Goal: Task Accomplishment & Management: Manage account settings

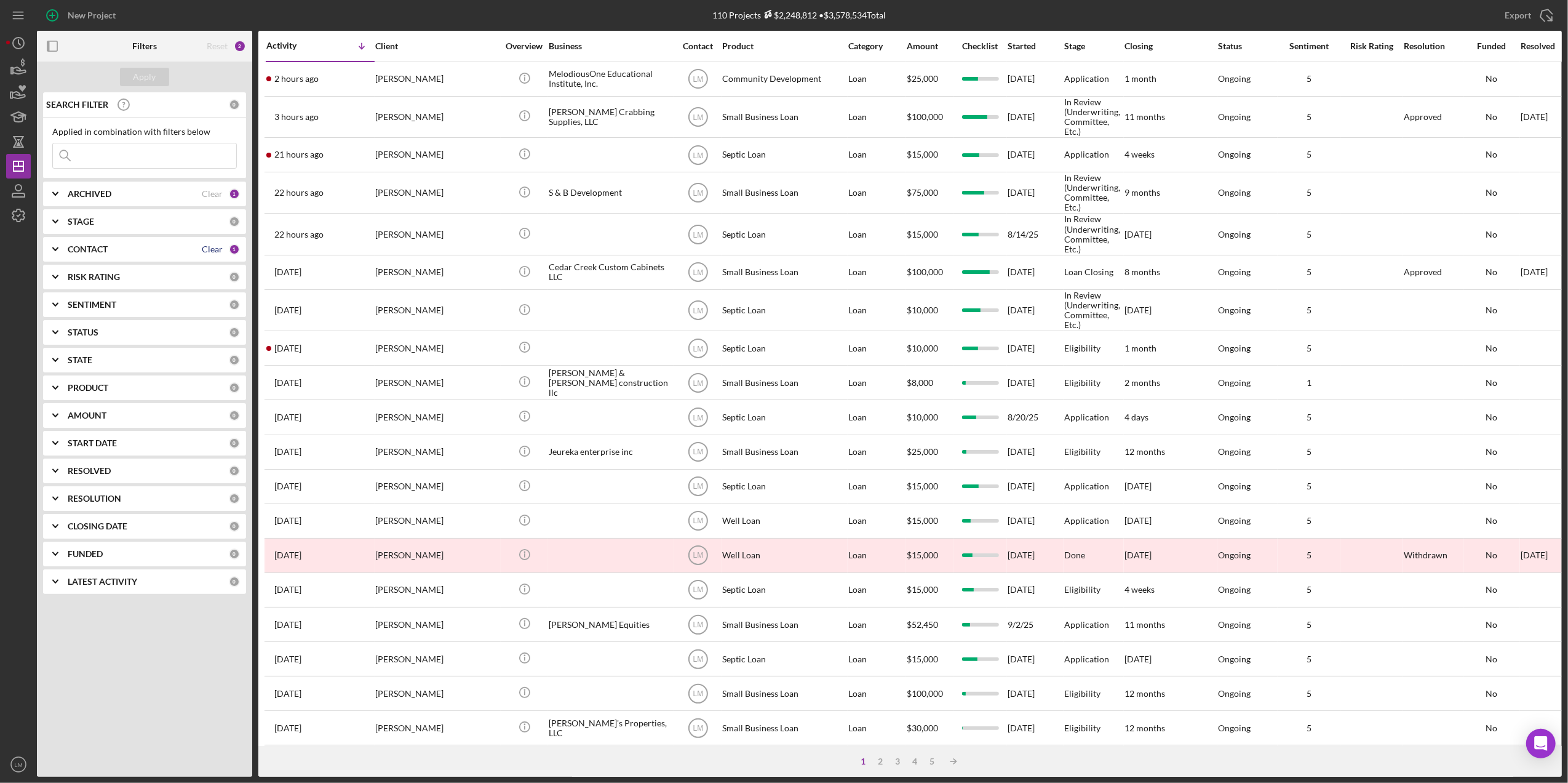
click at [210, 252] on div "Clear" at bounding box center [212, 249] width 21 height 10
click at [185, 146] on input at bounding box center [145, 155] width 183 height 24
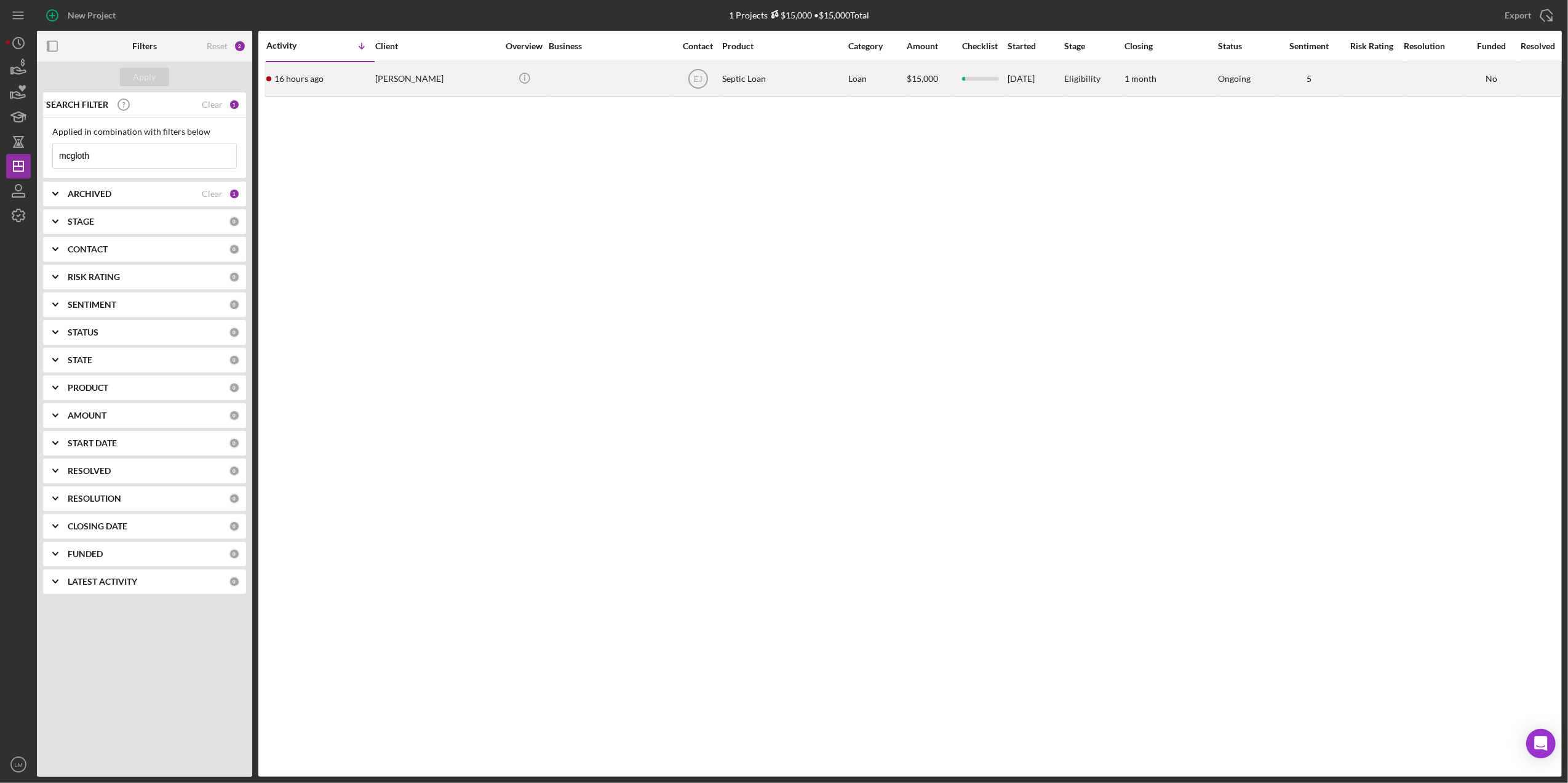
type input "mcgloth"
click at [448, 89] on div "Eugene McGlothlin" at bounding box center [437, 79] width 123 height 33
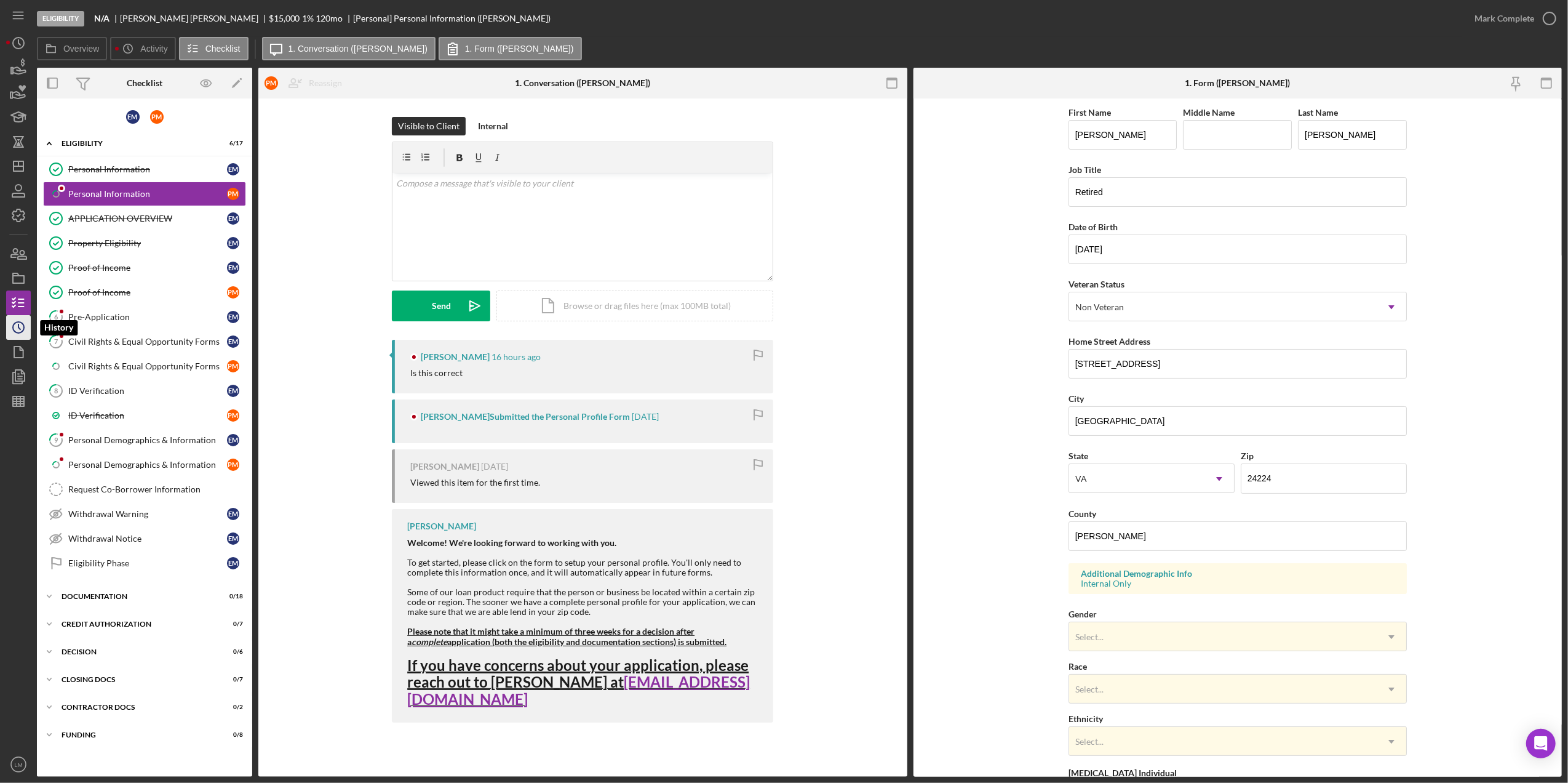
click at [13, 331] on icon "Icon/History" at bounding box center [18, 327] width 31 height 31
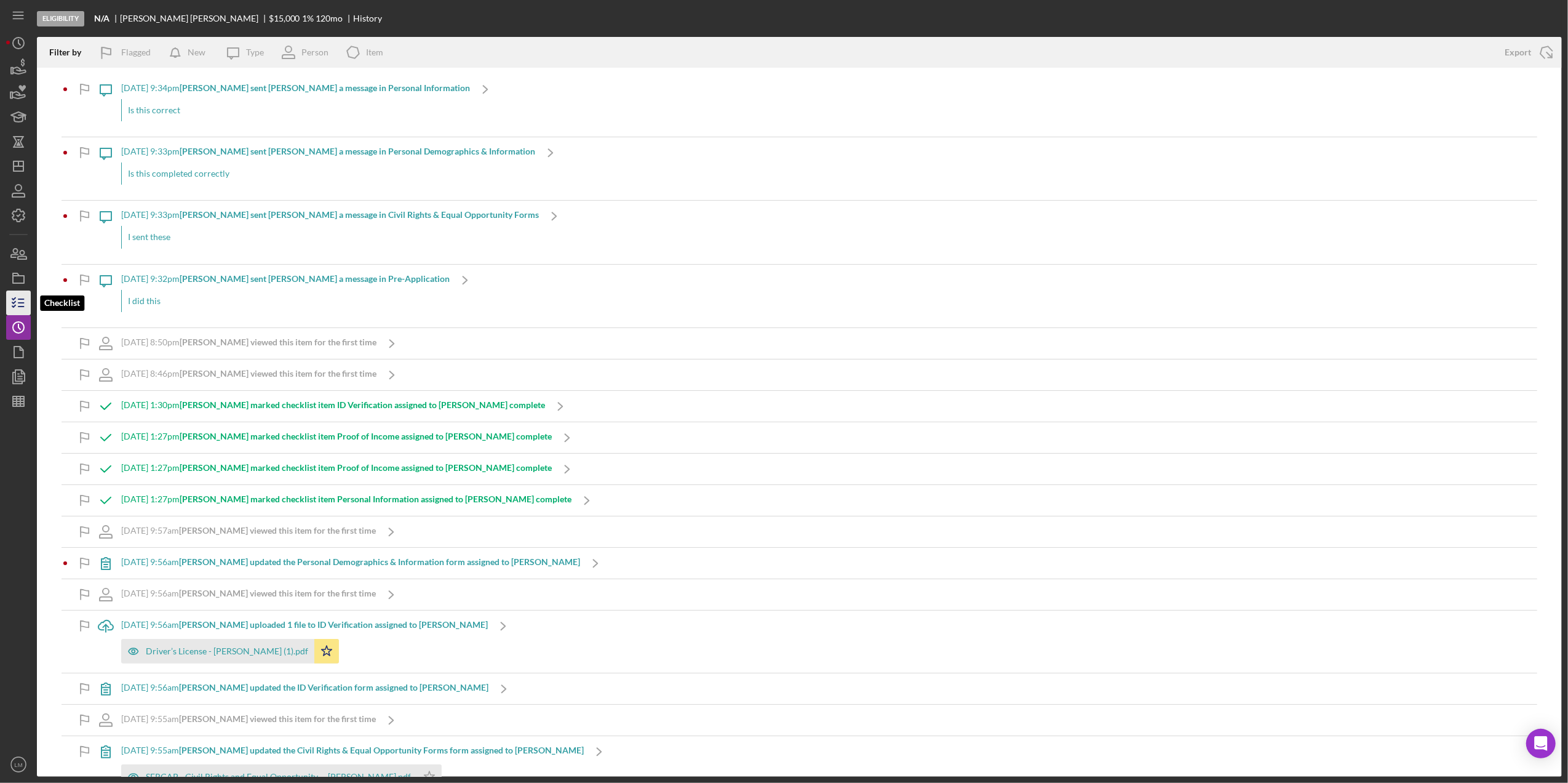
click at [16, 308] on icon "button" at bounding box center [18, 303] width 31 height 31
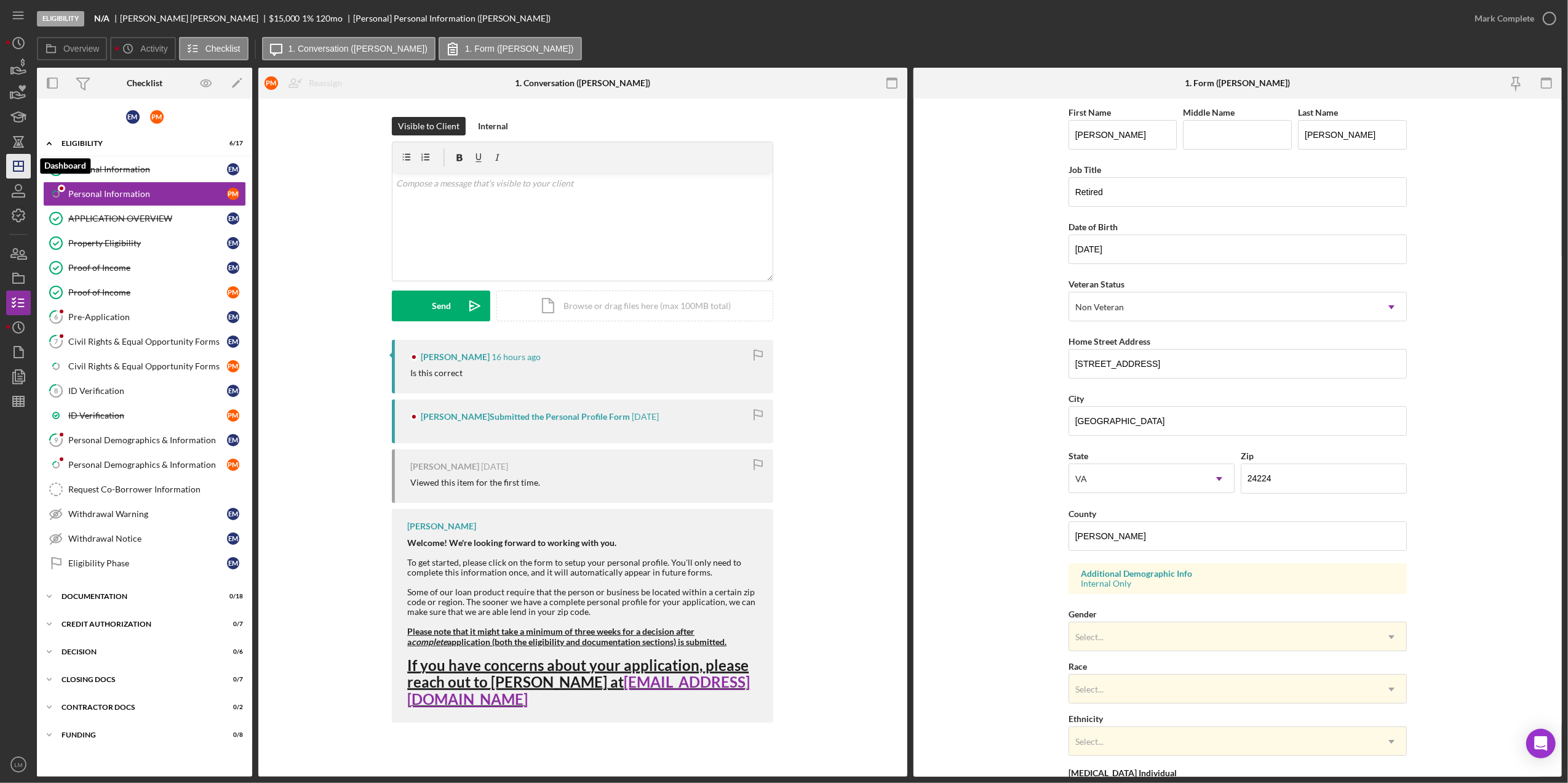
click at [11, 157] on icon "Icon/Dashboard" at bounding box center [18, 166] width 31 height 31
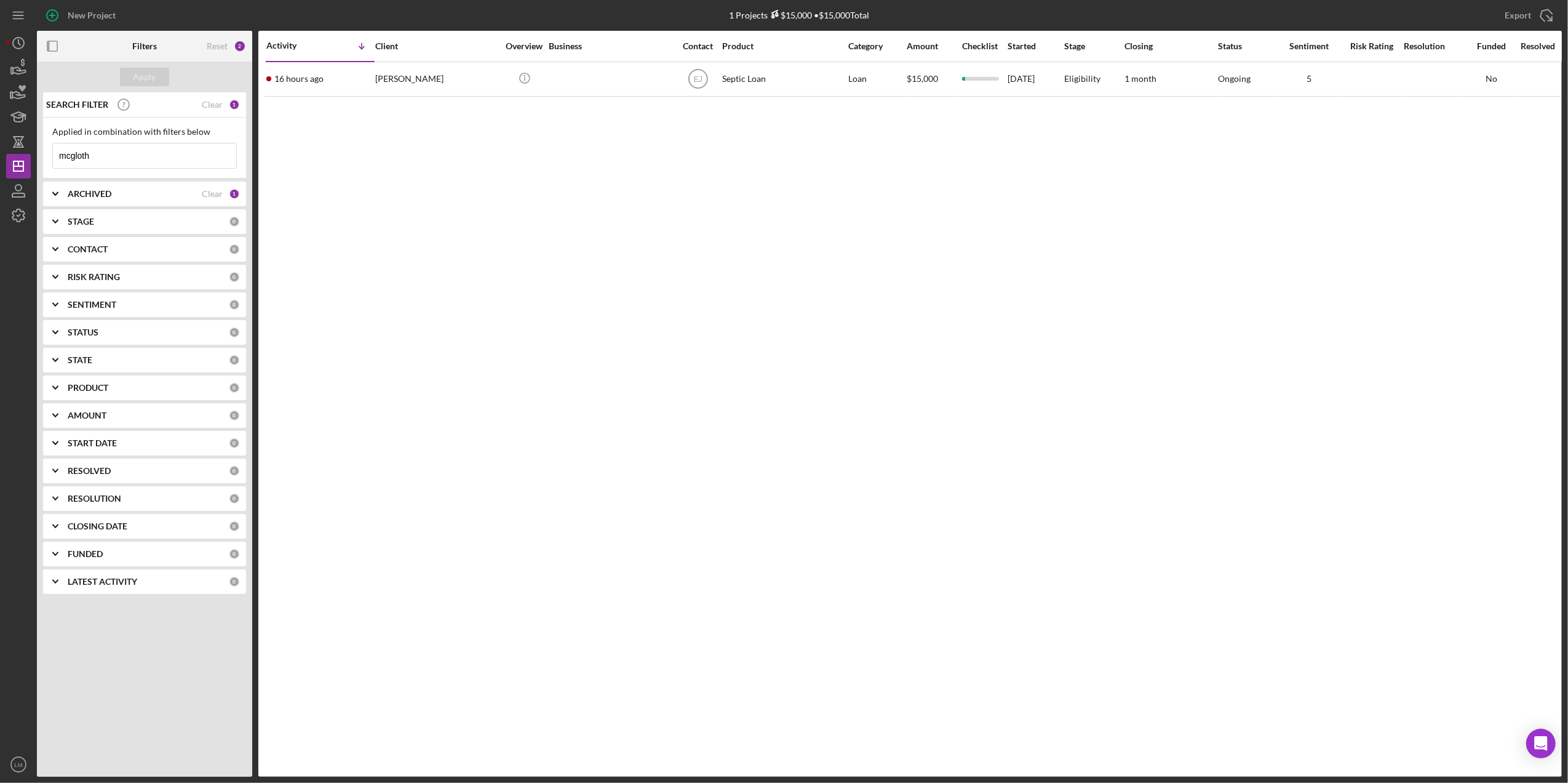
drag, startPoint x: 208, startPoint y: 43, endPoint x: 188, endPoint y: 54, distance: 22.8
click at [208, 43] on div "Reset" at bounding box center [217, 46] width 21 height 10
click at [143, 75] on div "Apply" at bounding box center [145, 77] width 23 height 18
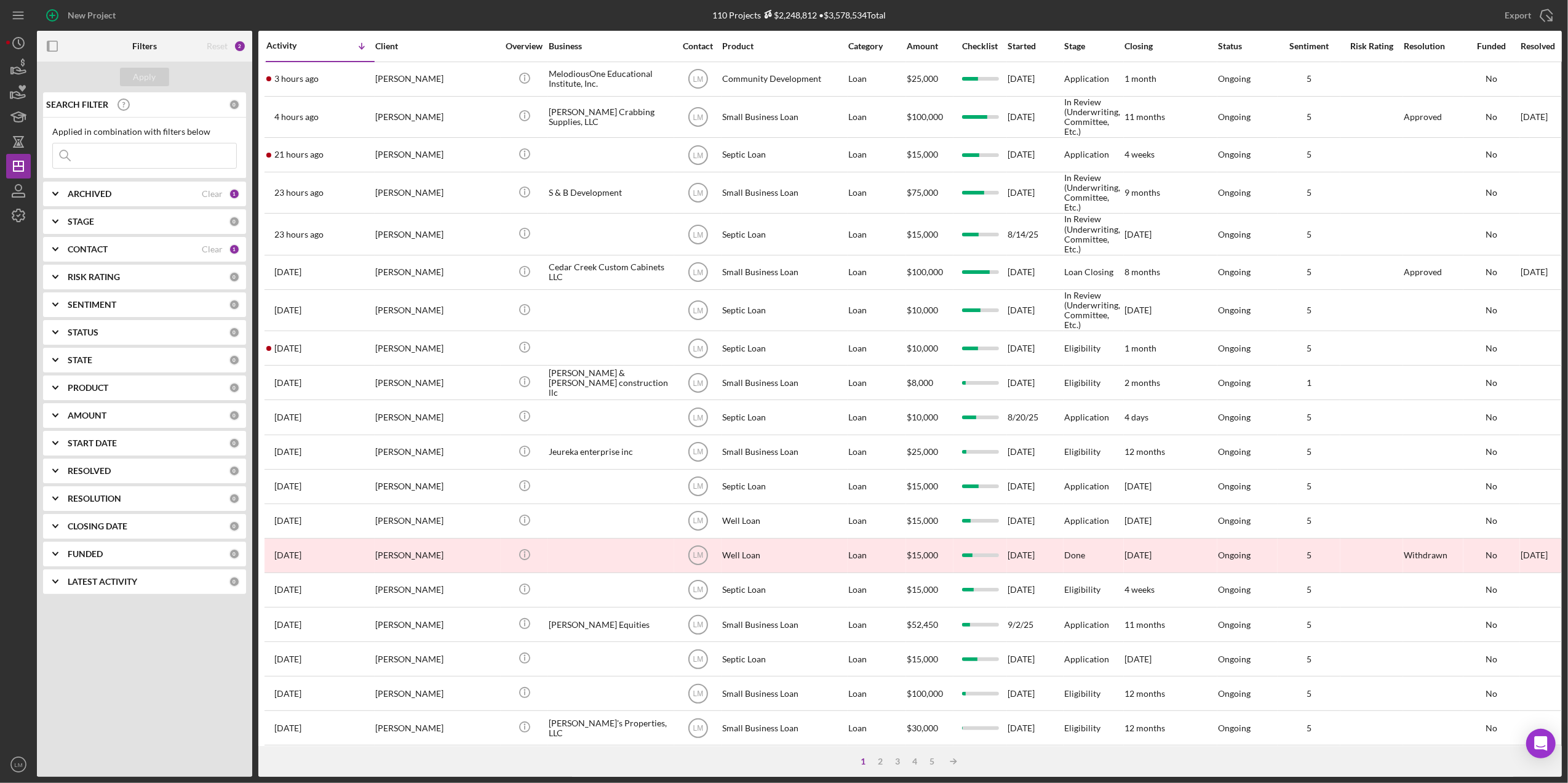
click at [146, 159] on input at bounding box center [145, 155] width 183 height 24
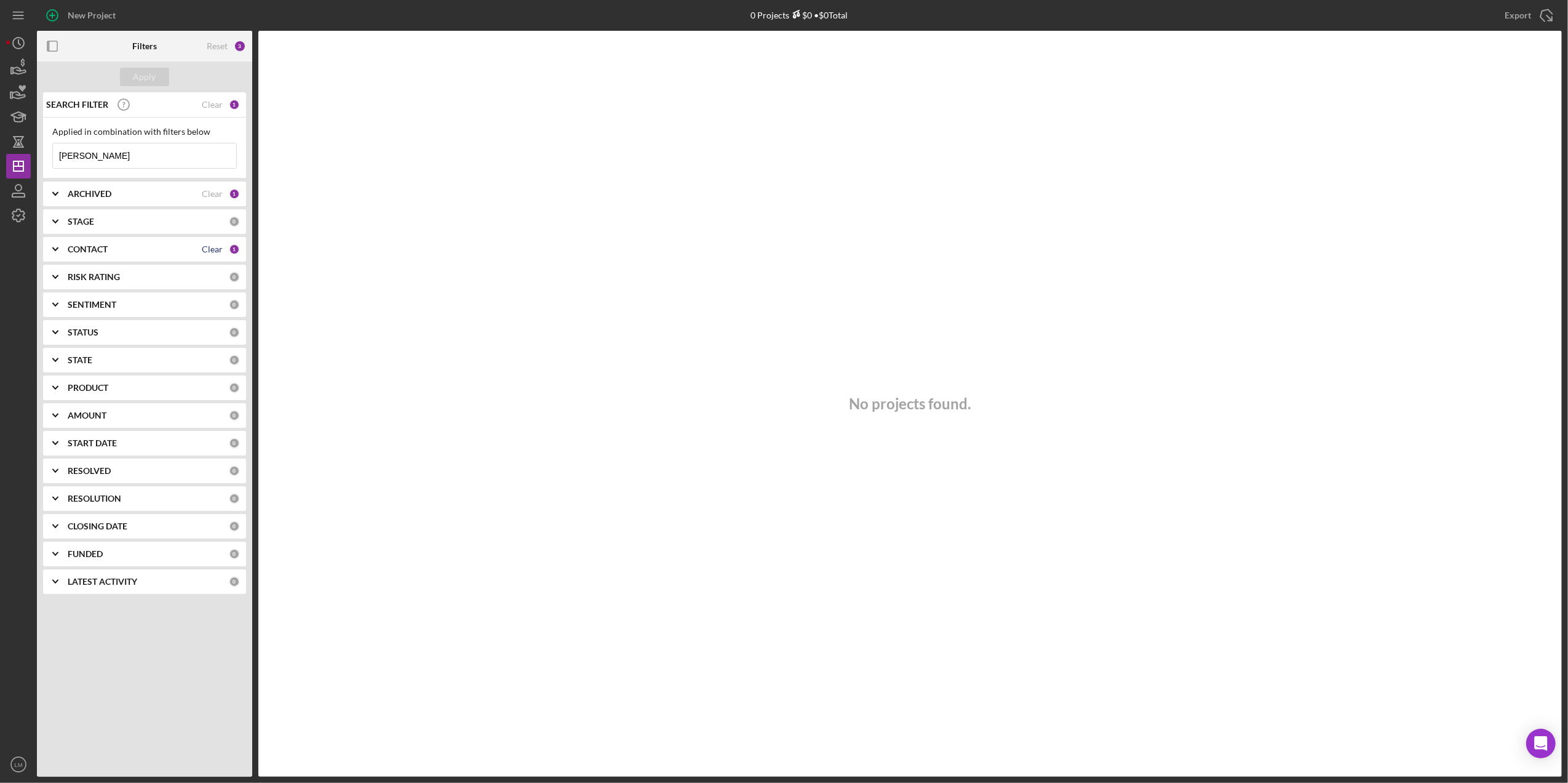
type input "eckstein"
click at [204, 249] on div "Clear" at bounding box center [212, 249] width 21 height 10
click at [136, 62] on div "Apply" at bounding box center [145, 77] width 215 height 31
click at [136, 70] on div "Apply" at bounding box center [145, 77] width 23 height 18
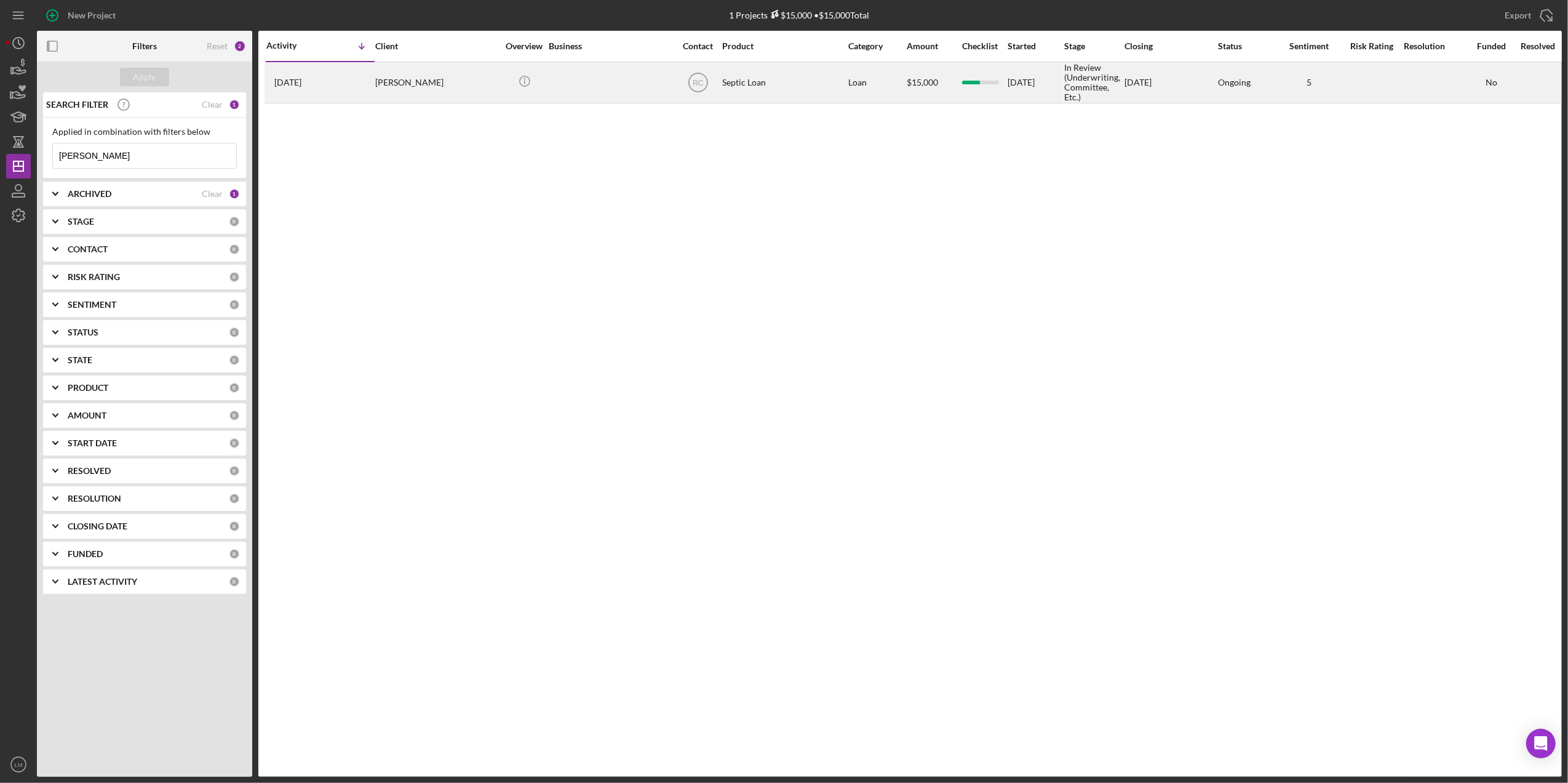
click at [501, 84] on div "Icon/Info" at bounding box center [524, 82] width 46 height 33
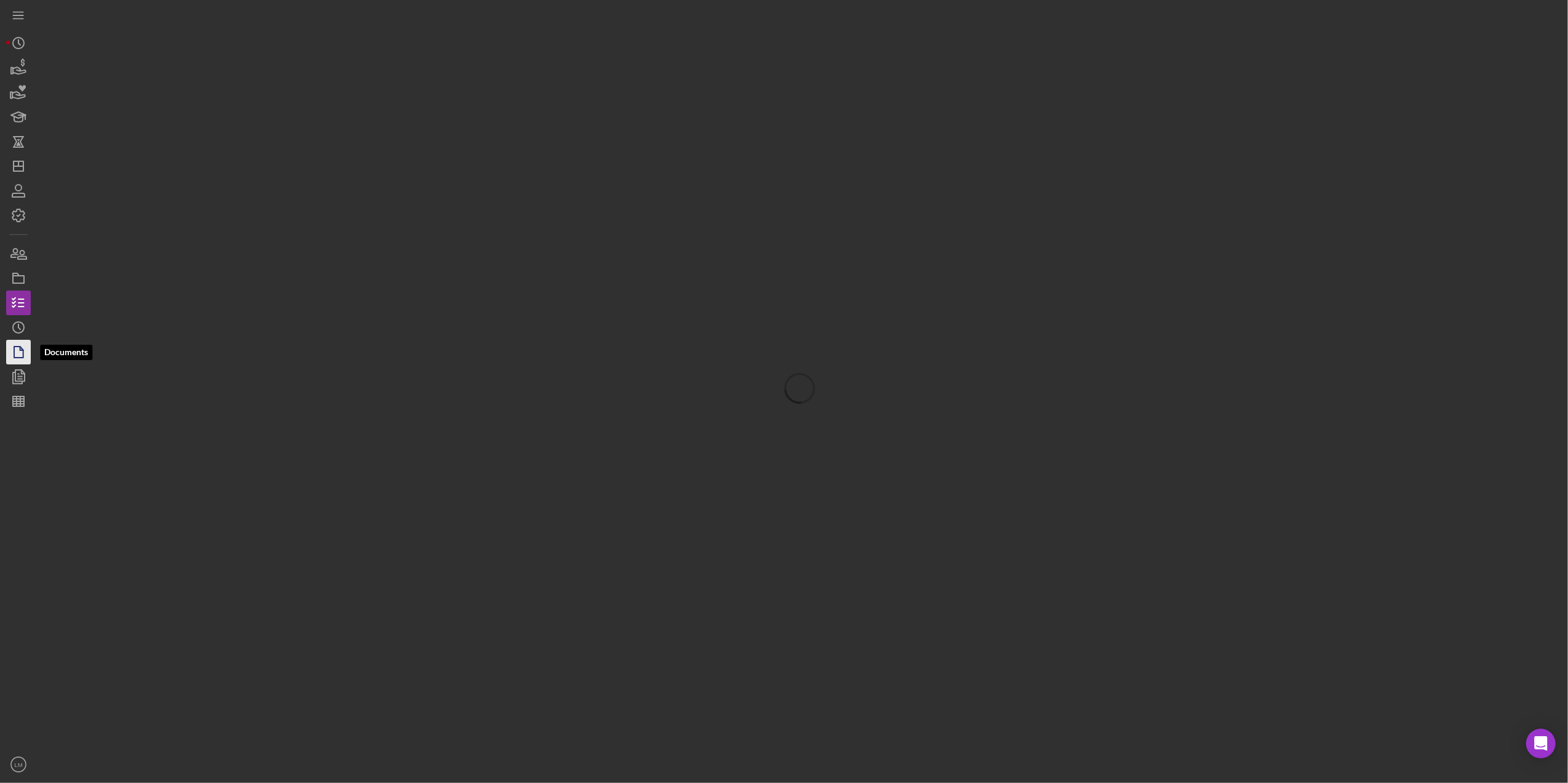
click at [13, 340] on icon "button" at bounding box center [18, 352] width 31 height 31
click at [16, 329] on icon "Icon/History" at bounding box center [18, 327] width 31 height 31
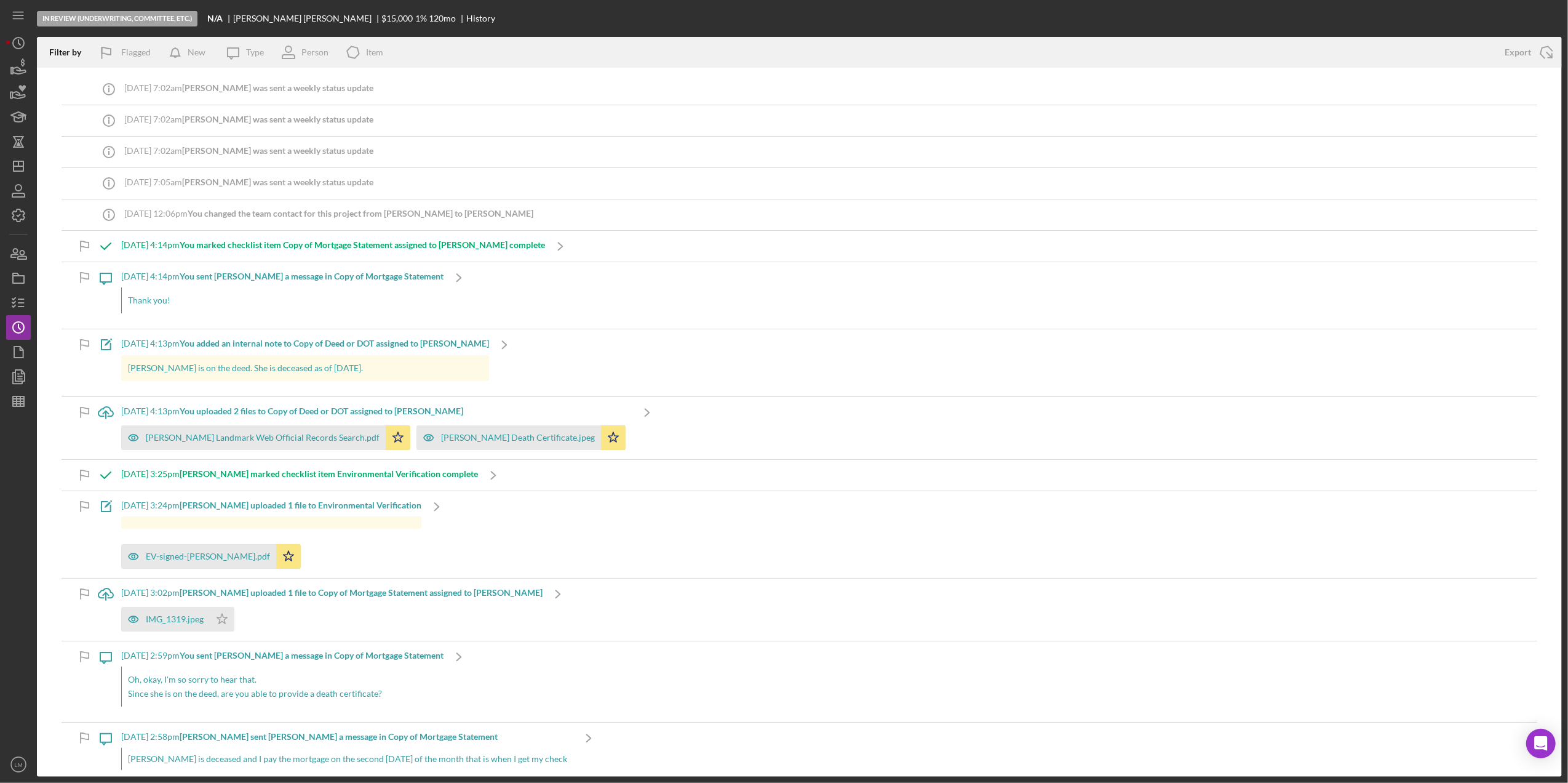
click at [1, 278] on div "In Review (Underwriting, Committee, Etc.) N/A Diane Eckstein $15,000 $15,000 1 …" at bounding box center [784, 392] width 1568 height 783
click at [8, 296] on icon "button" at bounding box center [18, 303] width 31 height 31
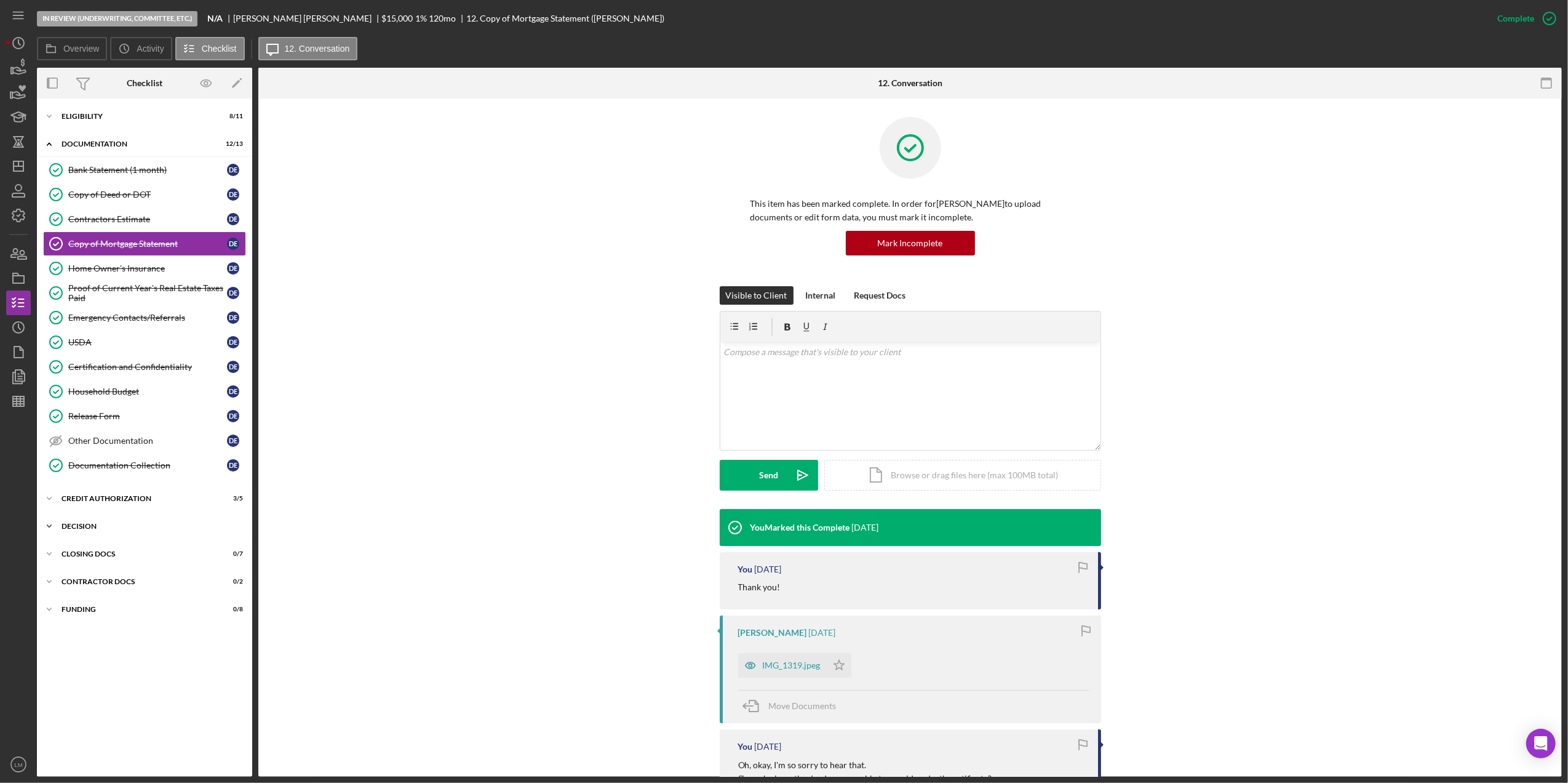
click at [141, 530] on div "Decision" at bounding box center [149, 526] width 175 height 8
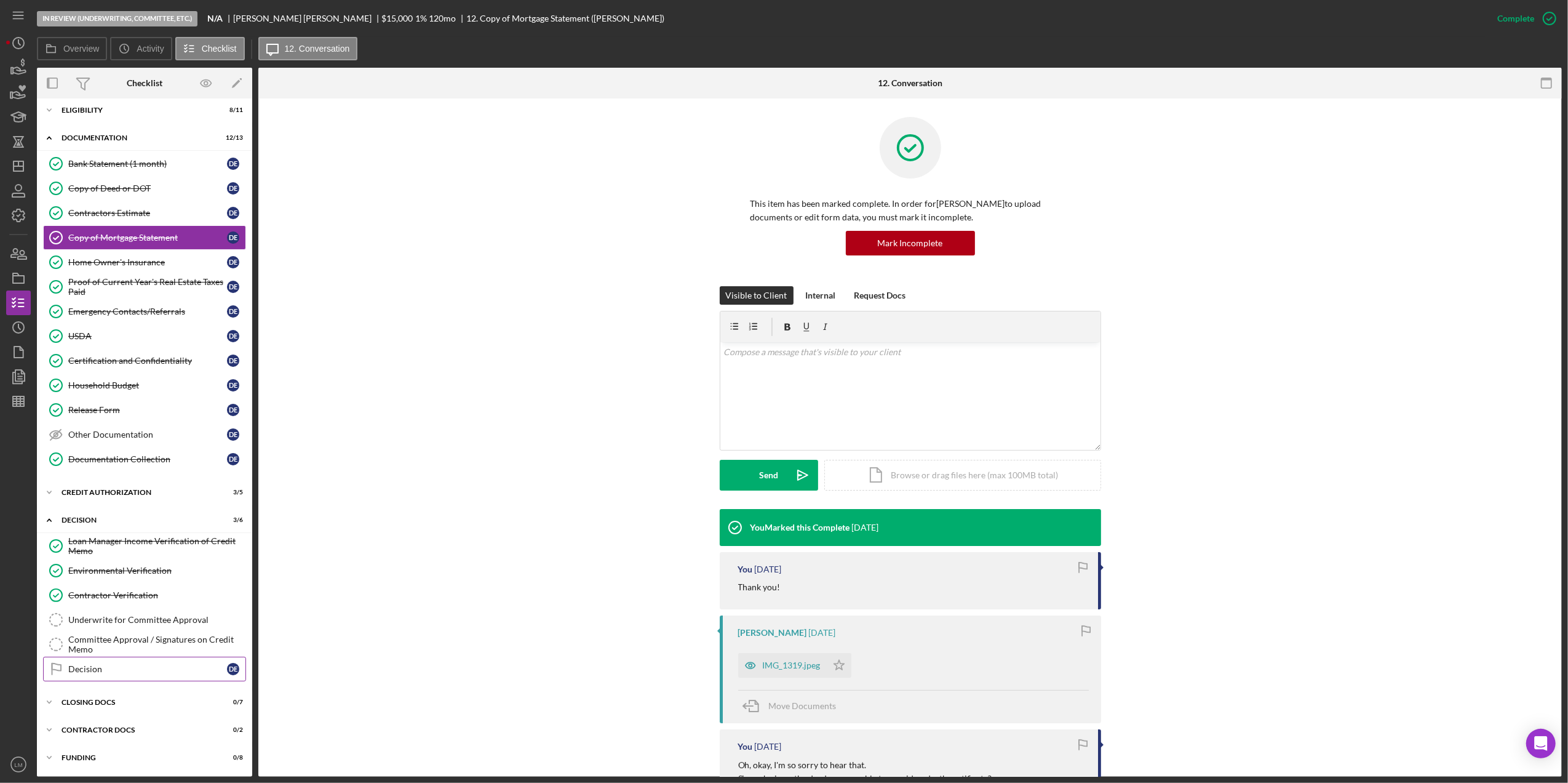
click at [158, 664] on div "Decision" at bounding box center [147, 669] width 159 height 10
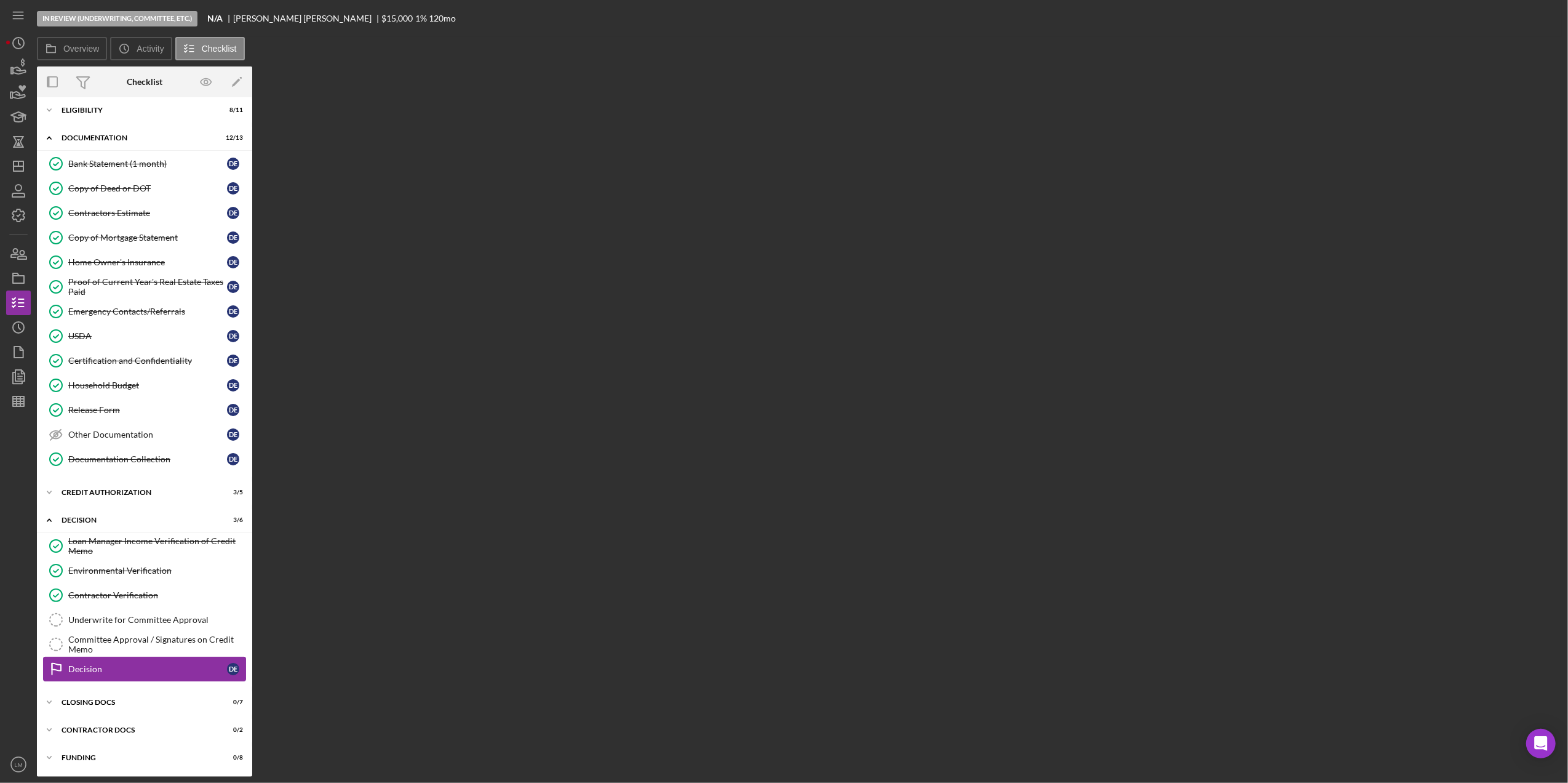
scroll to position [13, 0]
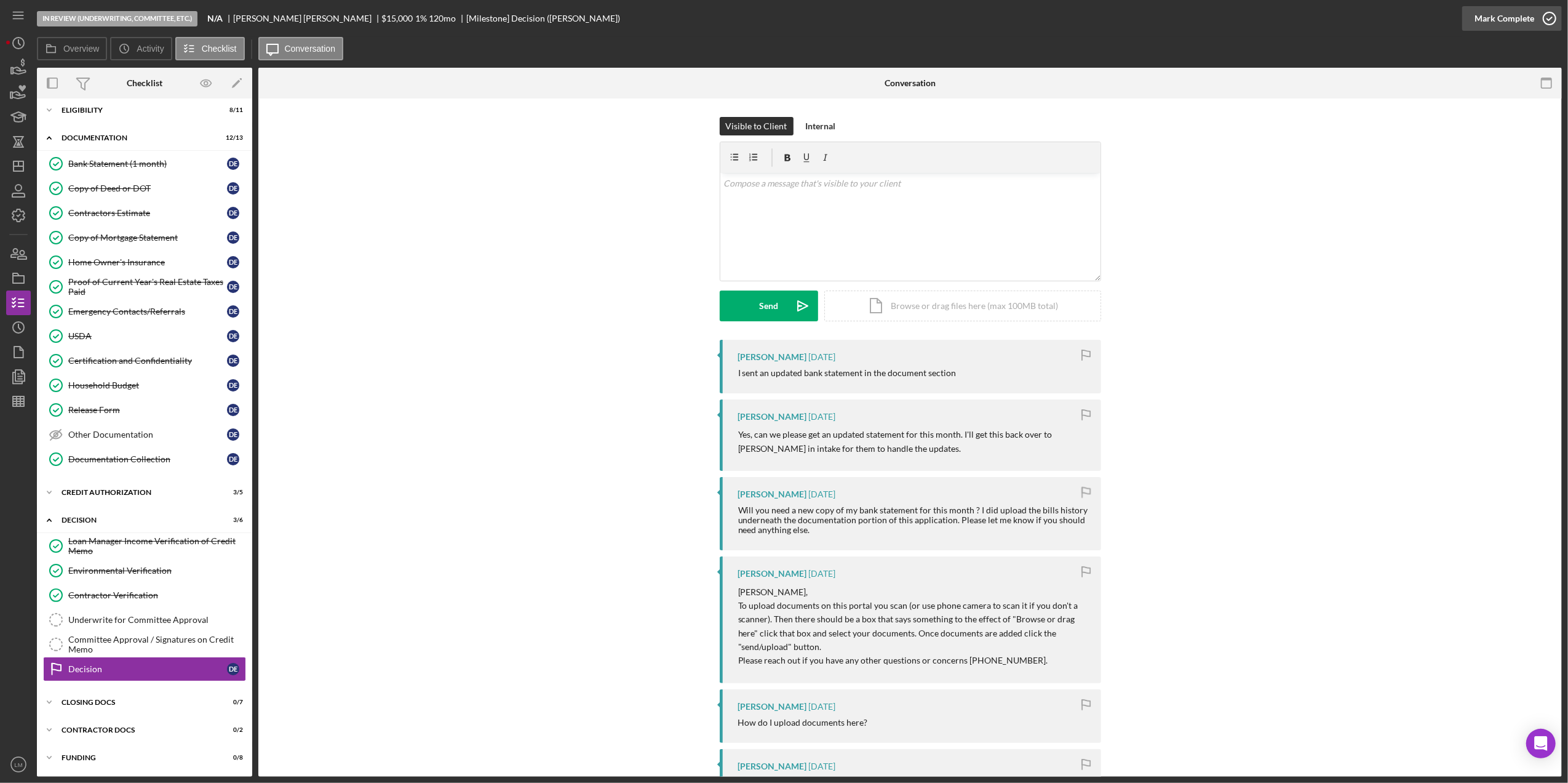
click at [1526, 15] on div "Mark Complete" at bounding box center [1504, 18] width 59 height 24
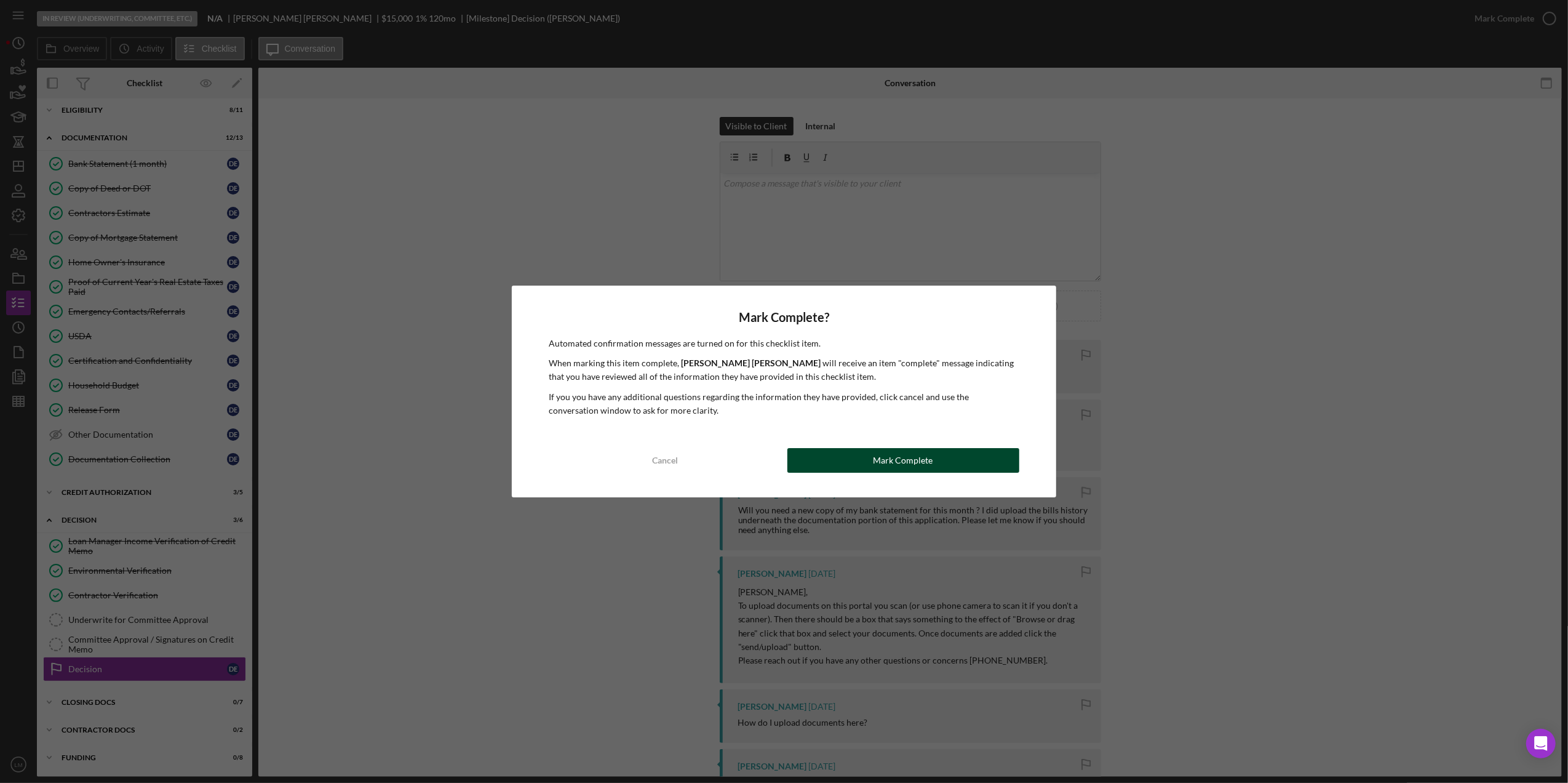
click at [898, 459] on div "Mark Complete" at bounding box center [903, 460] width 59 height 24
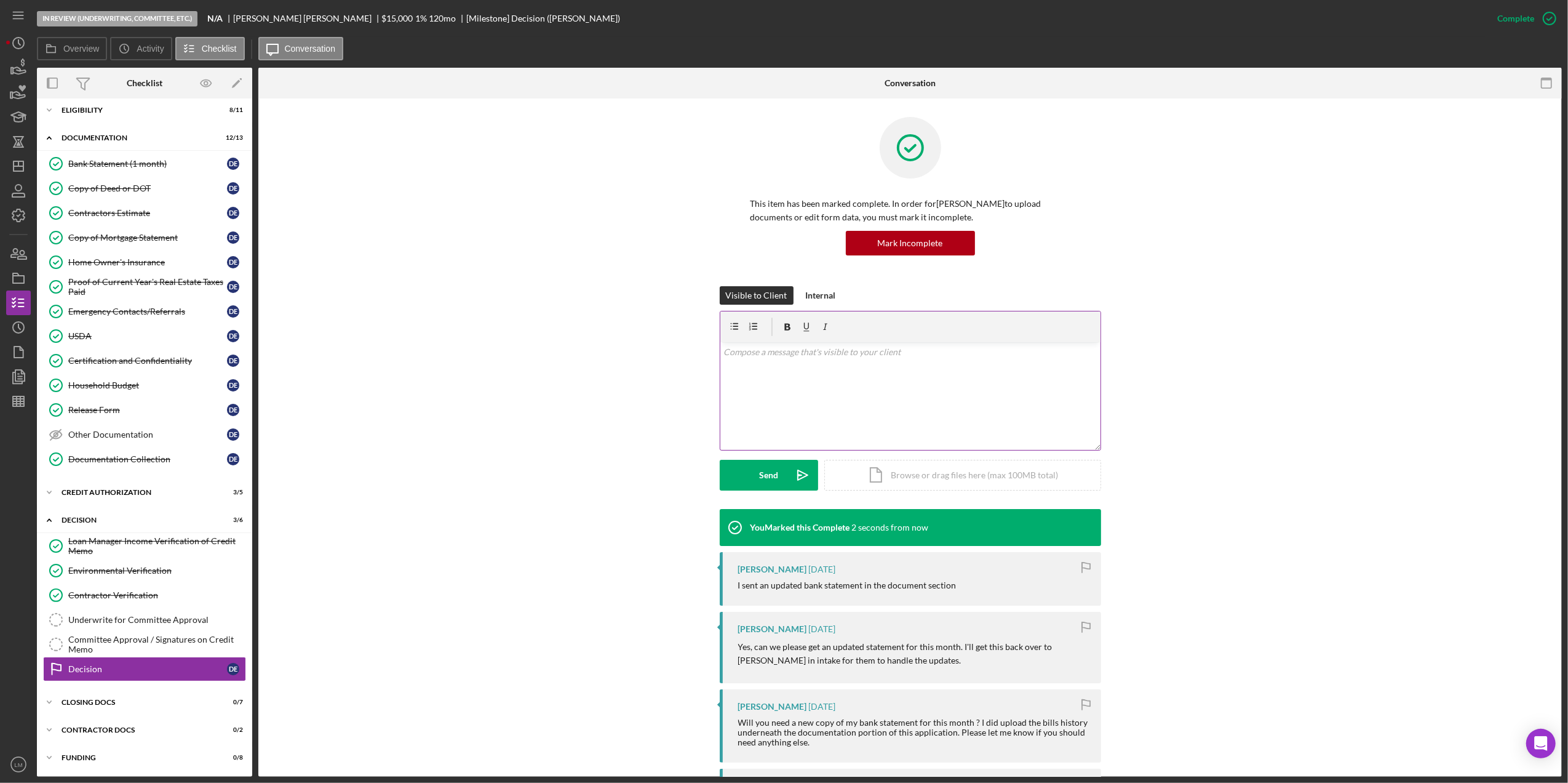
click at [945, 224] on p "This item has been marked complete. In order for Diane Eckstein to upload docum…" at bounding box center [910, 211] width 320 height 28
click at [985, 371] on div "v Color teal Color pink Remove color Add row above Add row below Add column bef…" at bounding box center [910, 396] width 380 height 108
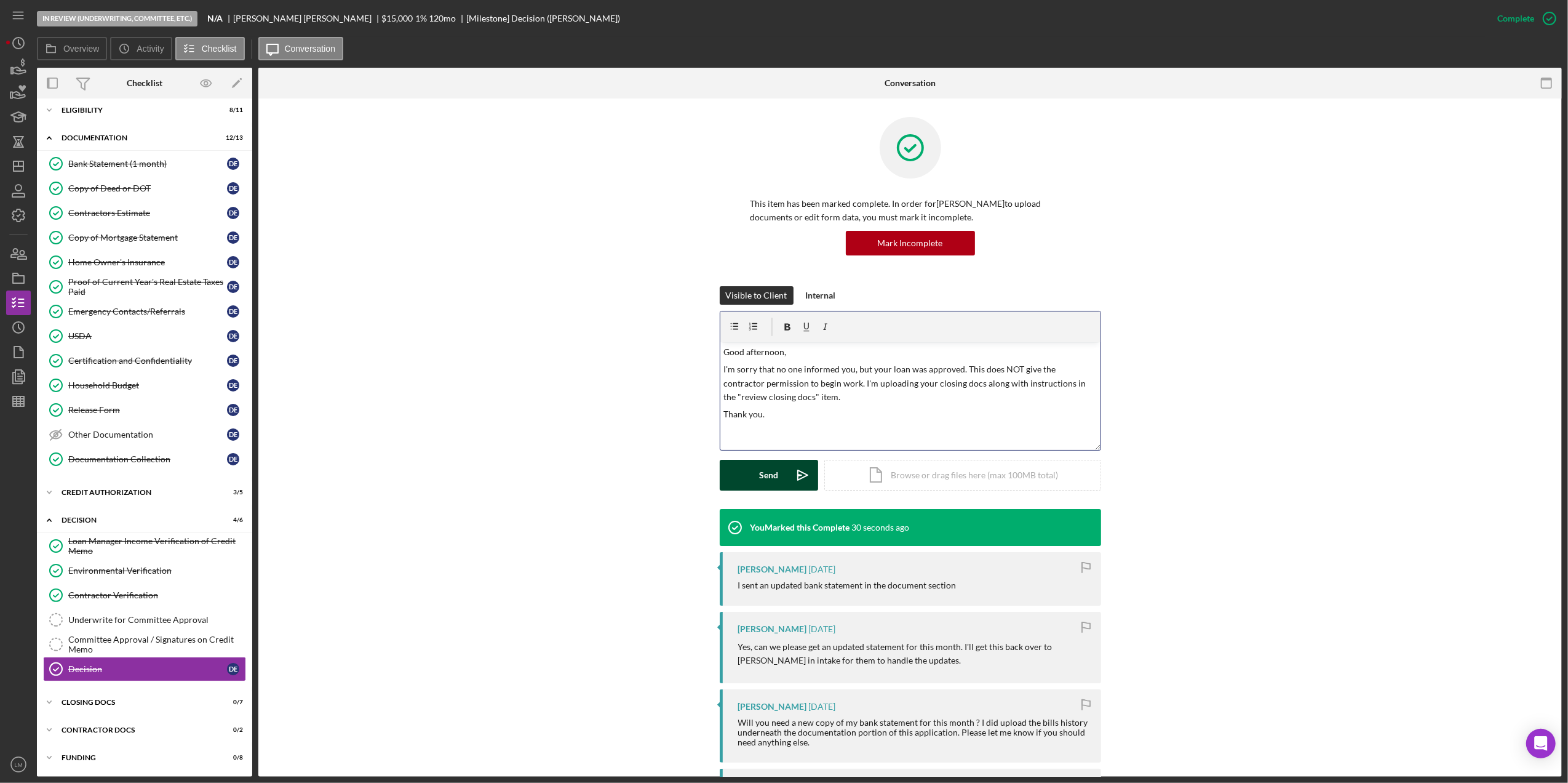
click at [741, 464] on button "Send Icon/icon-invite-send" at bounding box center [769, 475] width 99 height 31
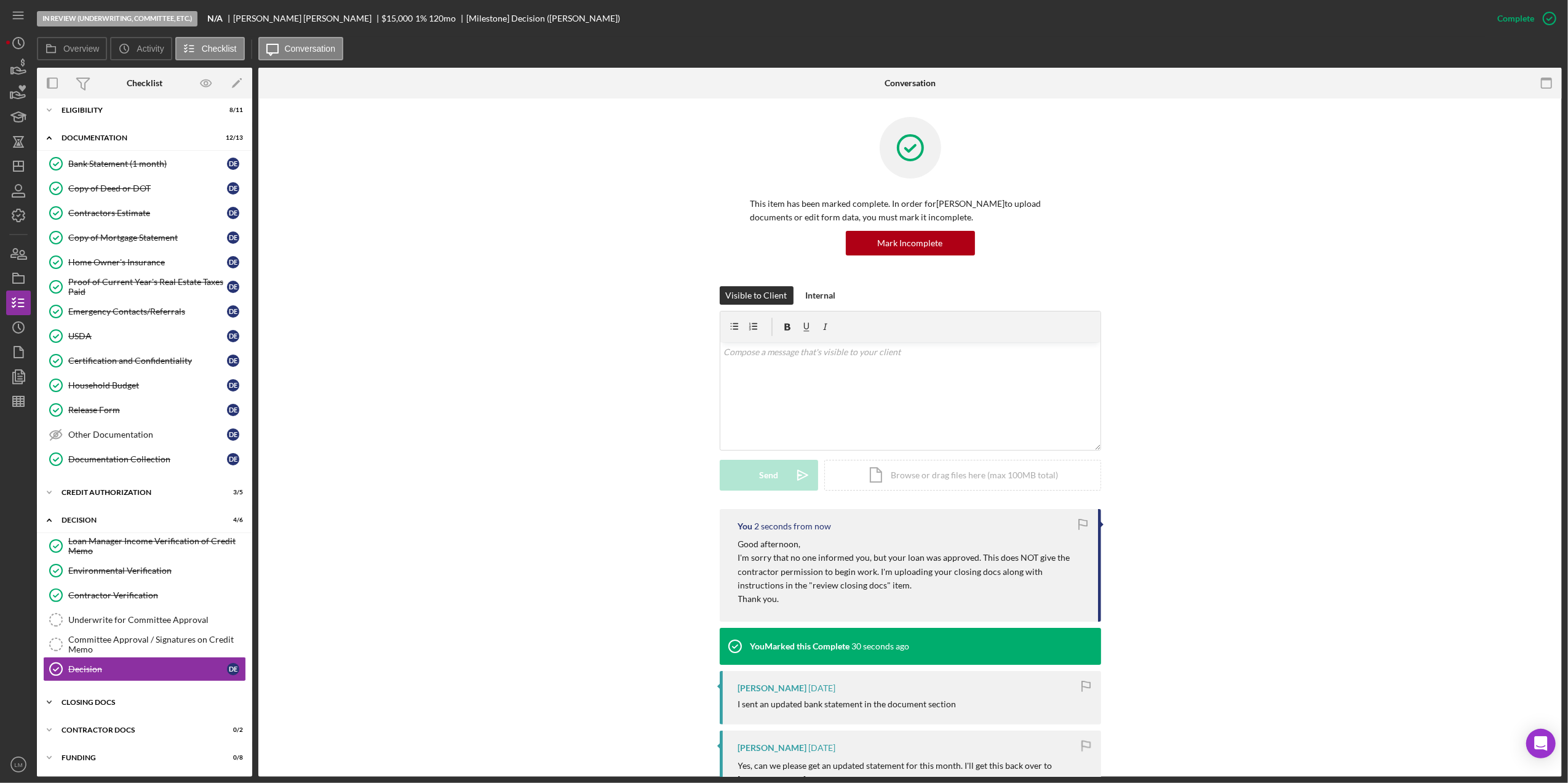
click at [176, 697] on div "Icon/Expander CLOSING DOCS 0 / 7" at bounding box center [145, 702] width 215 height 24
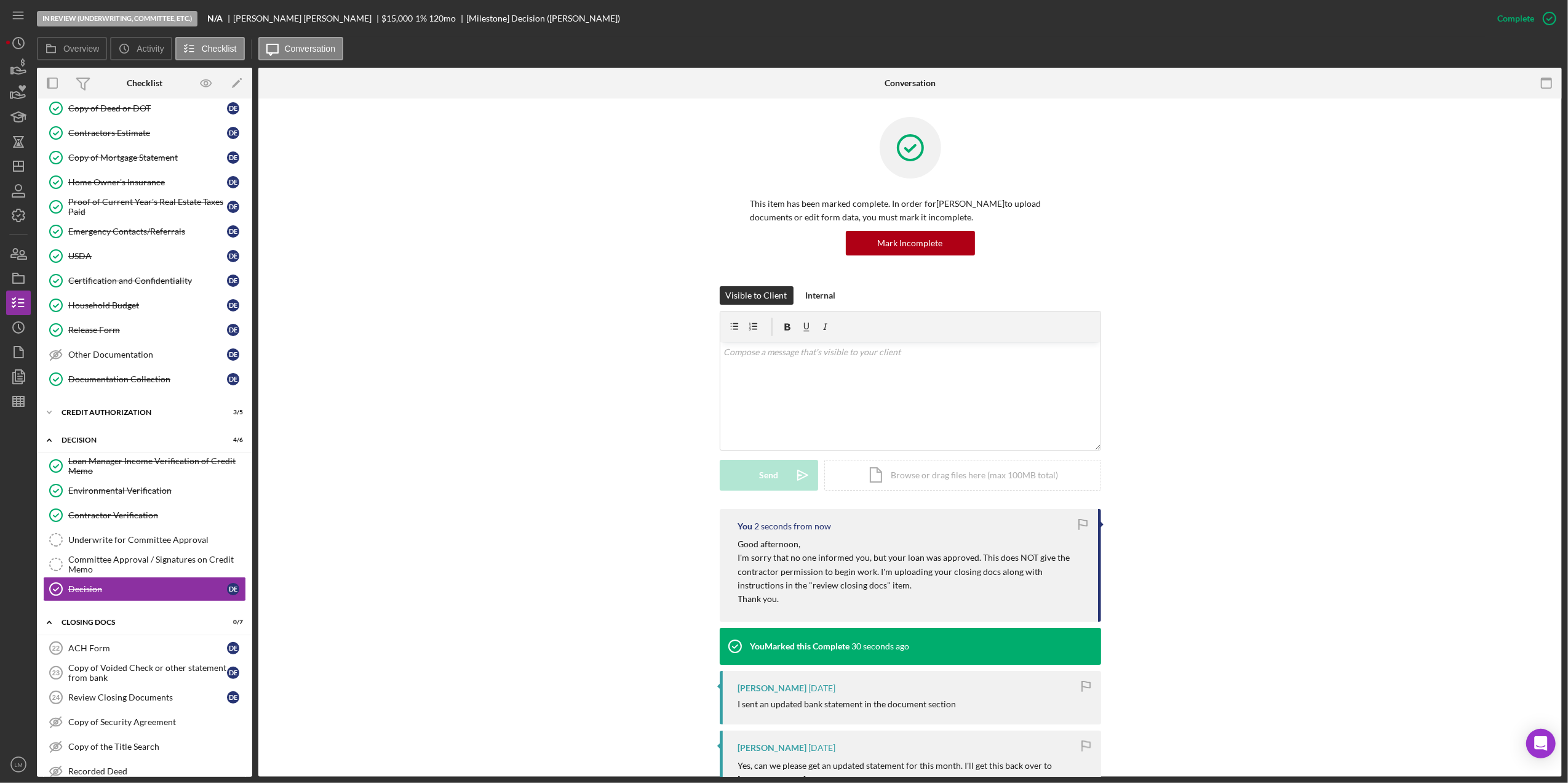
scroll to position [196, 0]
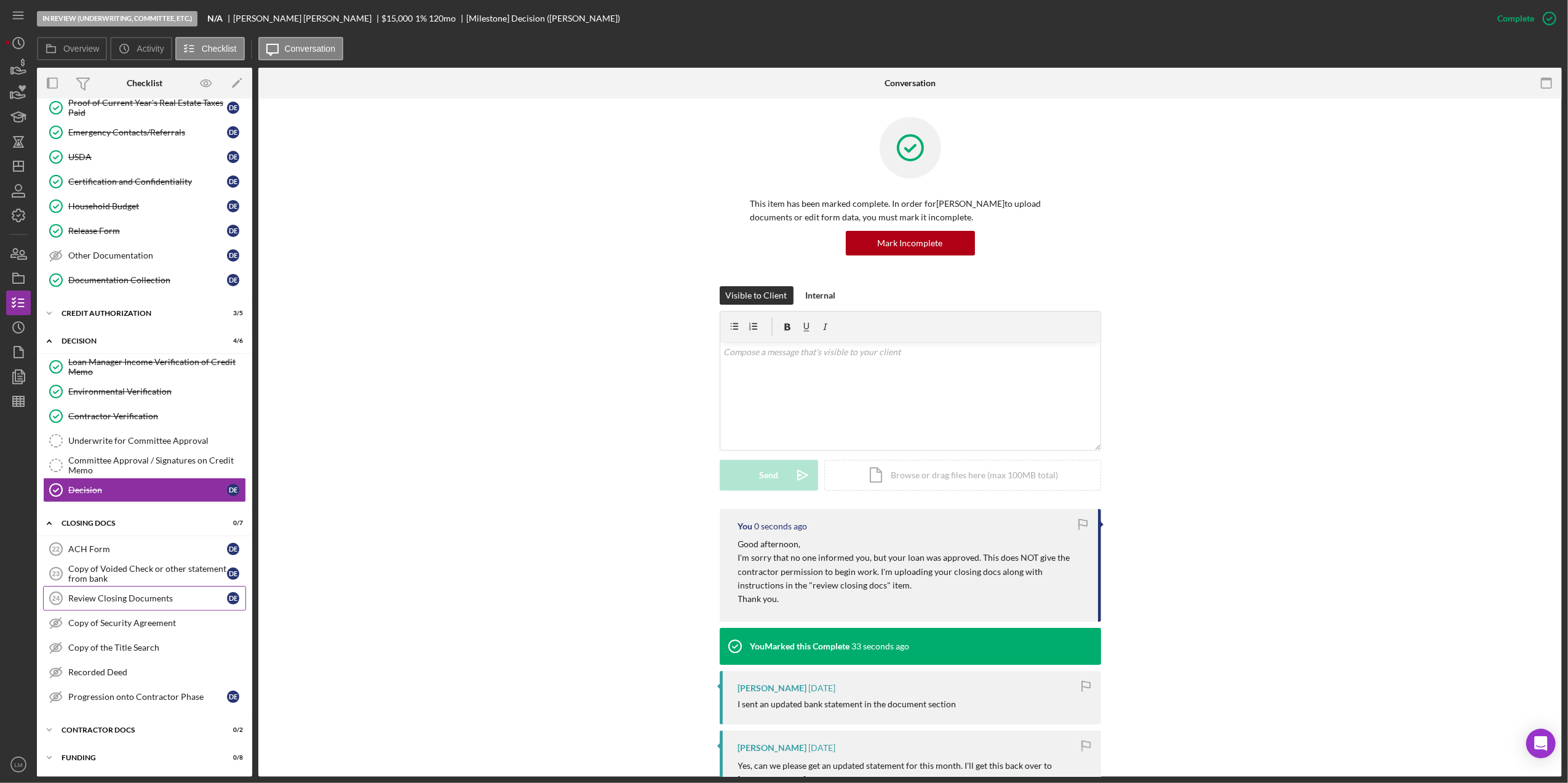
click at [161, 604] on link "Review Closing Documents 24 Review Closing Documents D E" at bounding box center [145, 598] width 203 height 24
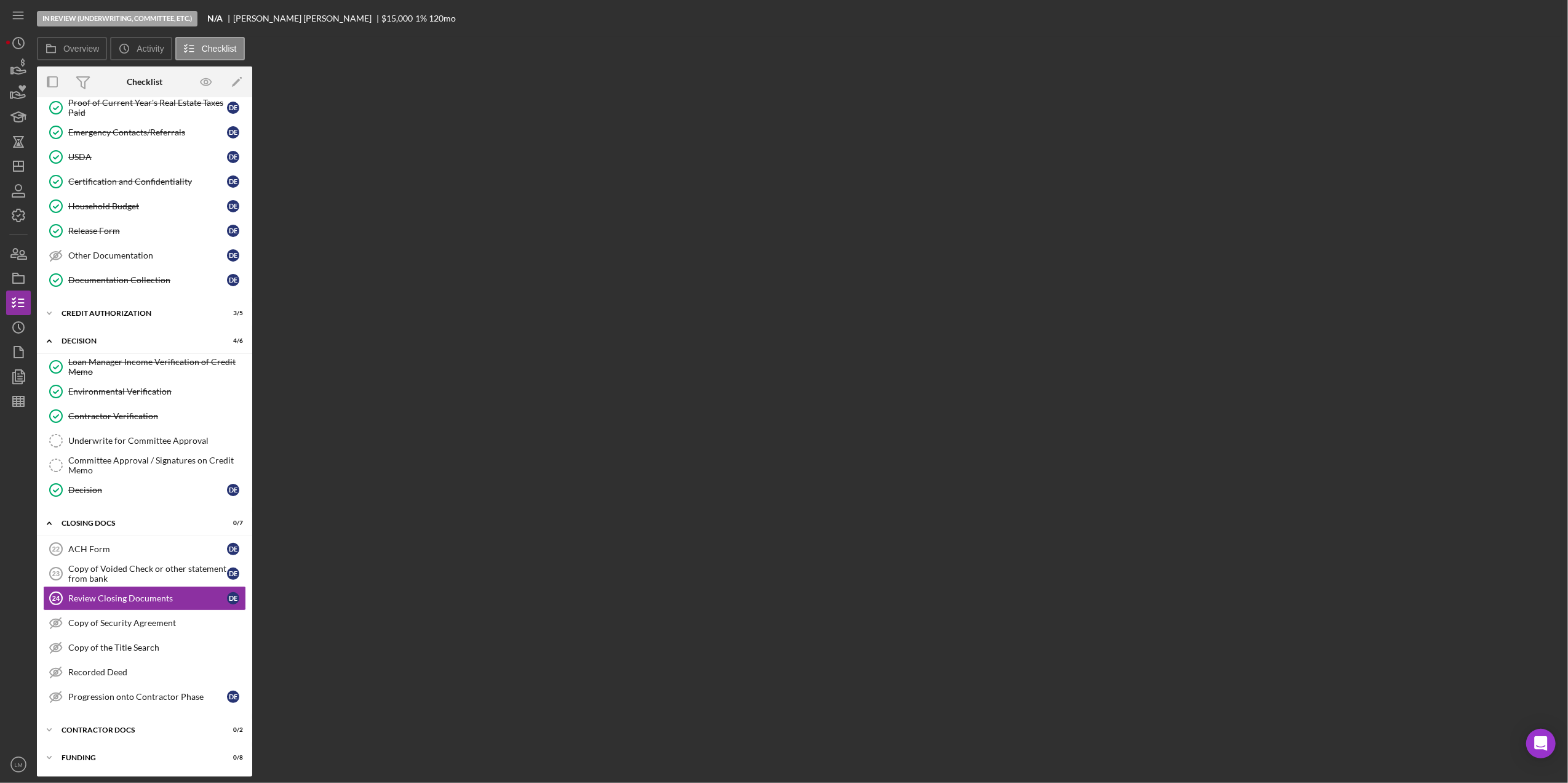
scroll to position [196, 0]
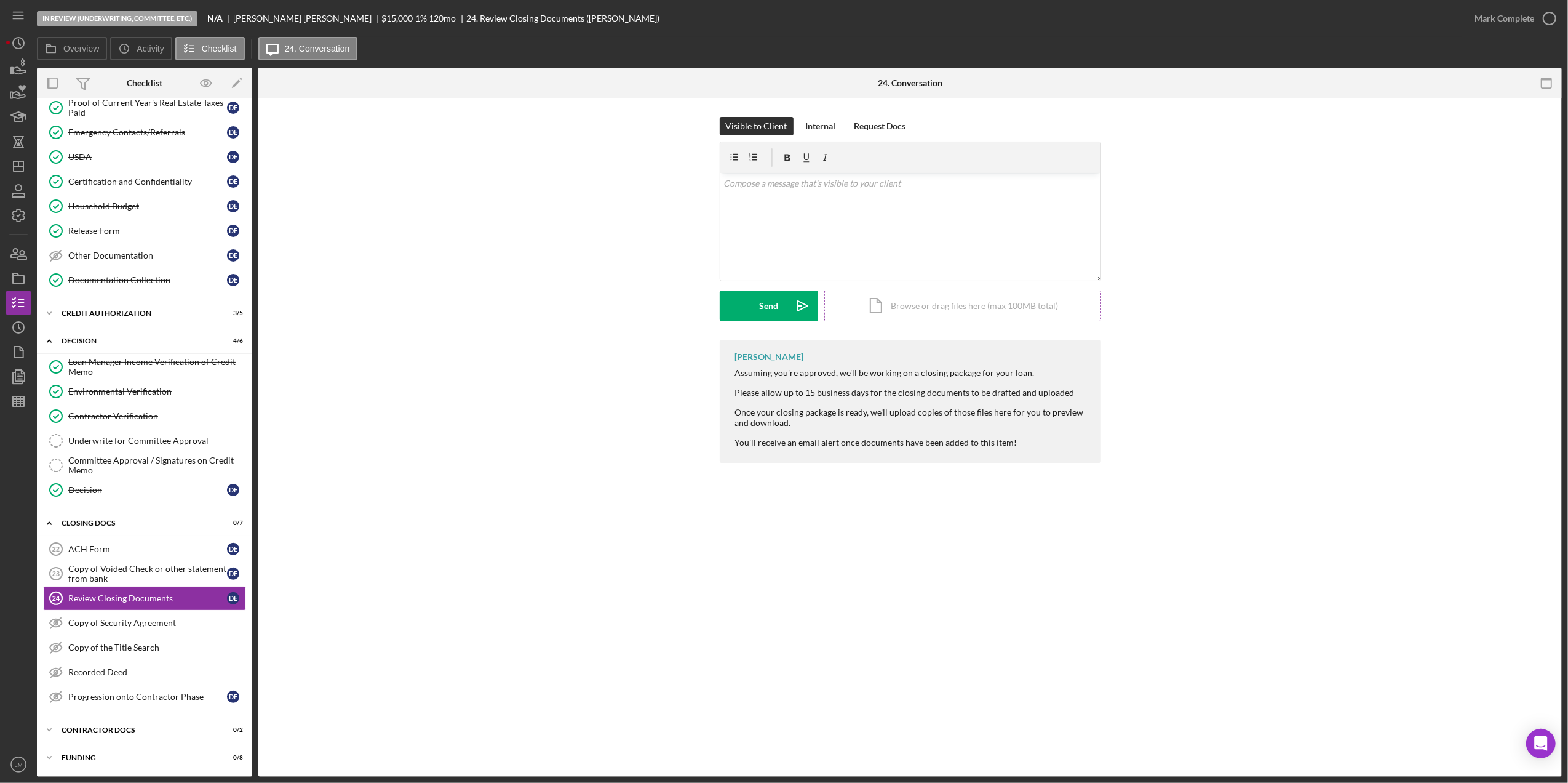
click at [891, 308] on div "Icon/Document Browse or drag files here (max 100MB total) Tap to choose files o…" at bounding box center [963, 306] width 277 height 31
click at [774, 306] on div "Upload" at bounding box center [769, 306] width 28 height 31
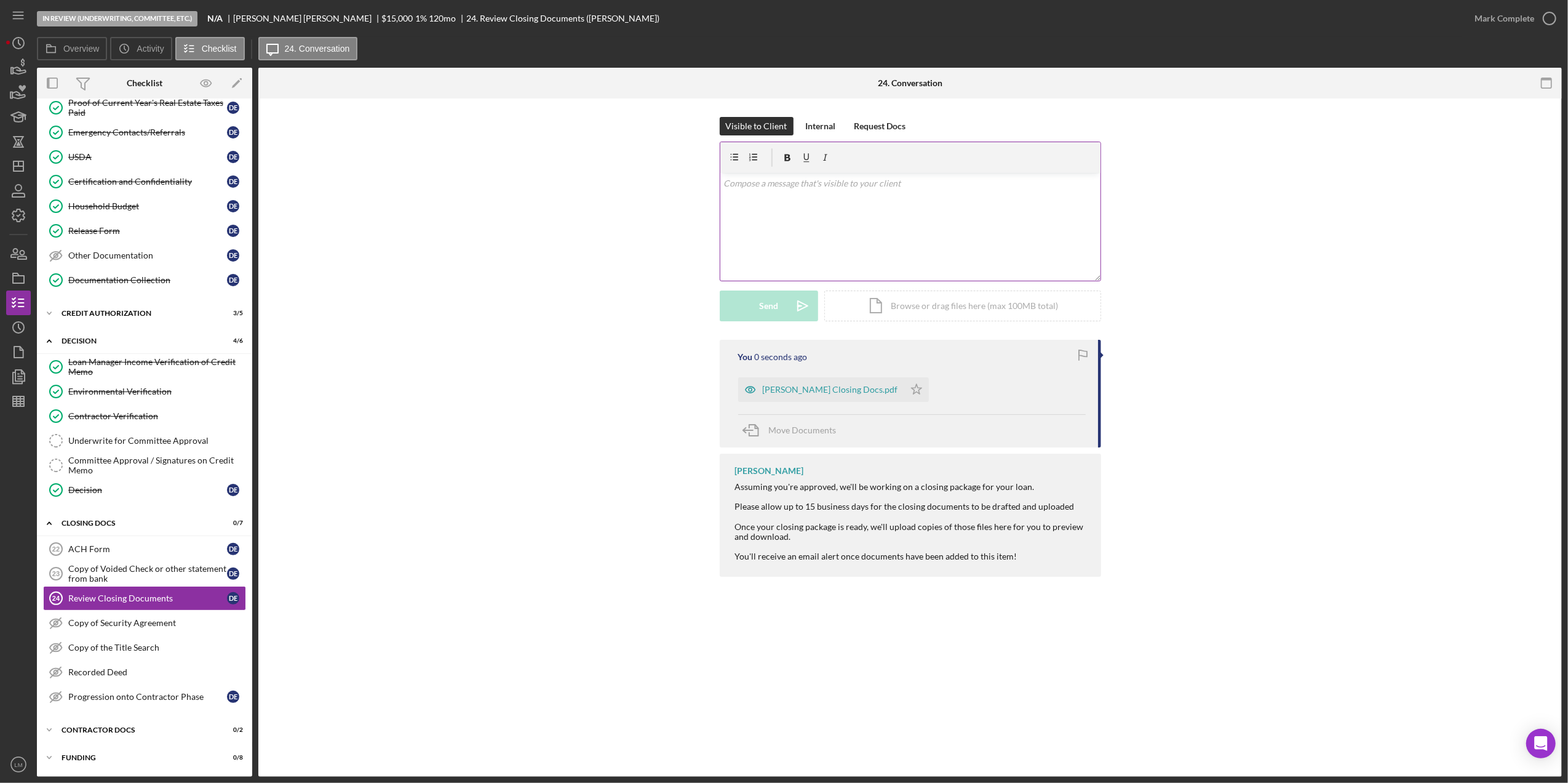
click at [929, 208] on div "v Color teal Color pink Remove color Add row above Add row below Add column bef…" at bounding box center [910, 227] width 380 height 108
click at [832, 397] on div "Eckstein Closing Docs.pdf" at bounding box center [821, 389] width 166 height 24
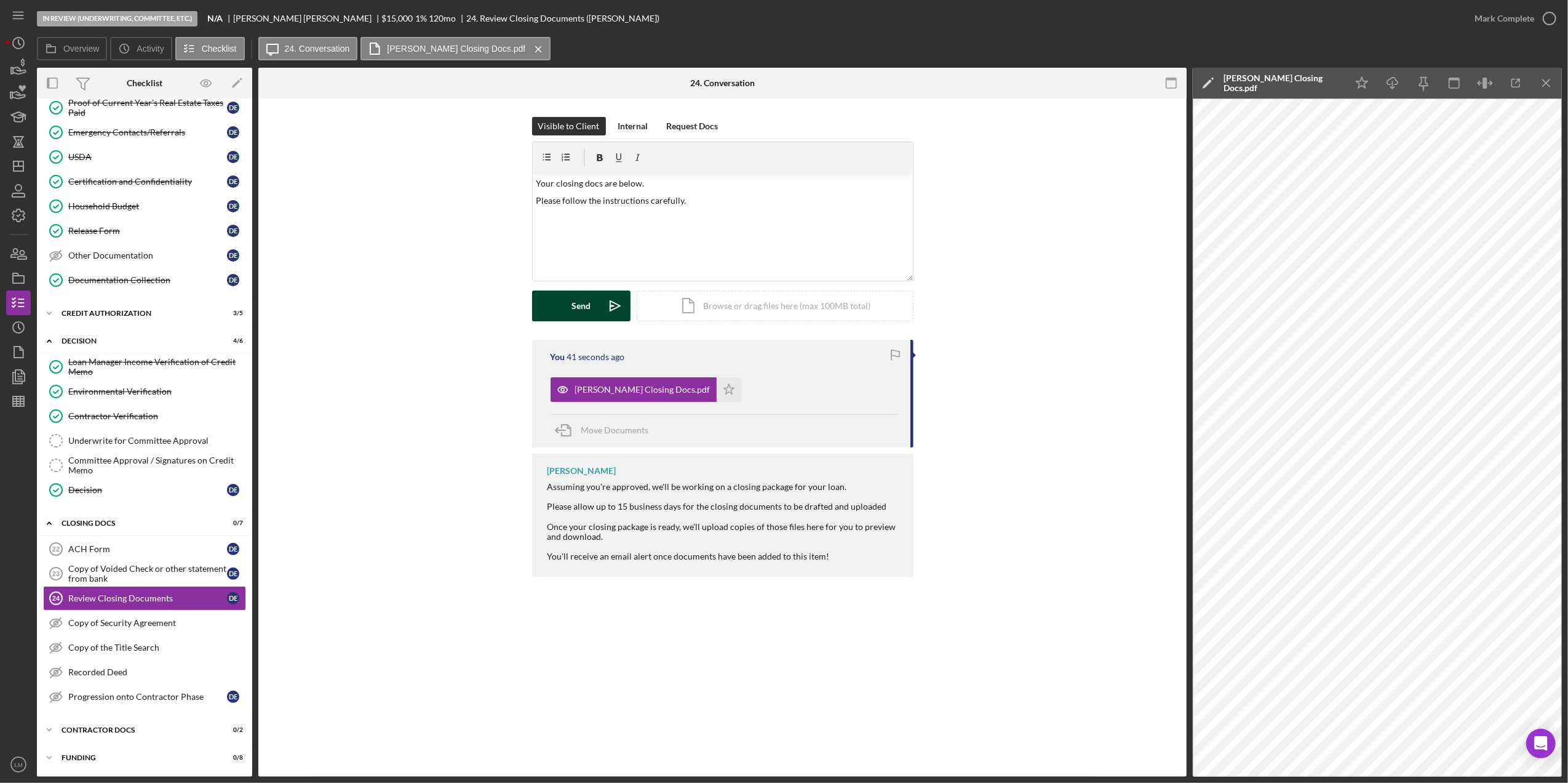
click at [567, 316] on button "Send Icon/icon-invite-send" at bounding box center [581, 306] width 99 height 31
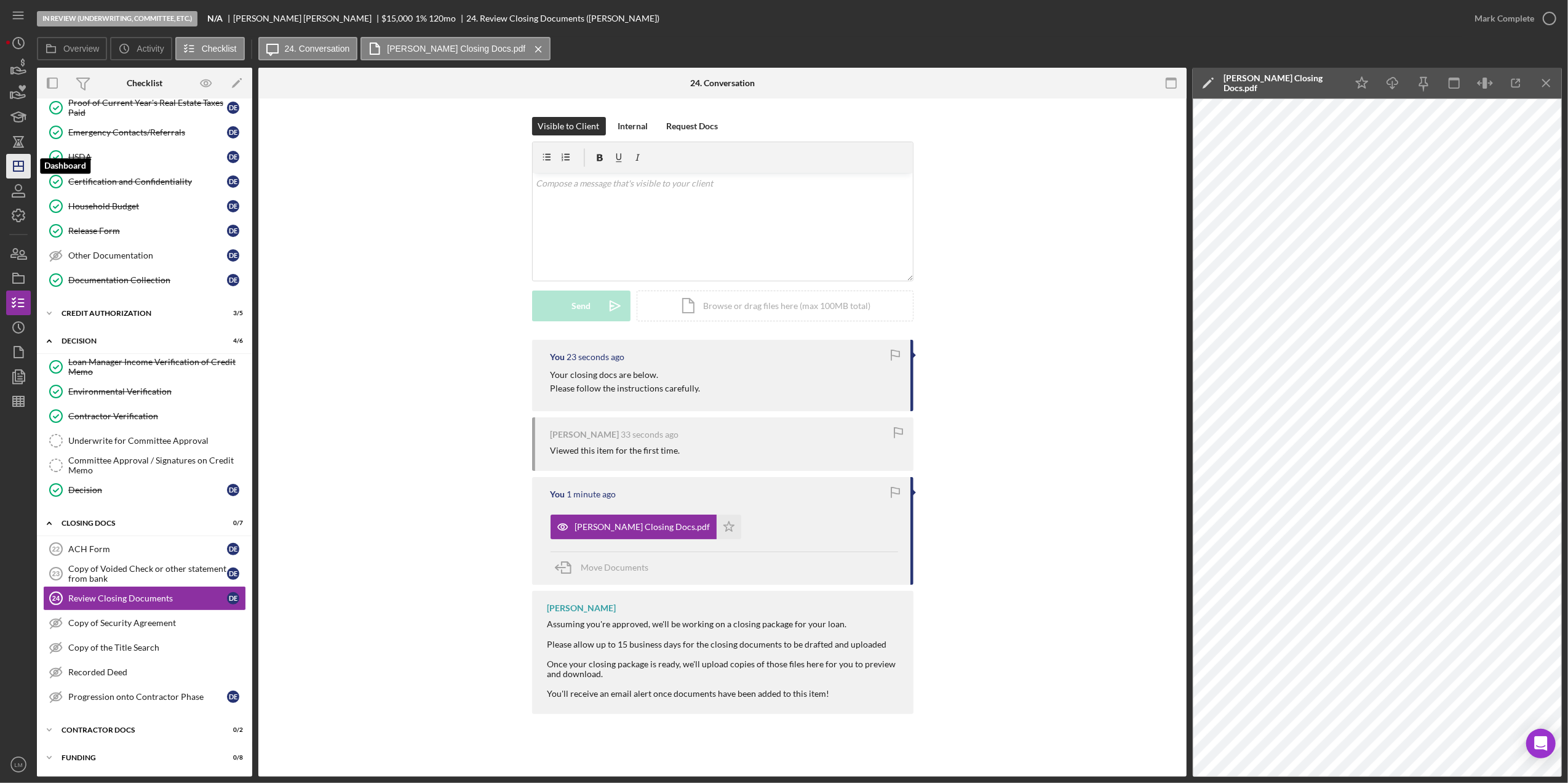
click at [21, 171] on polygon "button" at bounding box center [18, 166] width 10 height 10
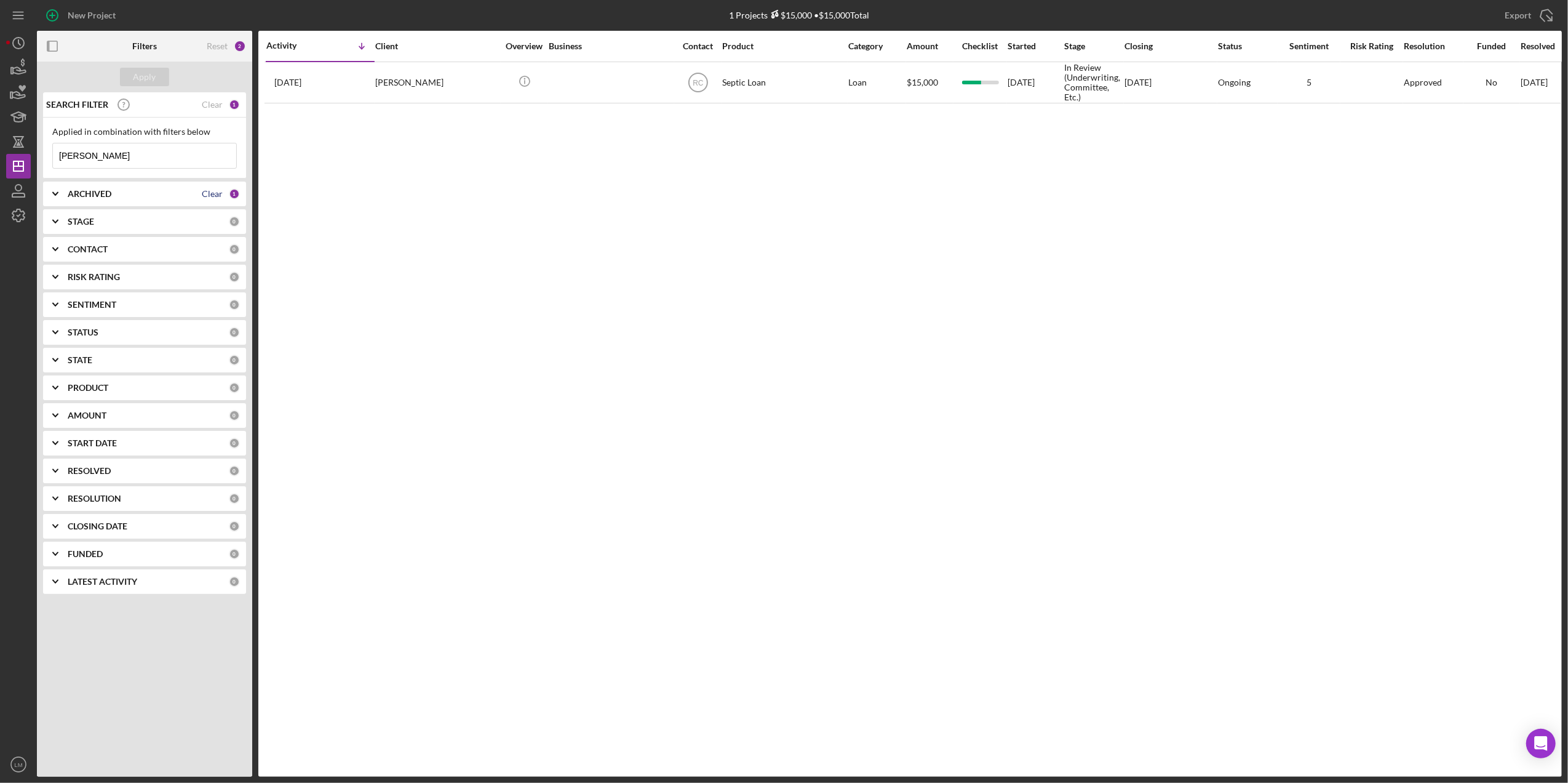
click at [219, 196] on div "Clear" at bounding box center [212, 194] width 21 height 10
click at [190, 159] on input "eckstein" at bounding box center [145, 155] width 183 height 24
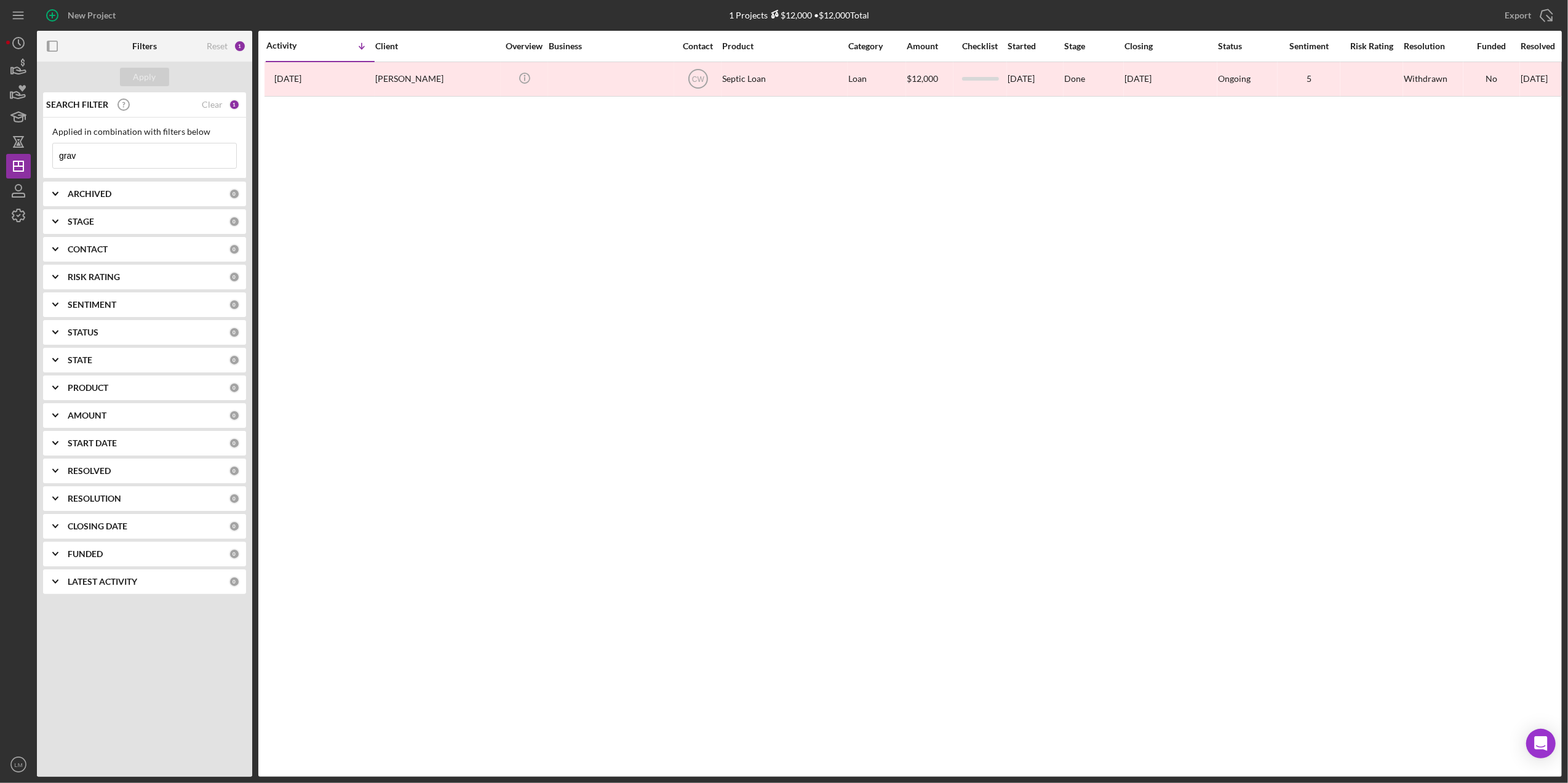
click at [354, 160] on div "Activity Icon/Table Sort Arrow Client Overview Business Contact Product Categor…" at bounding box center [910, 403] width 1303 height 746
click at [193, 148] on input "grav" at bounding box center [145, 155] width 183 height 24
type input "g"
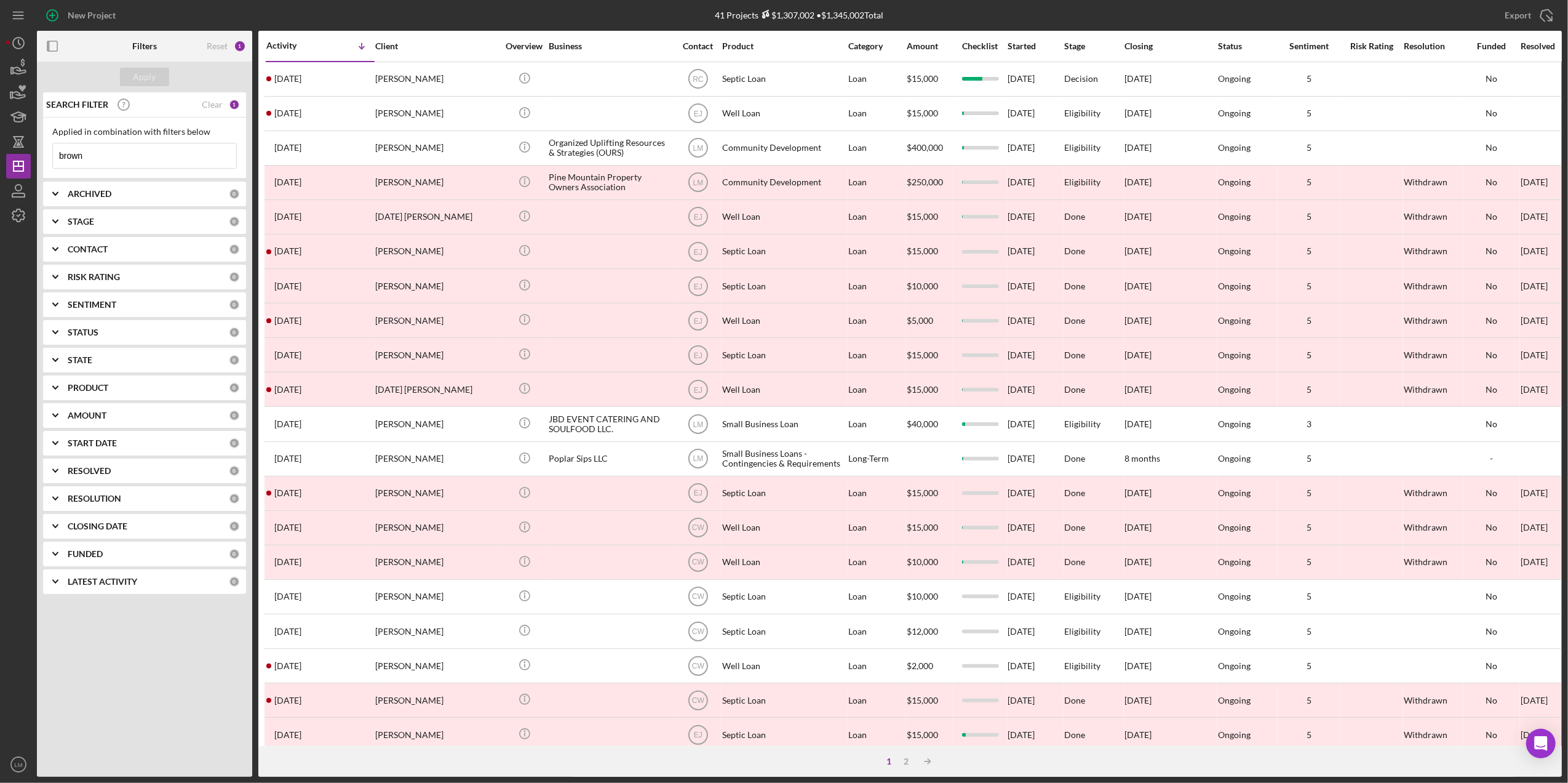
drag, startPoint x: 181, startPoint y: 156, endPoint x: 94, endPoint y: 156, distance: 87.0
click at [94, 156] on input "brown" at bounding box center [145, 155] width 183 height 24
drag, startPoint x: 94, startPoint y: 156, endPoint x: -3, endPoint y: 152, distance: 97.1
click at [0, 152] on html "New Project 41 Projects $1,307,002 • $1,345,002 Total eckstein Export Icon/Expo…" at bounding box center [784, 392] width 1568 height 783
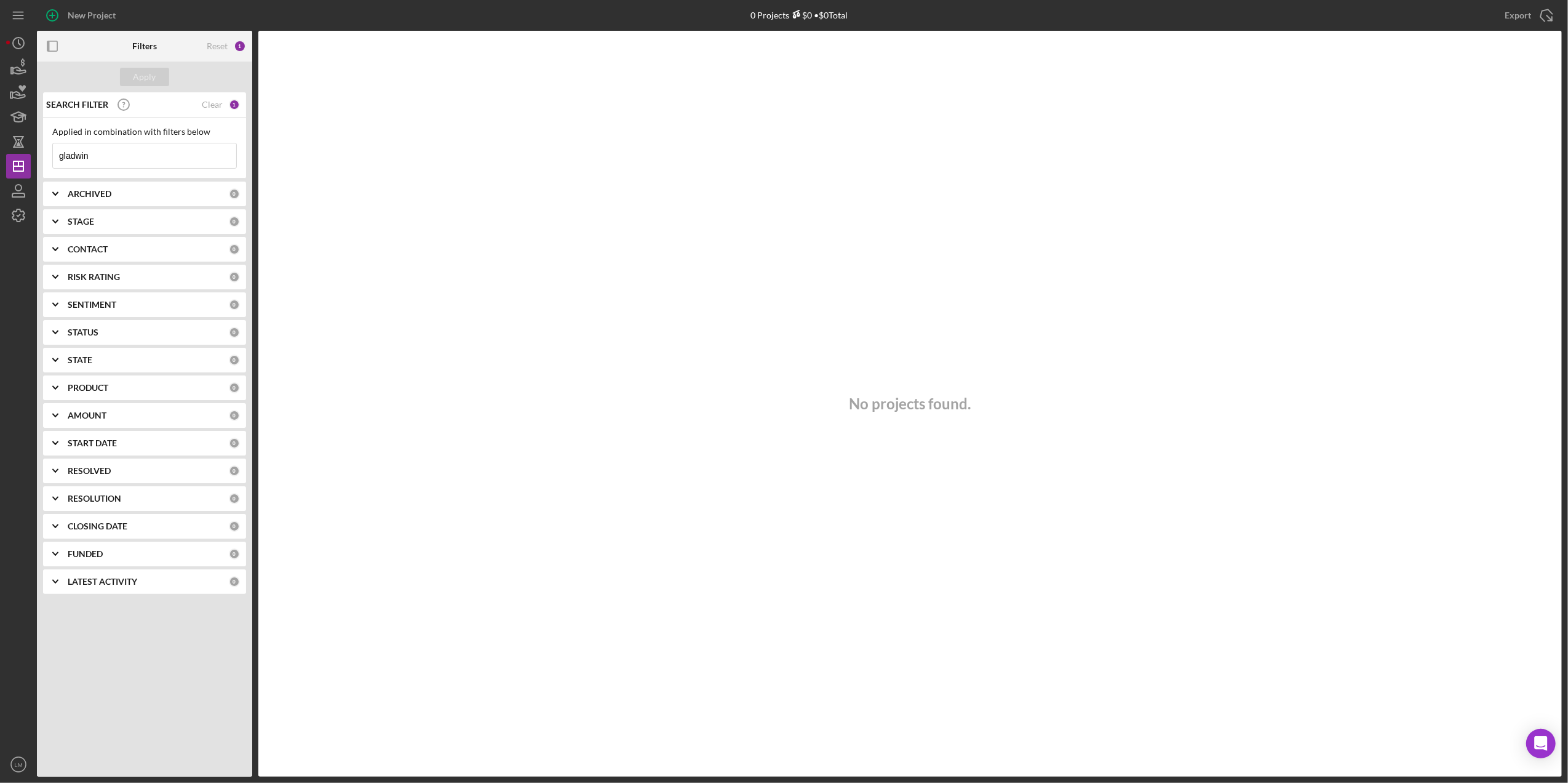
drag, startPoint x: 89, startPoint y: 157, endPoint x: 65, endPoint y: 157, distance: 24.0
click at [89, 157] on input "gladwin" at bounding box center [145, 155] width 183 height 24
type input "galdwin"
click at [219, 52] on div "Reset 1" at bounding box center [226, 46] width 39 height 31
click at [219, 45] on div "Reset" at bounding box center [217, 46] width 21 height 10
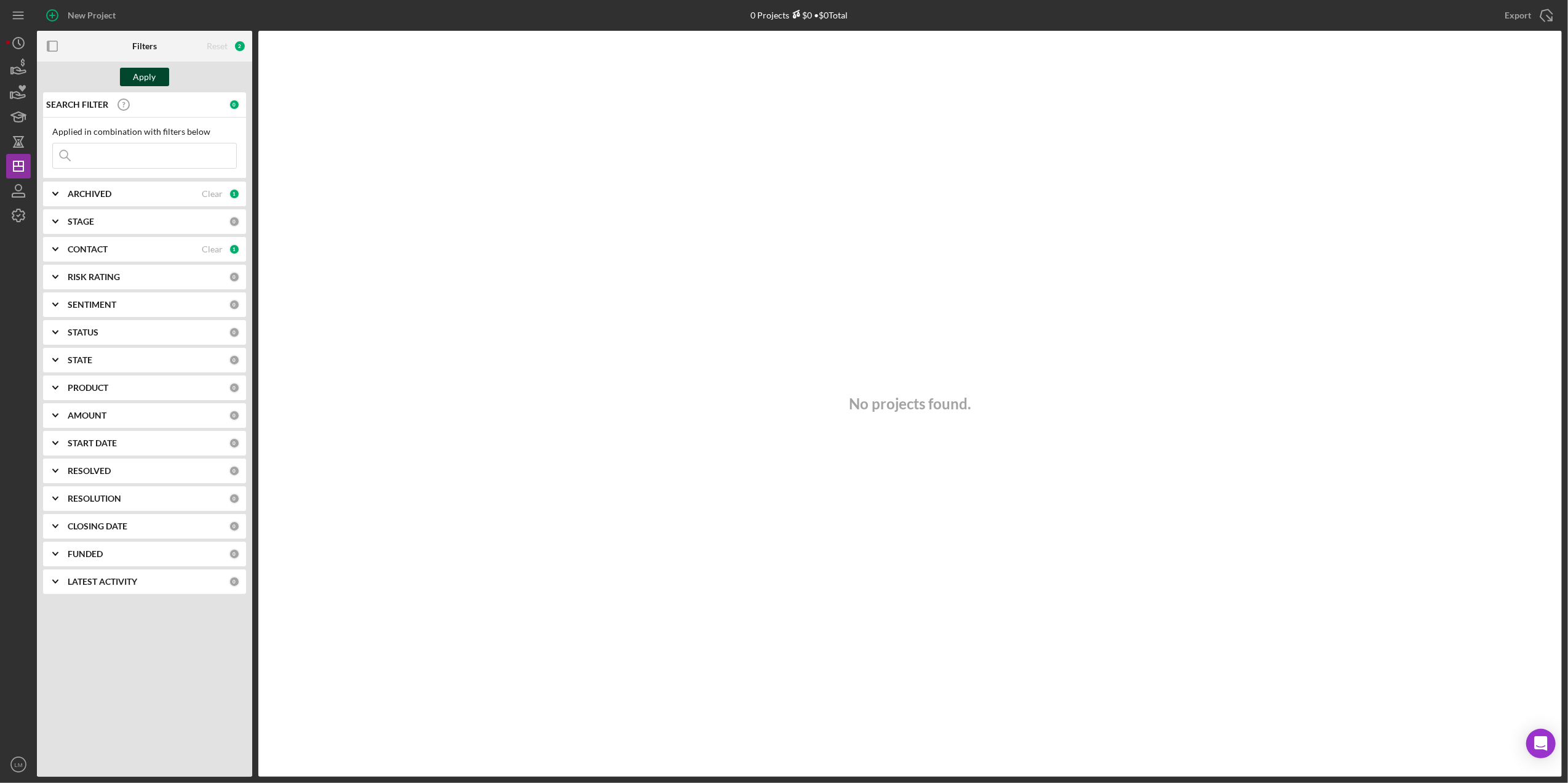
click at [136, 74] on div "Apply" at bounding box center [145, 77] width 23 height 18
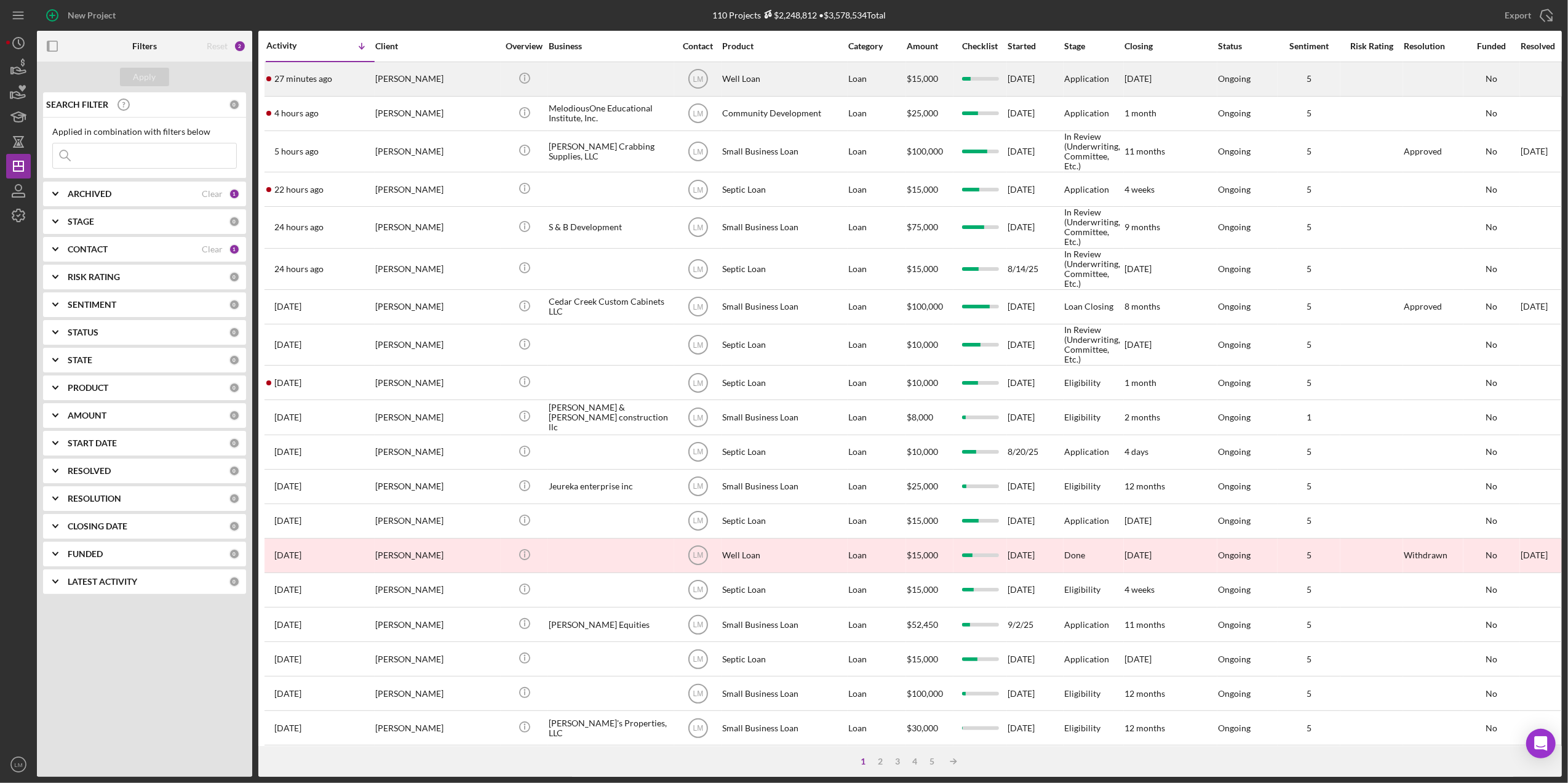
click at [483, 85] on div "Linda Lubitz" at bounding box center [437, 79] width 123 height 33
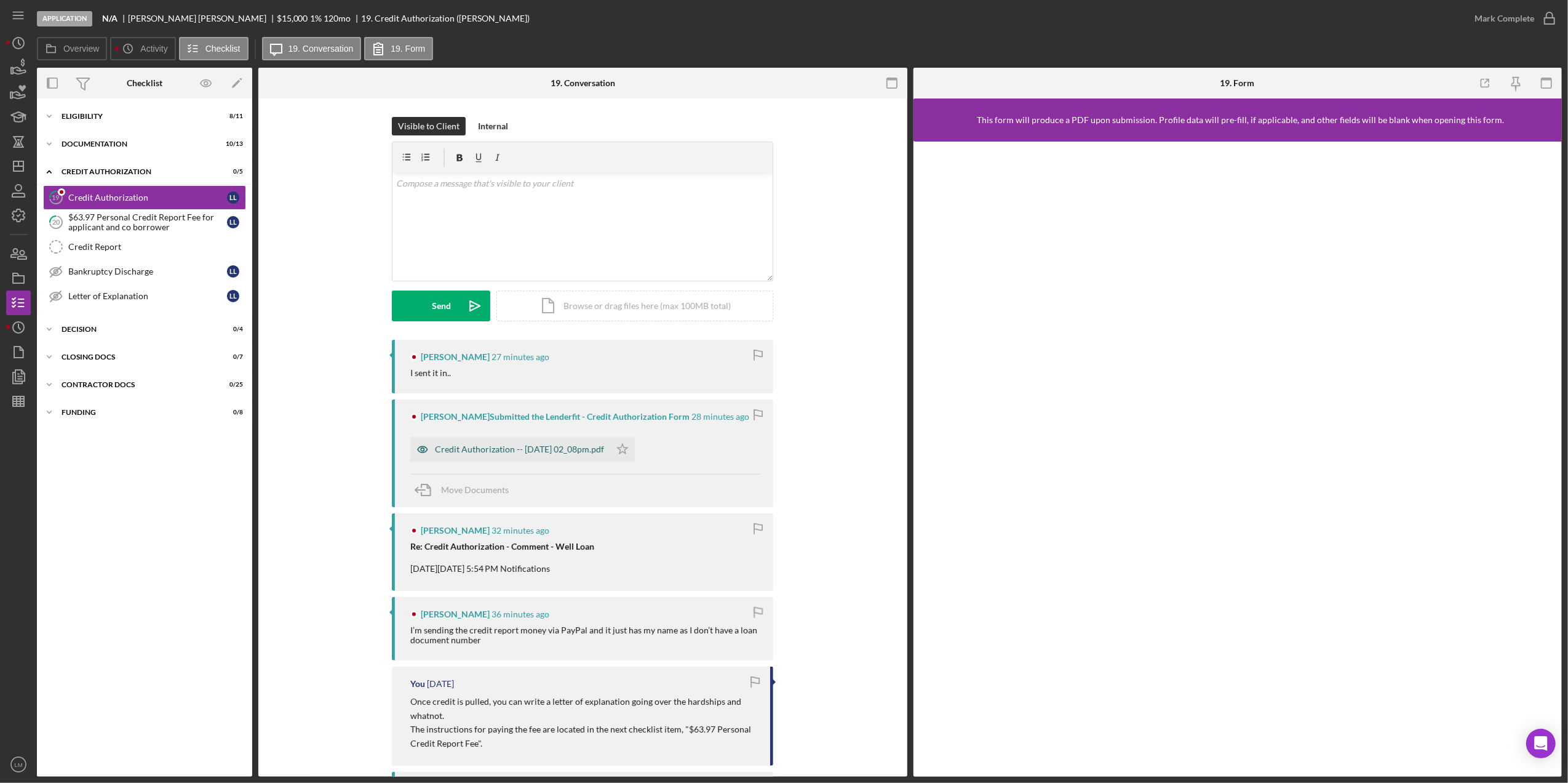
click at [511, 442] on div "Credit Authorization -- 2025-09-30 02_08pm.pdf" at bounding box center [510, 449] width 200 height 24
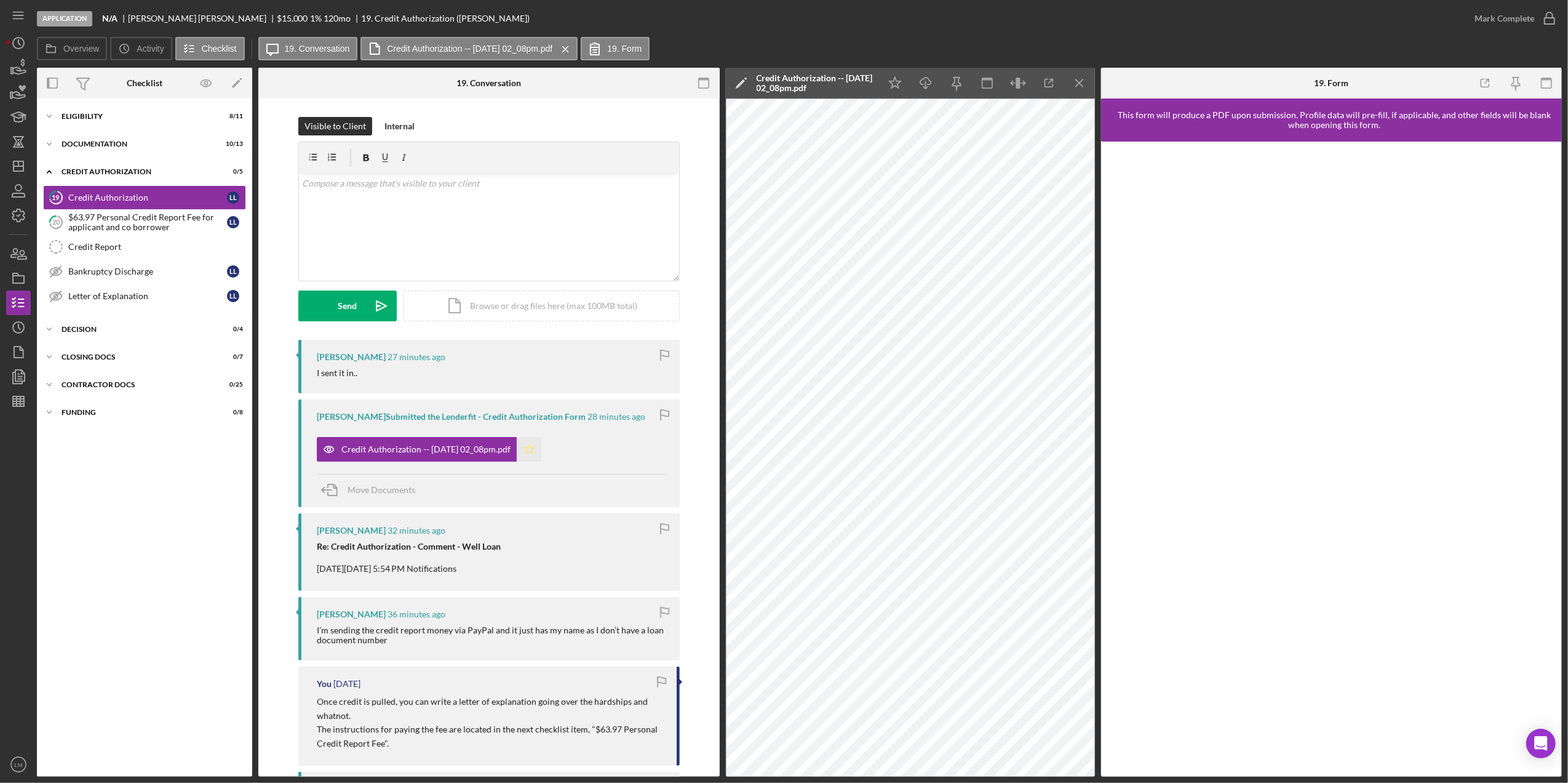
click at [542, 449] on icon "Icon/Star" at bounding box center [528, 449] width 24 height 24
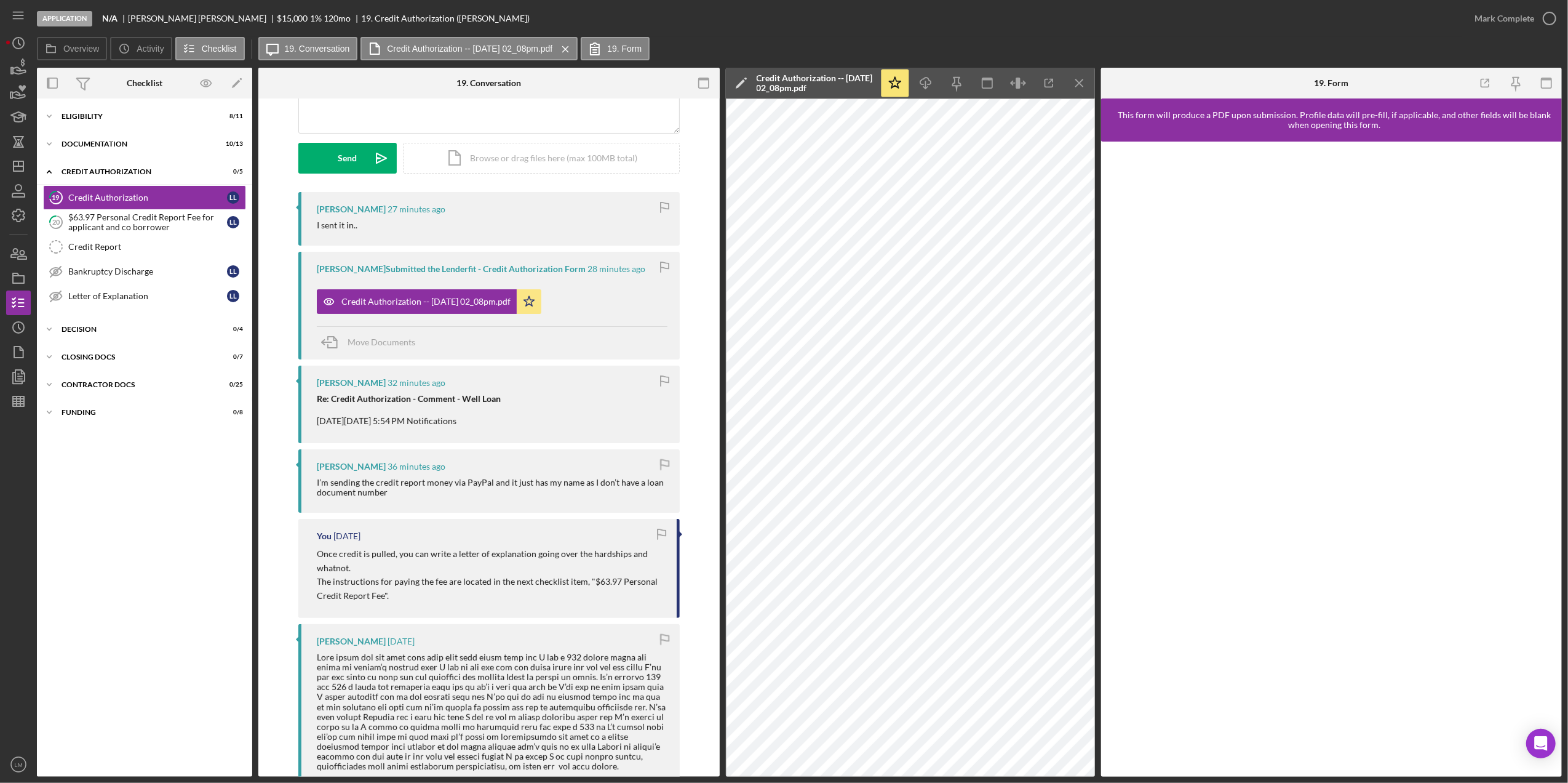
scroll to position [164, 0]
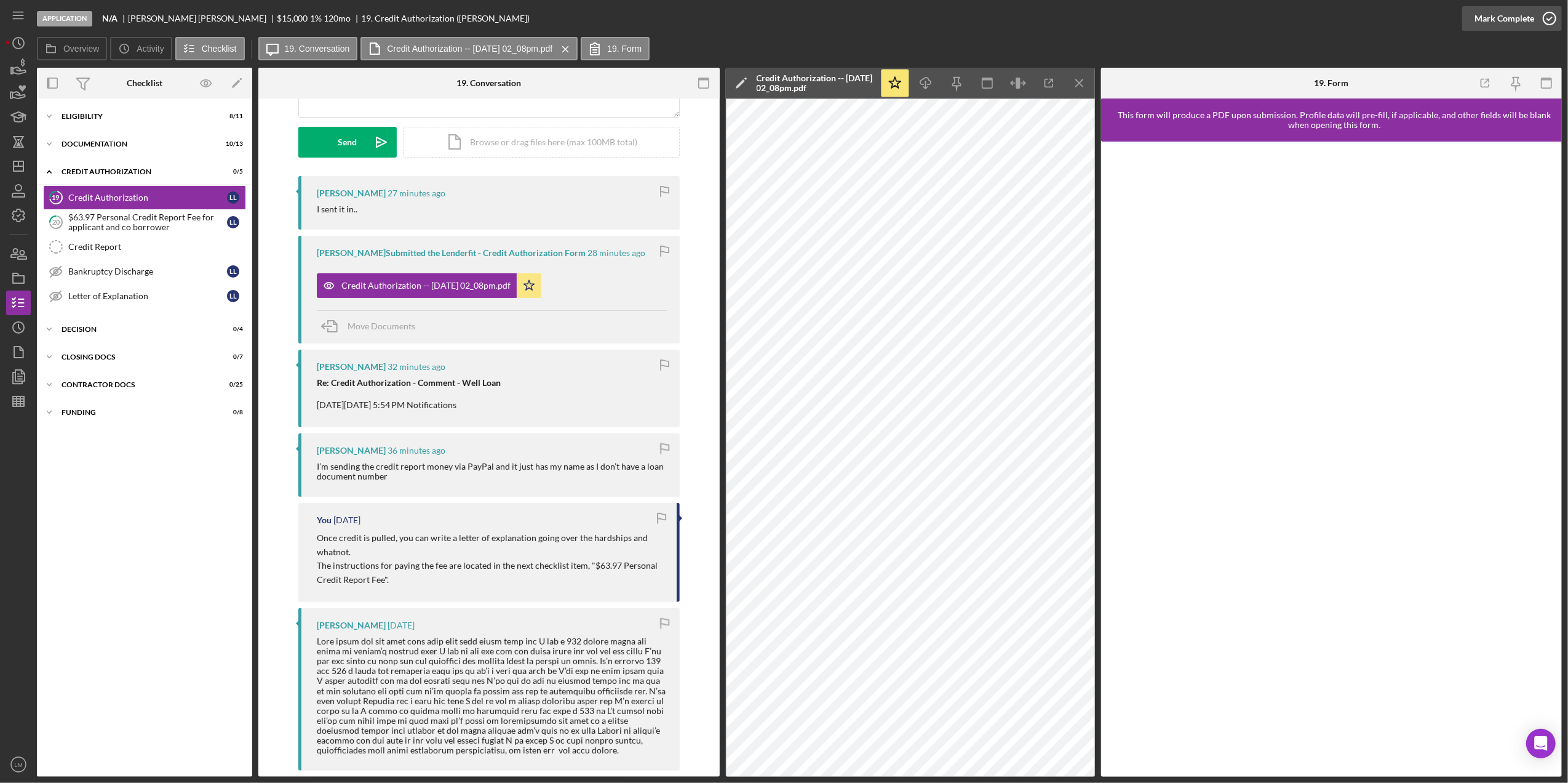
click at [1518, 17] on div "Mark Complete" at bounding box center [1504, 18] width 59 height 24
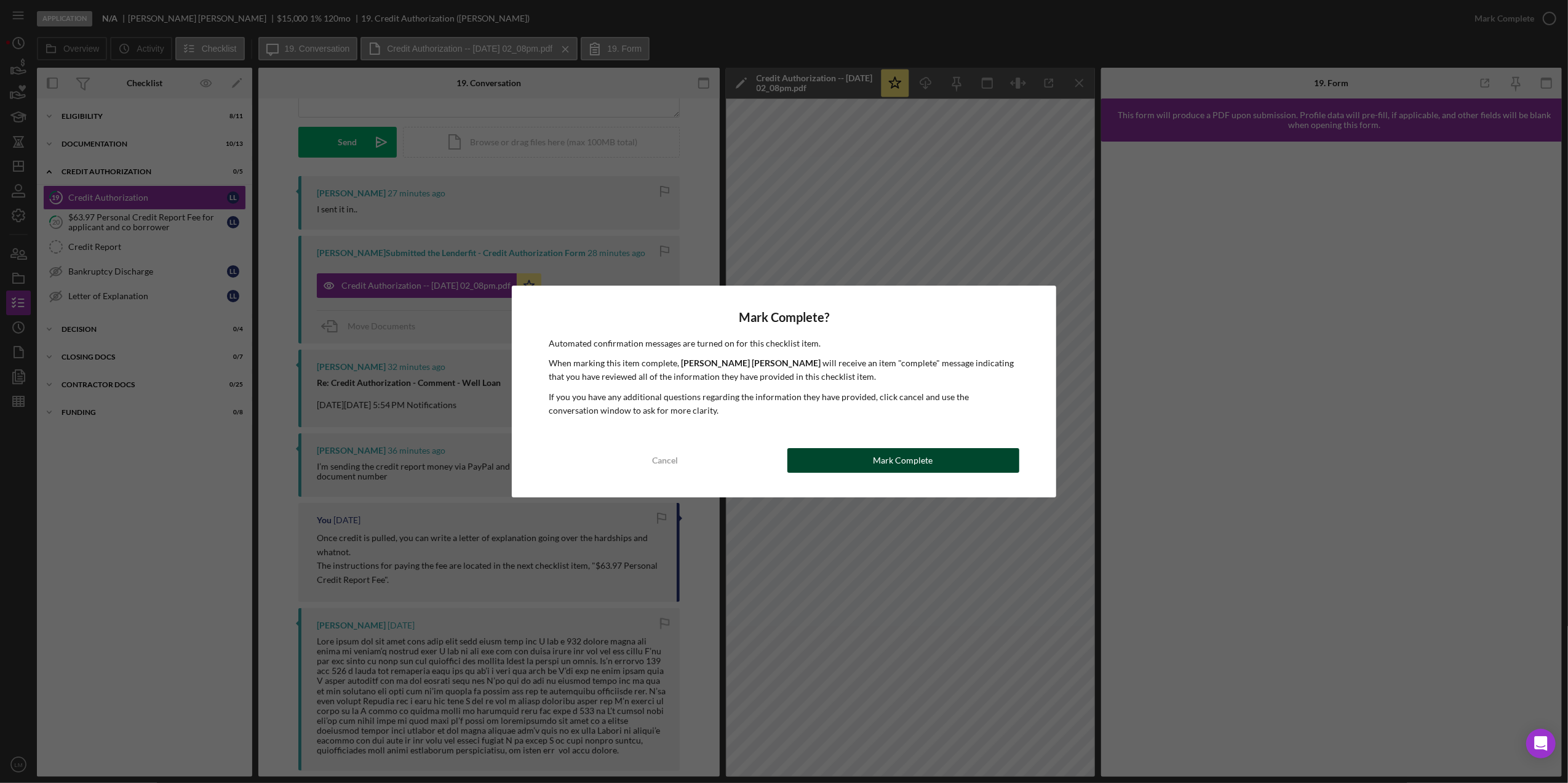
click at [890, 448] on div "Mark Complete" at bounding box center [903, 460] width 59 height 24
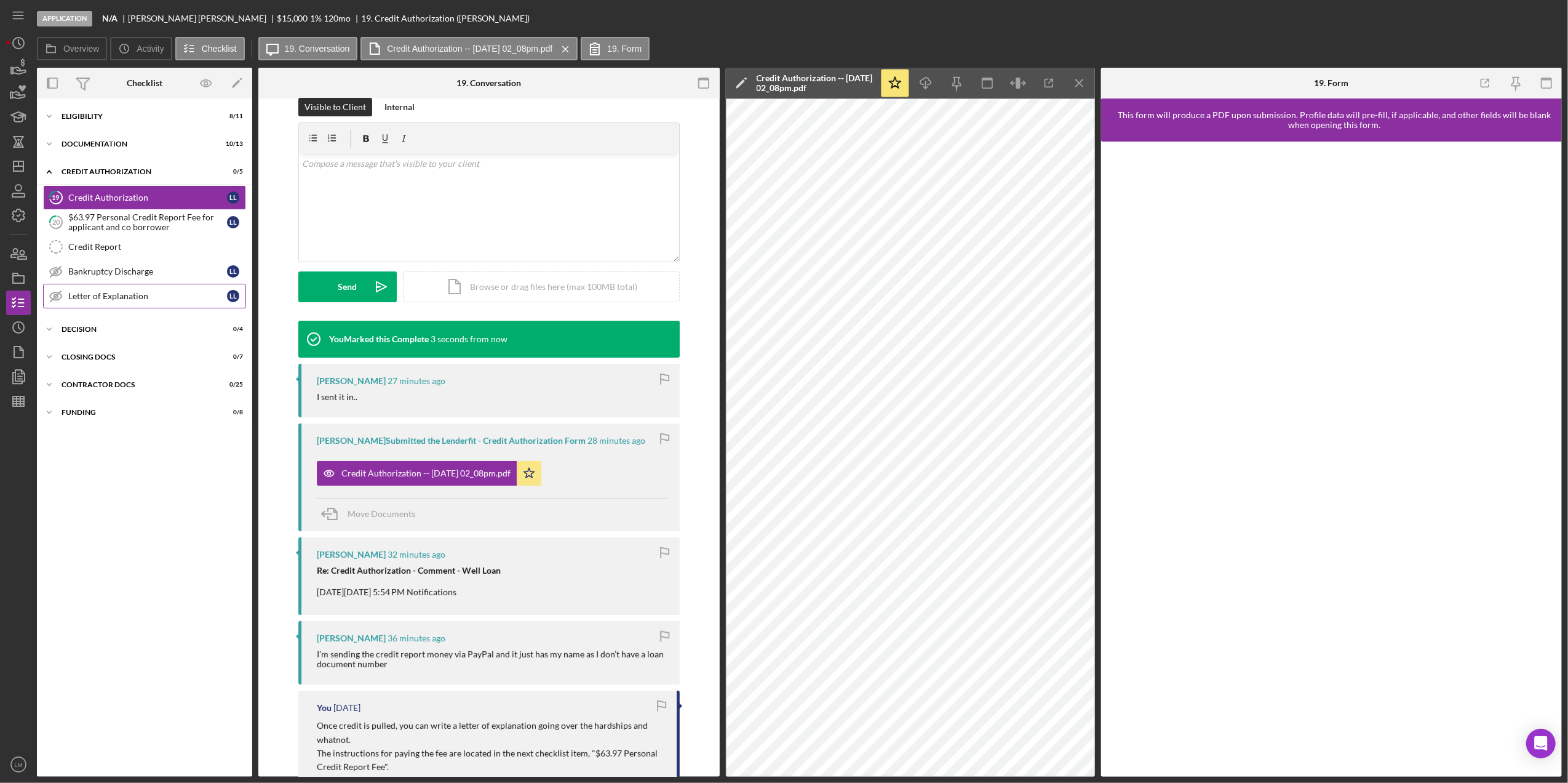
scroll to position [333, 0]
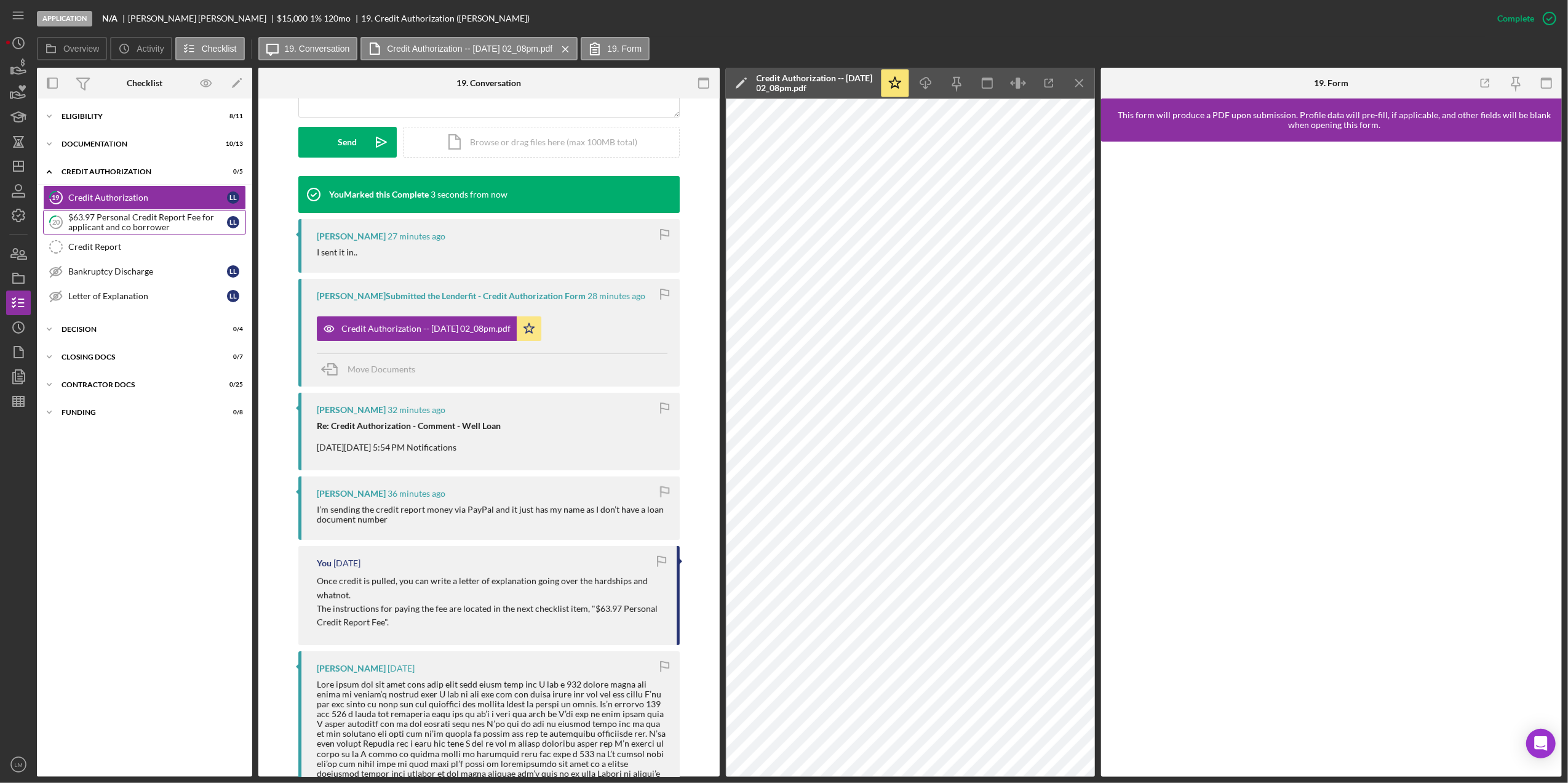
click at [126, 215] on div "$63.97 Personal Credit Report Fee for applicant and co borrower" at bounding box center [147, 222] width 159 height 20
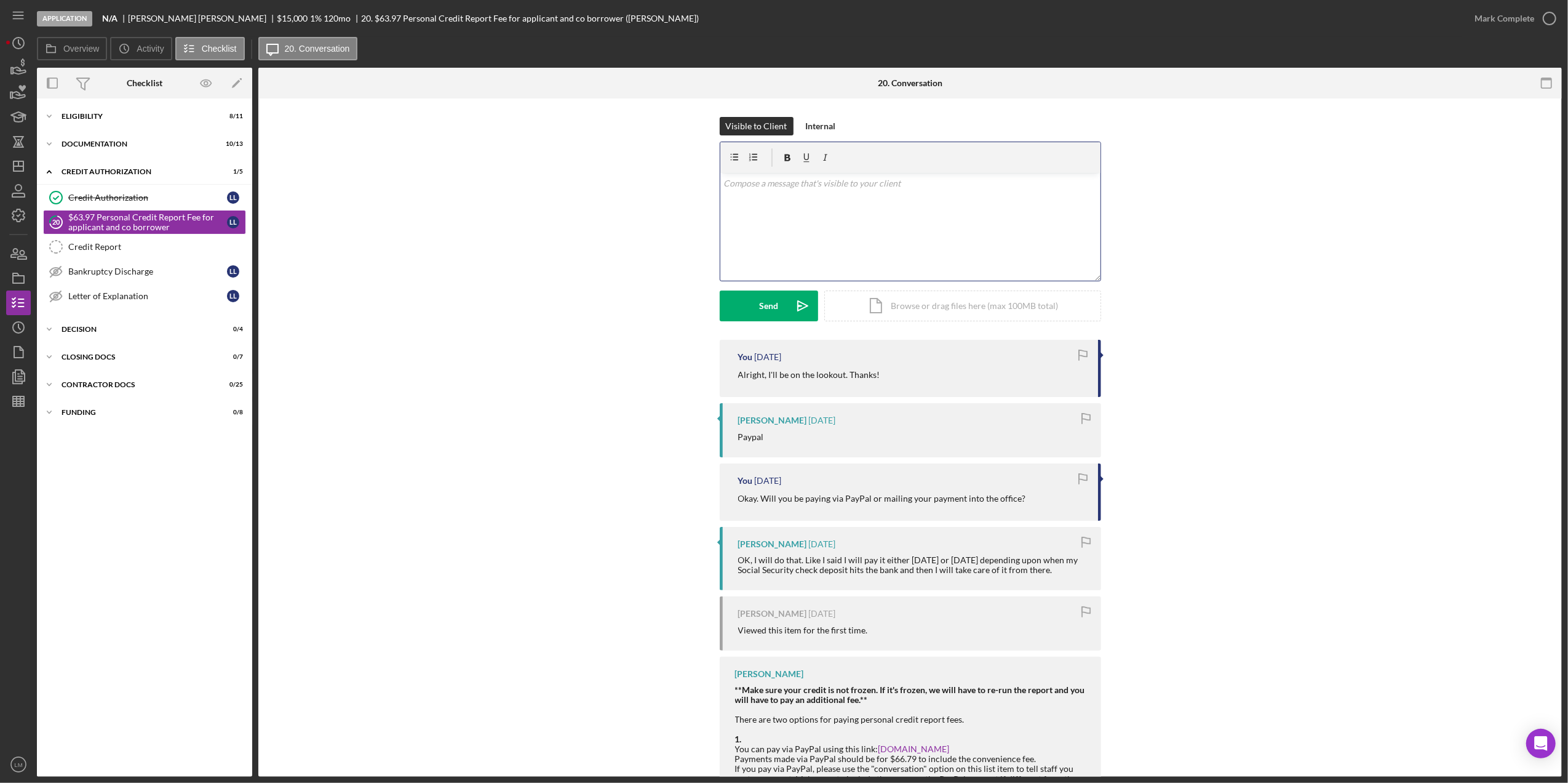
click at [954, 264] on div "v Color teal Color pink Remove color Add row above Add row below Add column bef…" at bounding box center [910, 227] width 380 height 108
click at [751, 304] on button "Send Icon/icon-invite-send" at bounding box center [769, 306] width 99 height 31
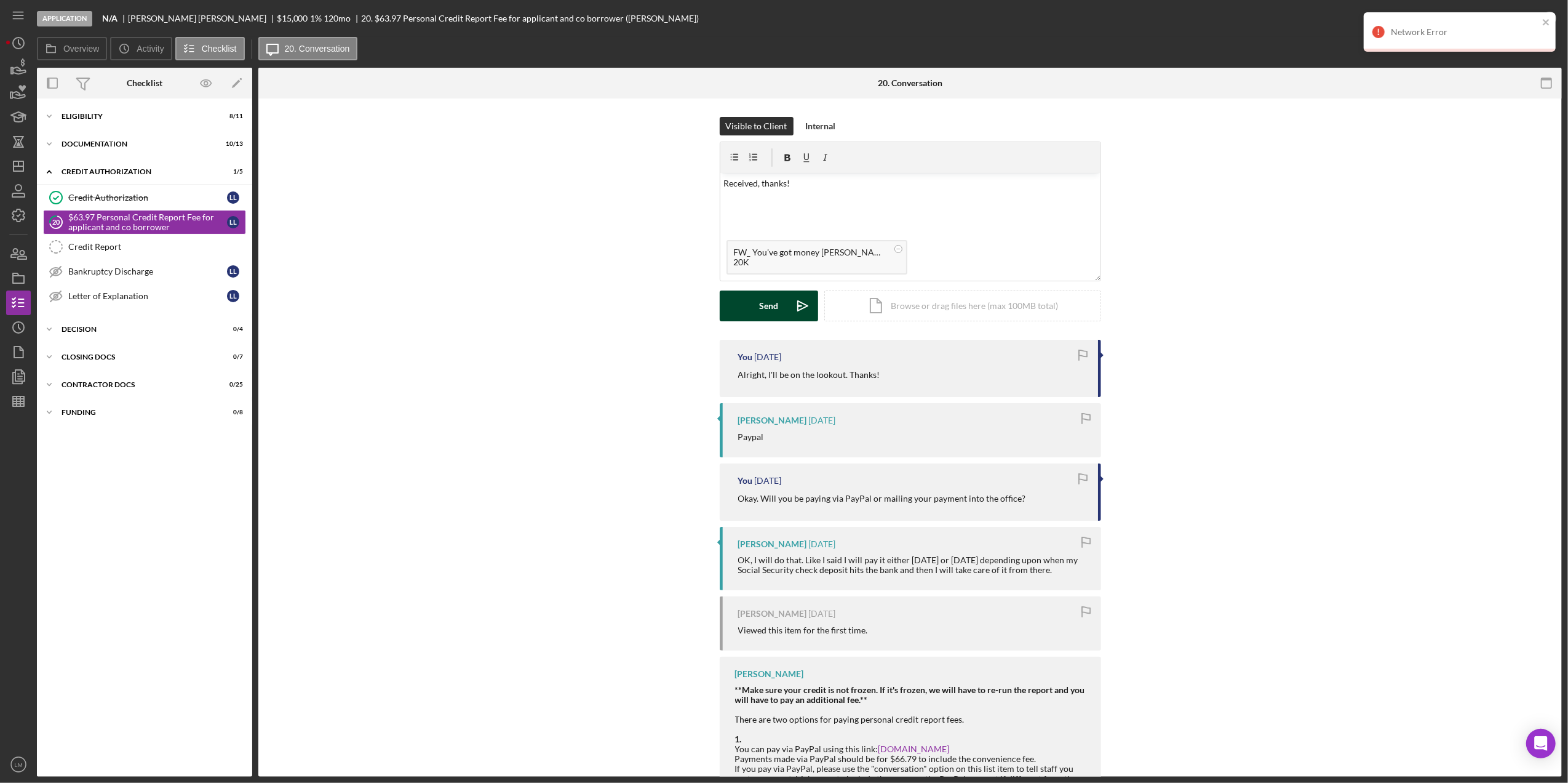
click at [746, 296] on button "Send Icon/icon-invite-send" at bounding box center [769, 306] width 99 height 31
click at [891, 245] on icon at bounding box center [899, 249] width 15 height 15
click at [791, 306] on icon "Icon/icon-invite-send" at bounding box center [803, 306] width 31 height 31
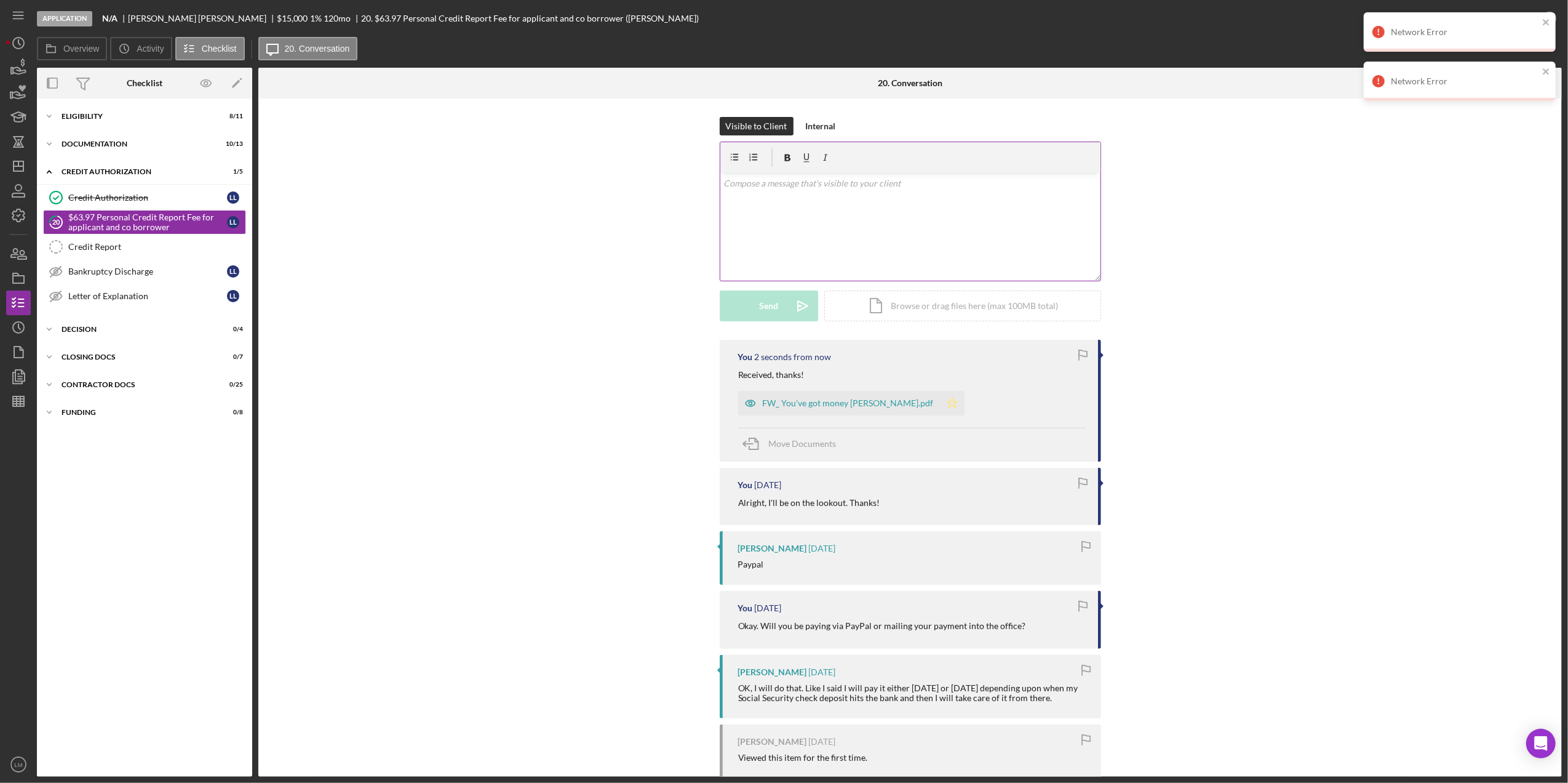
click at [940, 409] on icon "Icon/Star" at bounding box center [952, 403] width 24 height 24
click at [1541, 30] on div "Network Error" at bounding box center [1456, 32] width 173 height 20
click at [1548, 66] on div "Network Error Network Error" at bounding box center [1460, 62] width 197 height 103
click at [1546, 23] on icon "close" at bounding box center [1546, 22] width 8 height 10
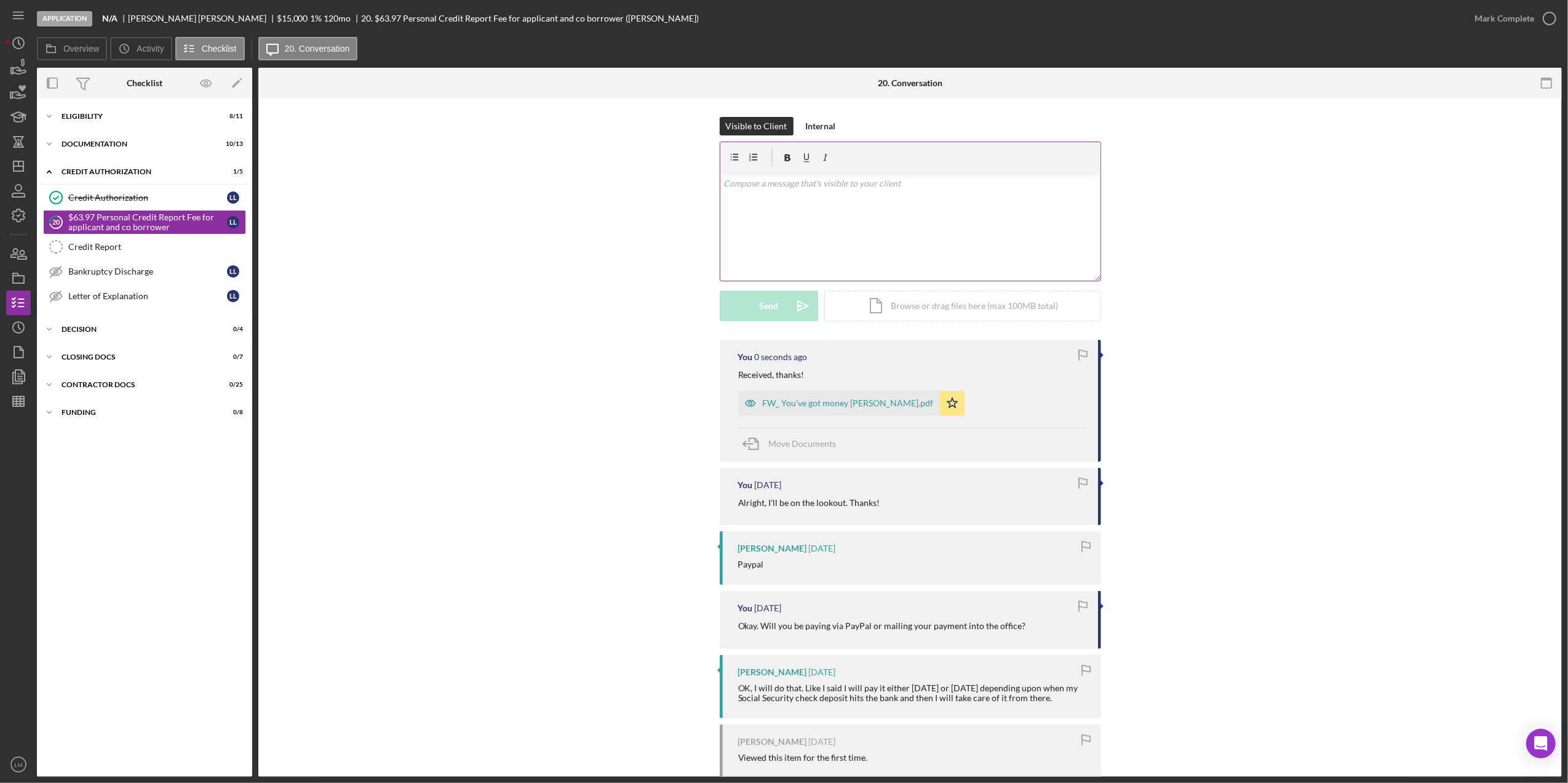
click at [1550, 18] on div "Network Error" at bounding box center [1460, 36] width 197 height 54
click at [1545, 20] on icon "button" at bounding box center [1549, 18] width 31 height 31
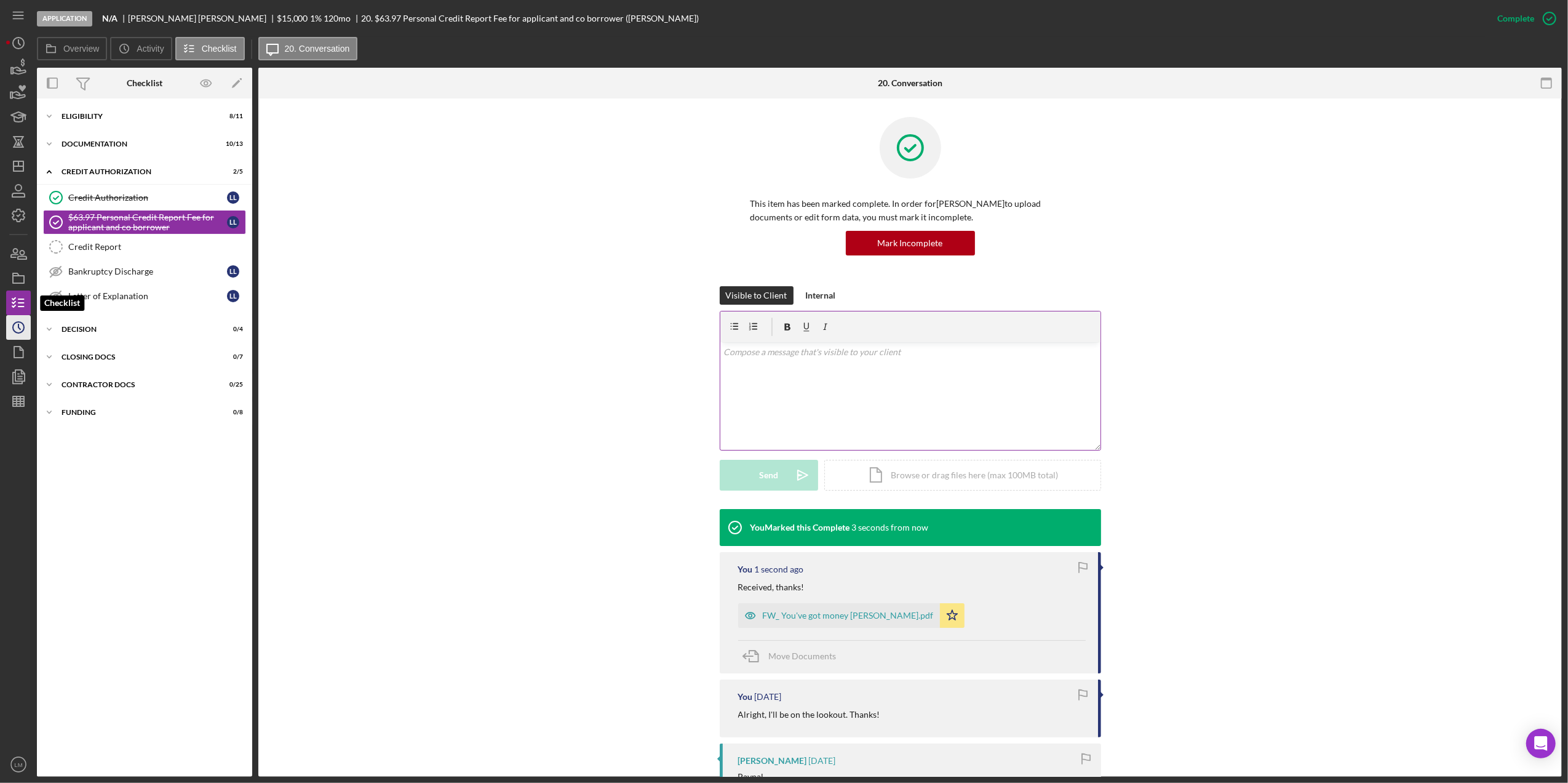
click at [13, 325] on icon "Icon/History" at bounding box center [18, 327] width 31 height 31
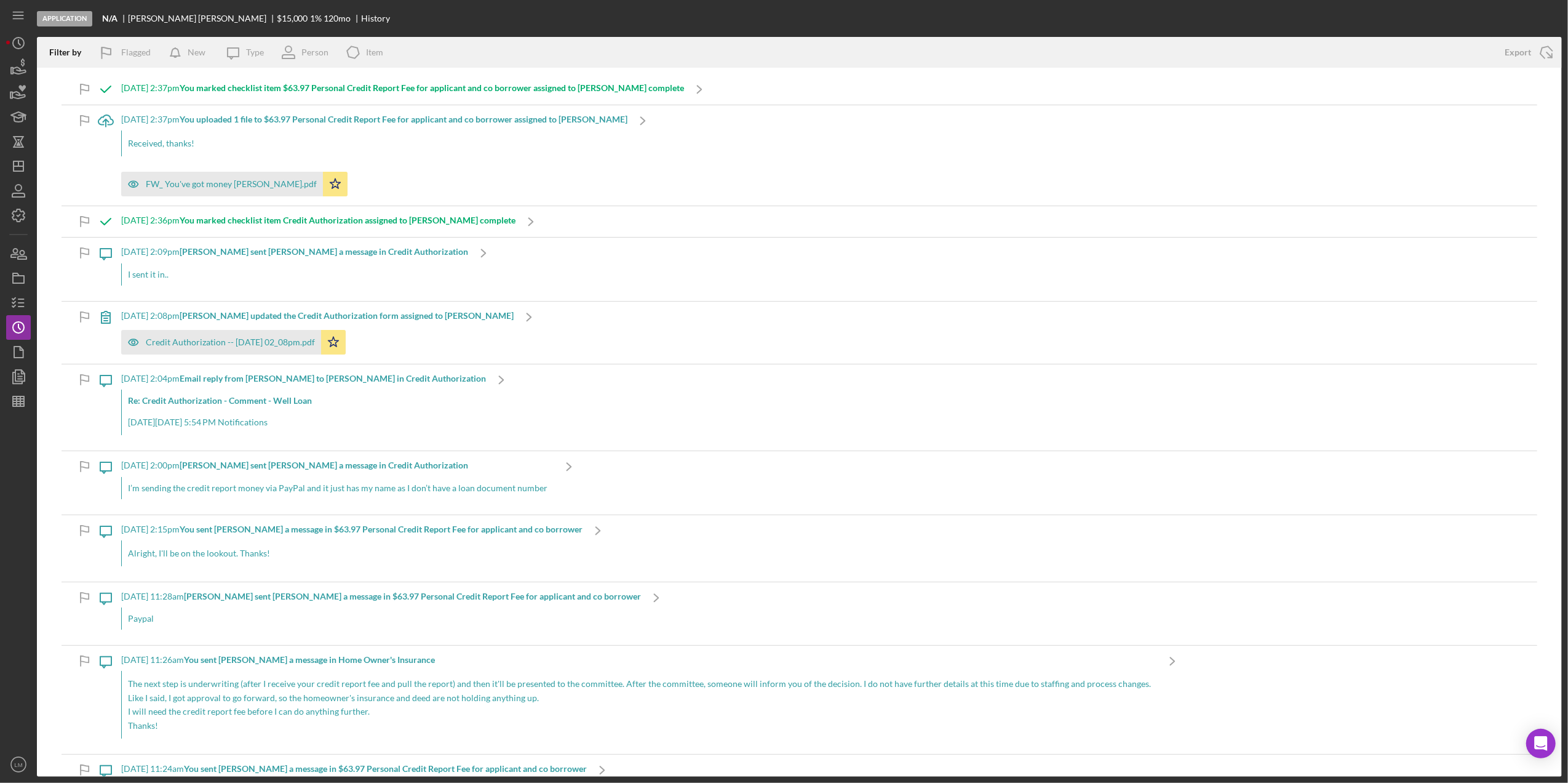
click at [422, 139] on p "Received, thanks!" at bounding box center [375, 143] width 493 height 13
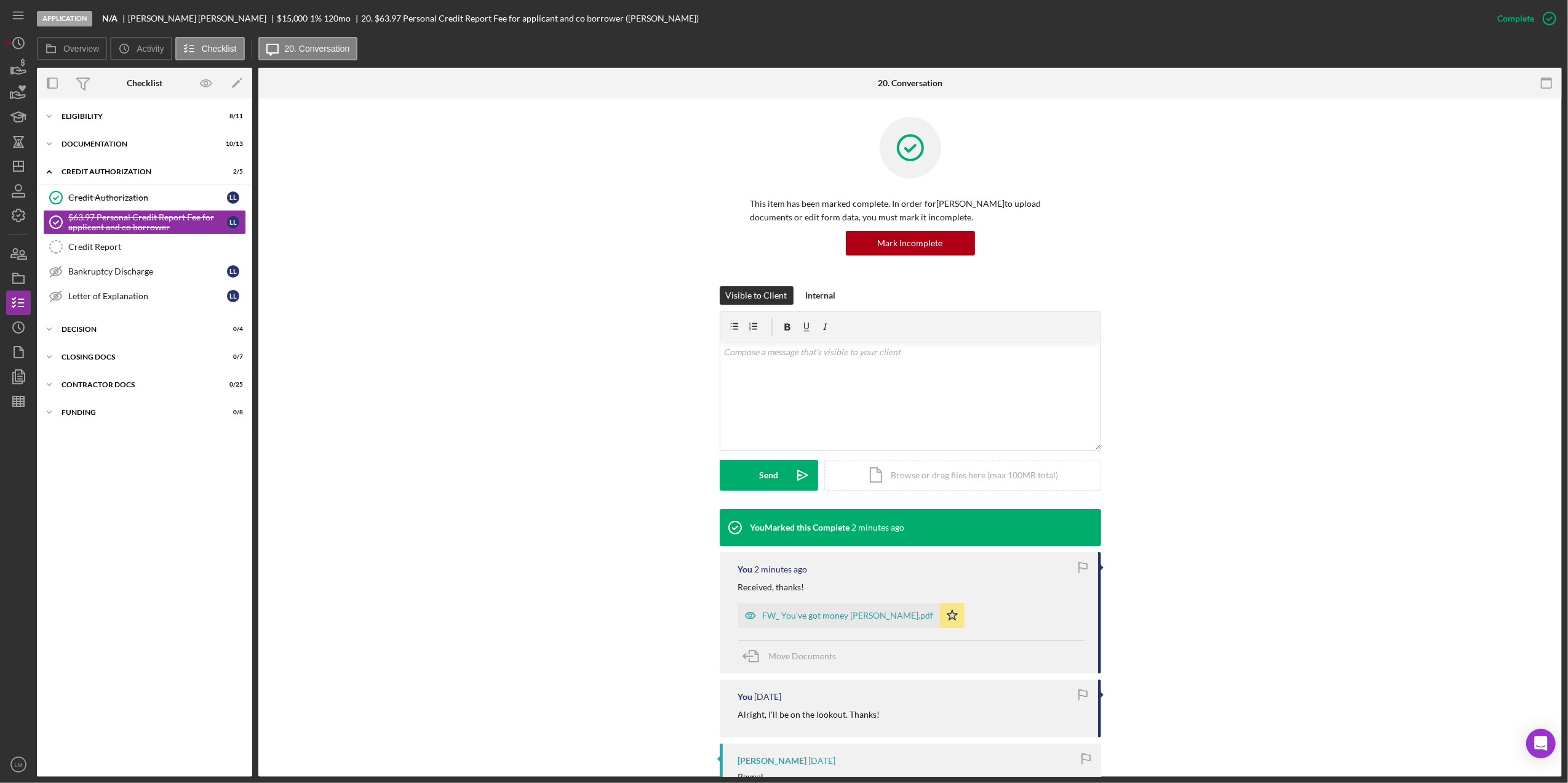
click at [438, 310] on div "Visible to Client Internal v Color teal Color pink Remove color Add row above A…" at bounding box center [910, 397] width 1266 height 223
click at [96, 185] on link "Credit Authorization Credit Authorization L L" at bounding box center [145, 197] width 203 height 24
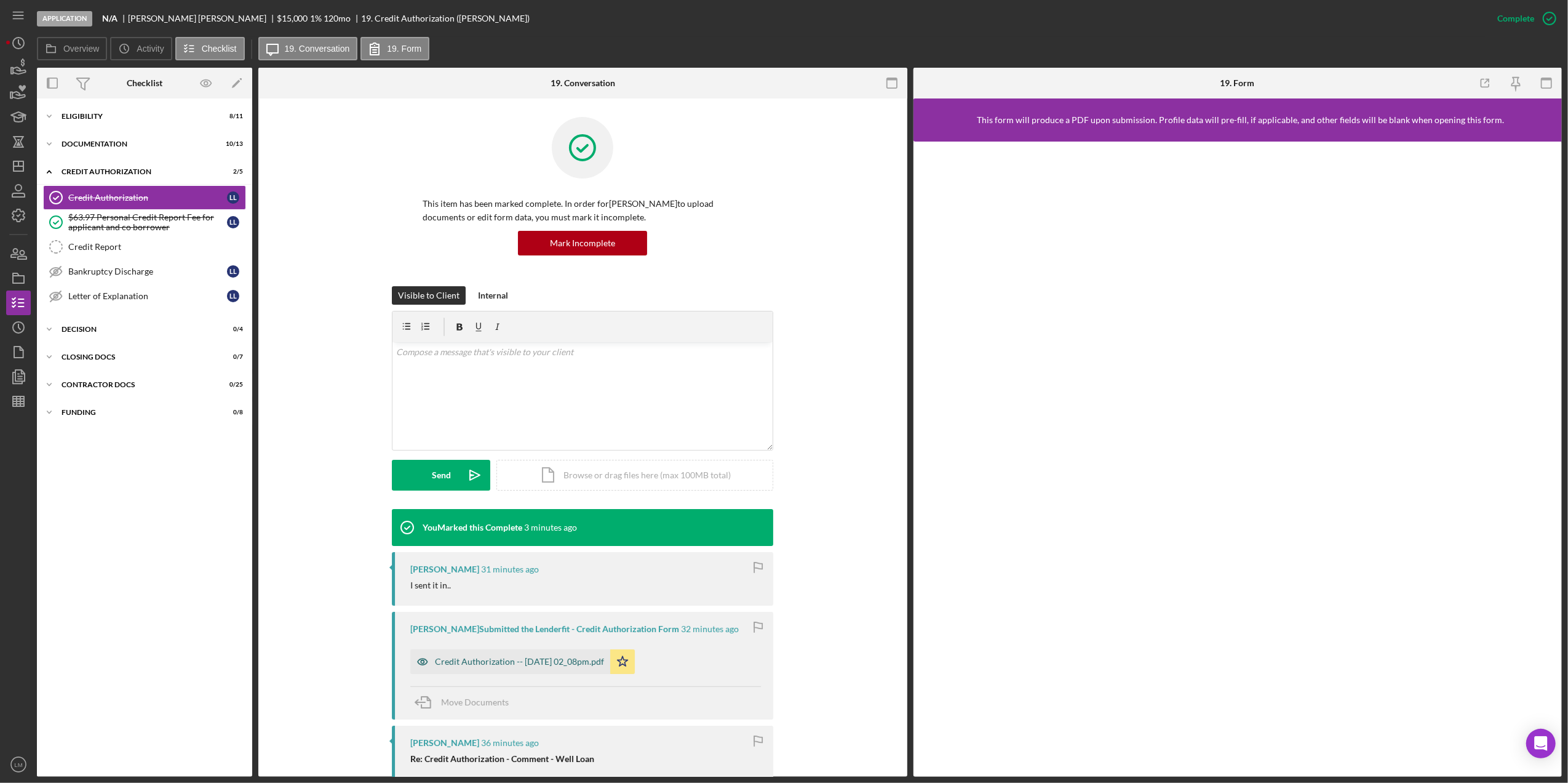
click at [532, 653] on div "Credit Authorization -- 2025-09-30 02_08pm.pdf" at bounding box center [510, 661] width 200 height 24
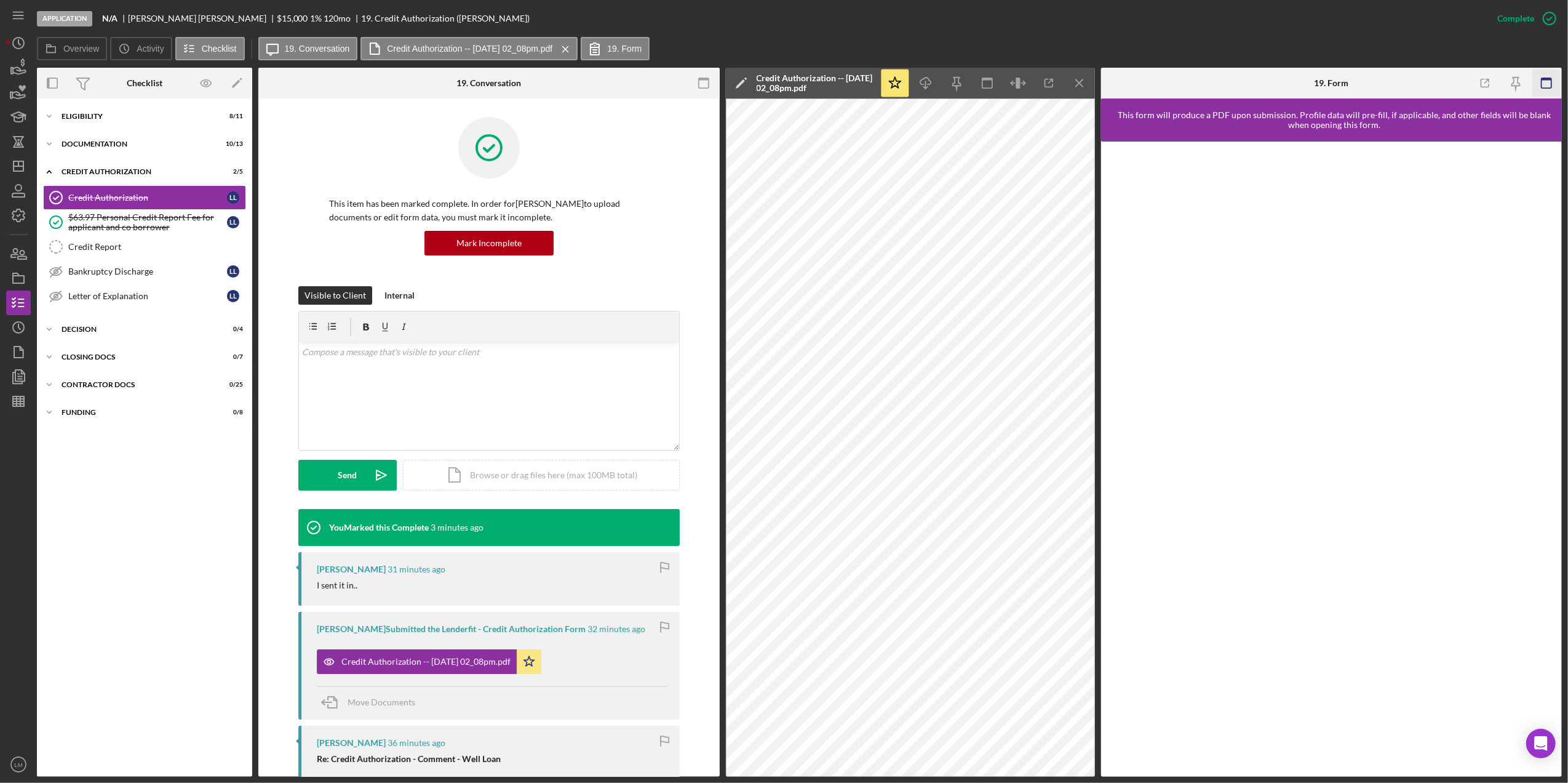
click at [1551, 77] on icon "button" at bounding box center [1546, 83] width 28 height 28
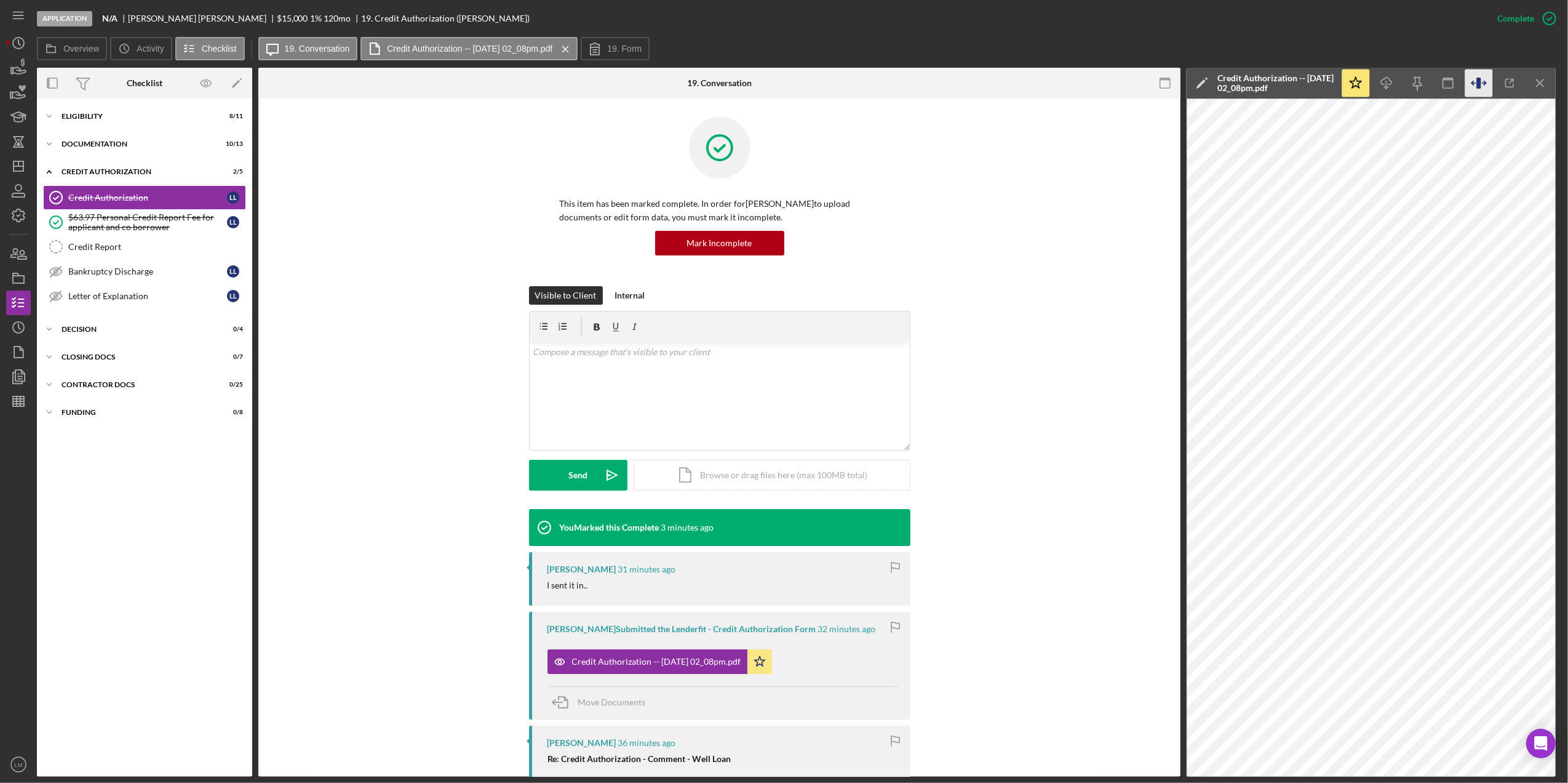
click at [1476, 82] on icon "button" at bounding box center [1479, 83] width 28 height 28
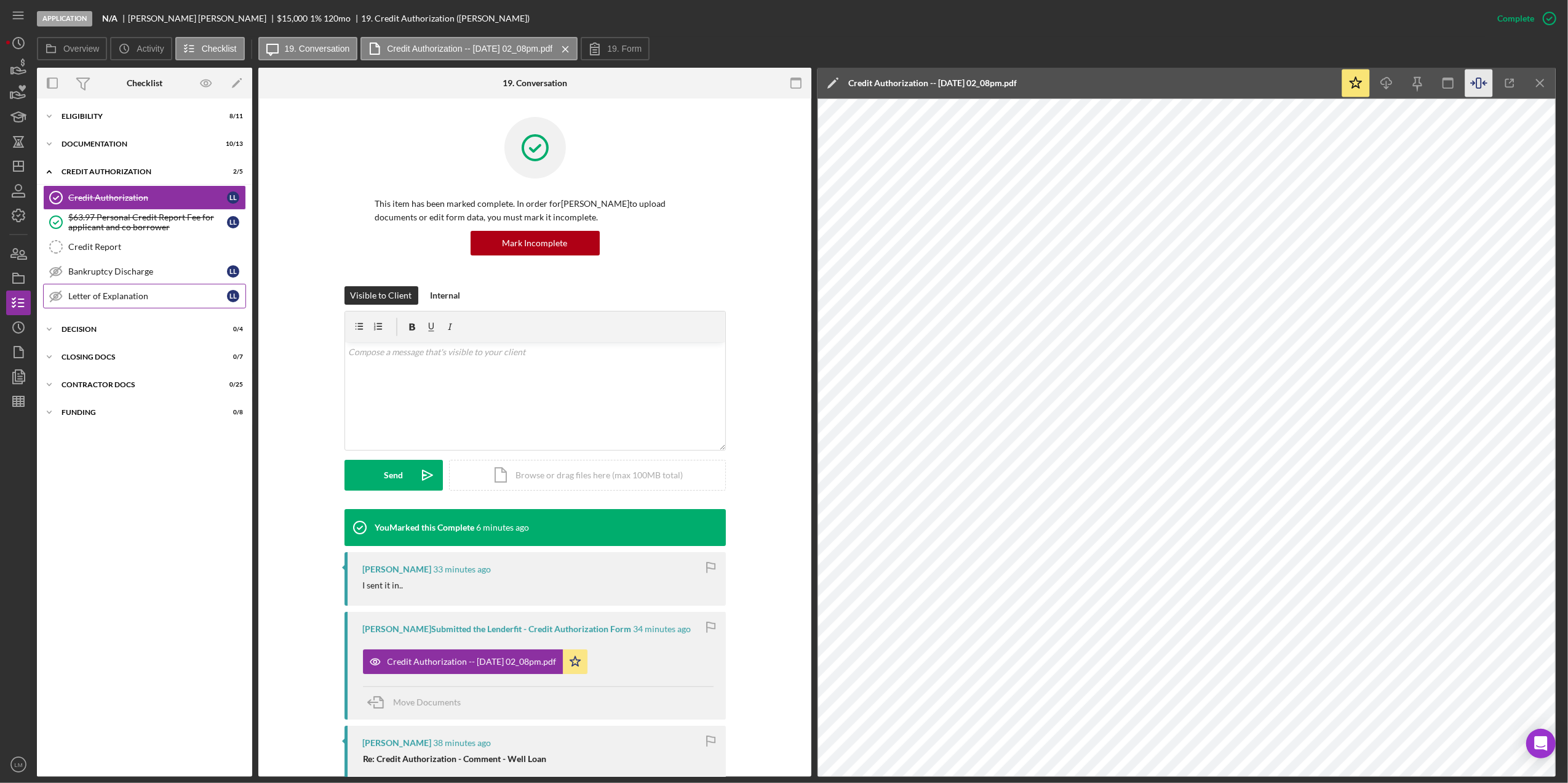
click at [97, 292] on link "Letter of Explanation Letter of Explanation L L" at bounding box center [145, 296] width 203 height 24
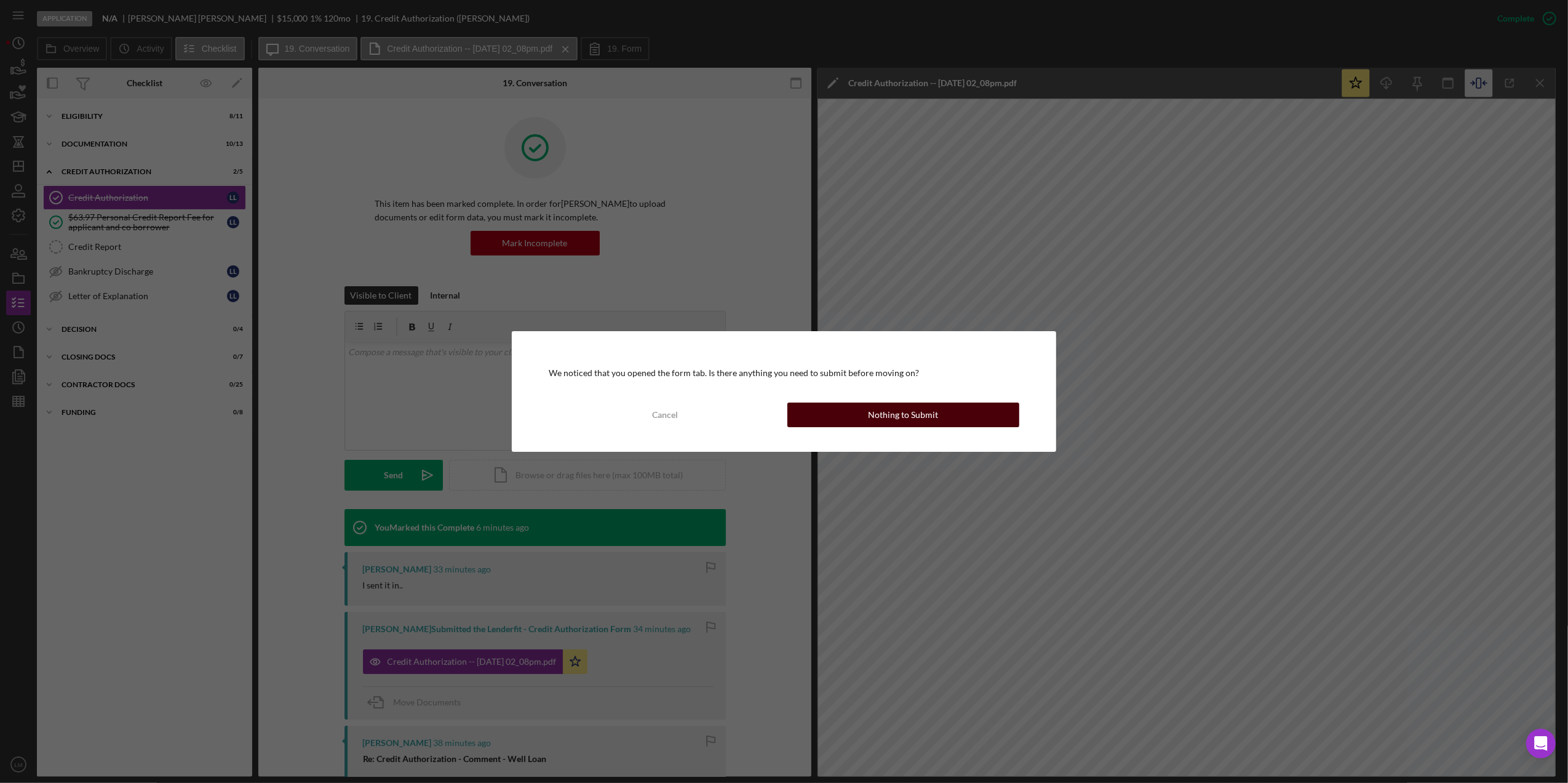
click at [876, 412] on div "Nothing to Submit" at bounding box center [903, 415] width 70 height 24
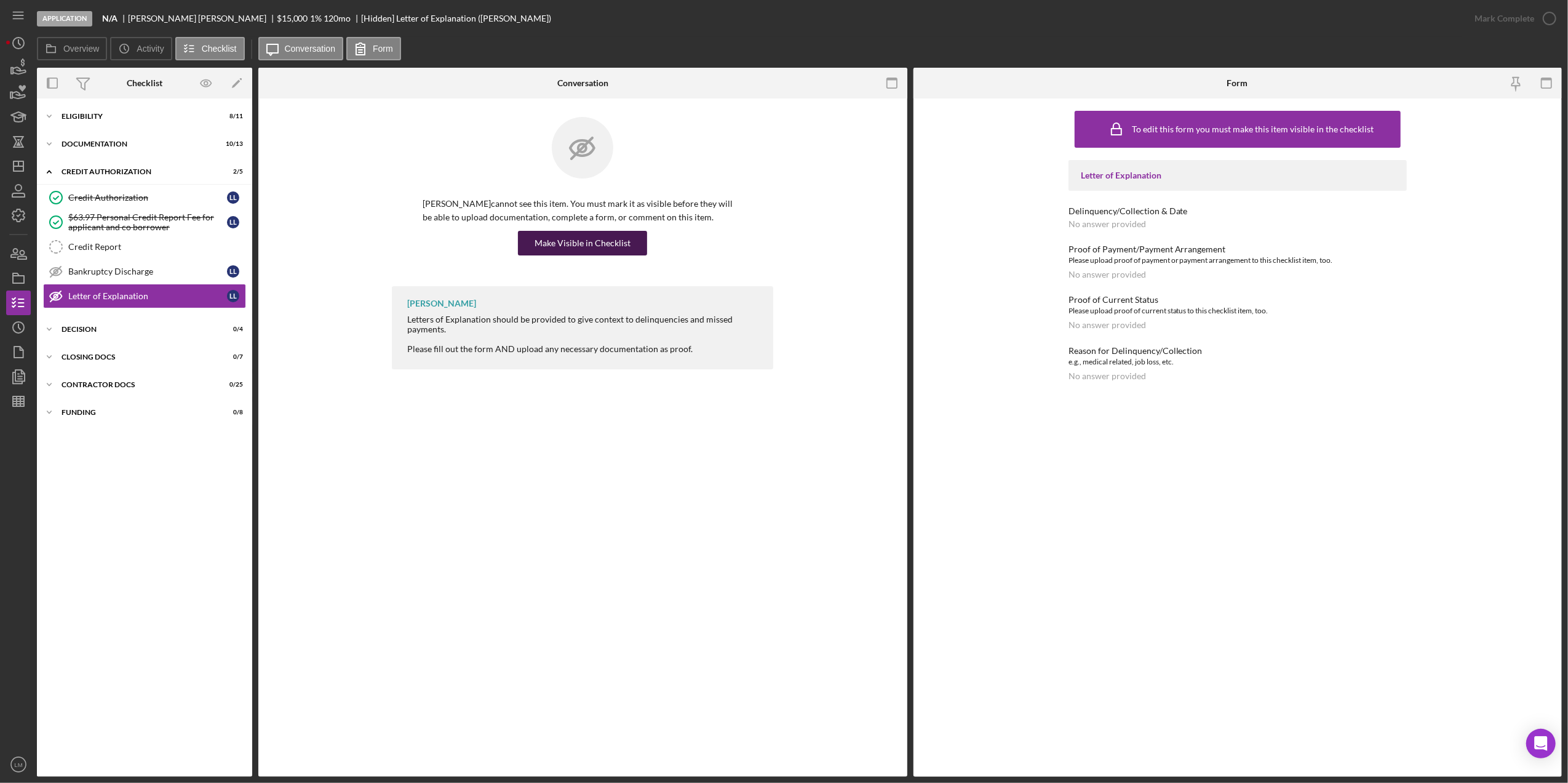
click at [579, 249] on div "Make Visible in Checklist" at bounding box center [582, 243] width 96 height 24
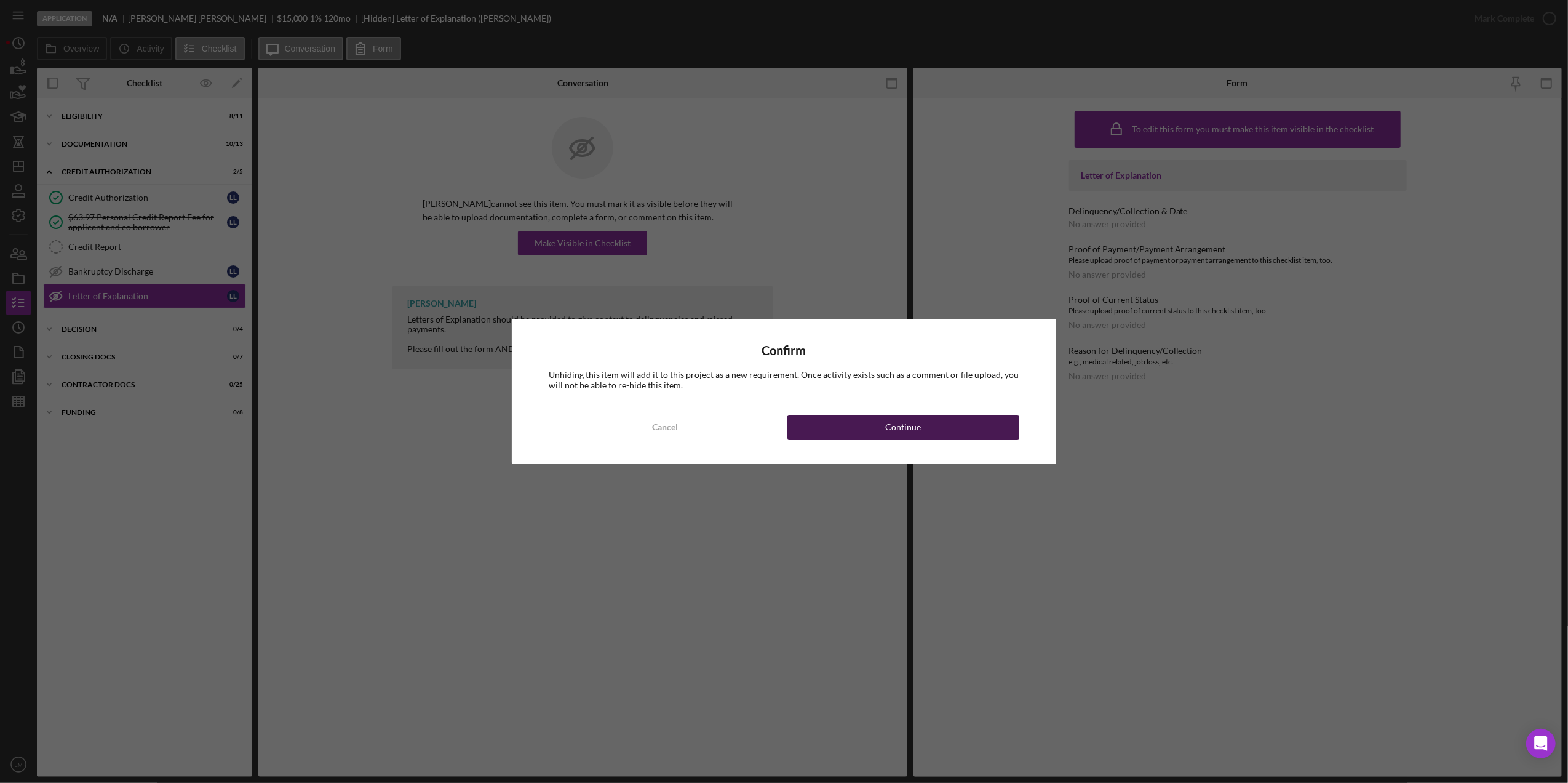
click at [917, 419] on div "Continue" at bounding box center [903, 426] width 36 height 24
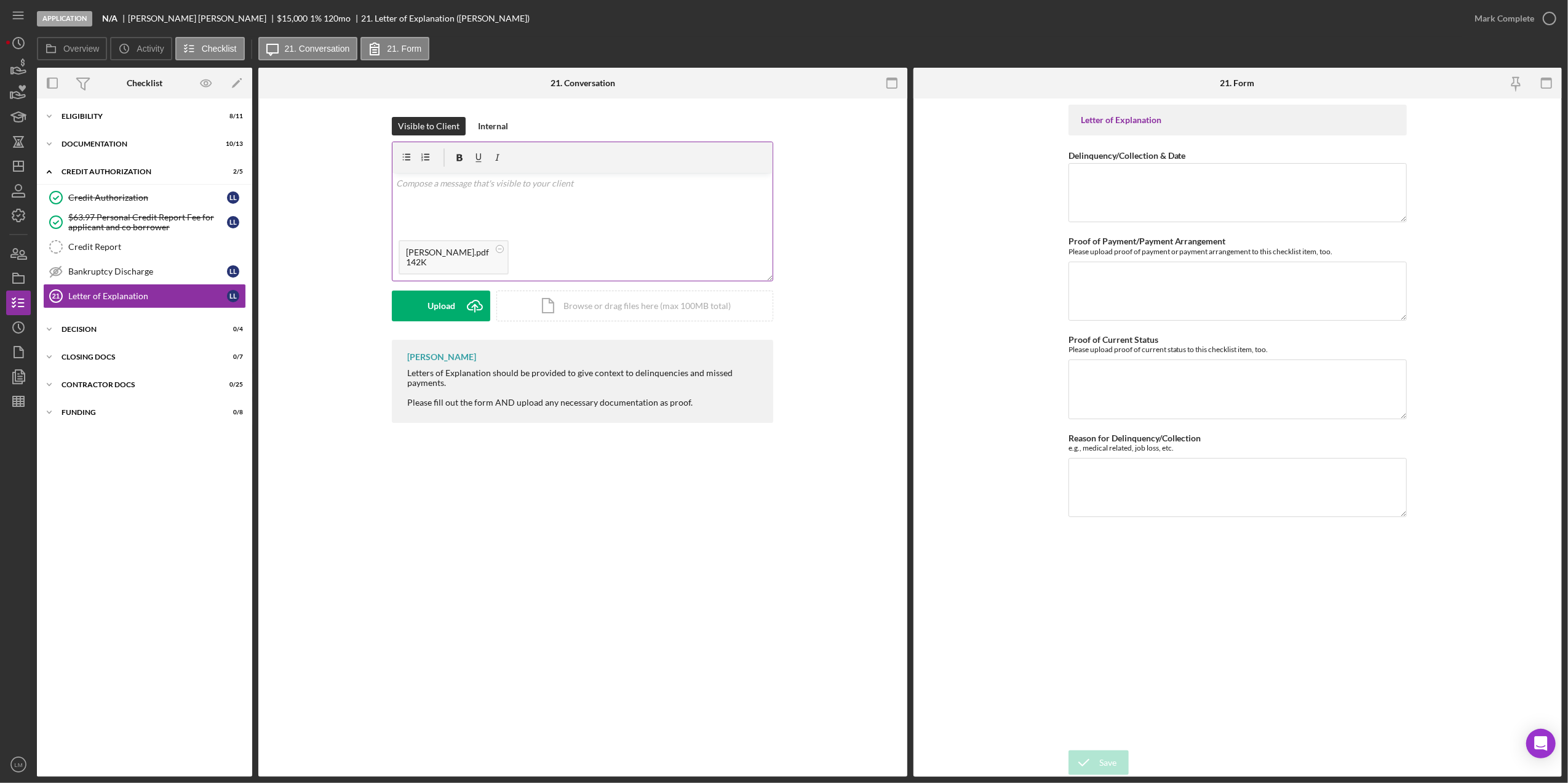
click at [560, 185] on p at bounding box center [583, 183] width 373 height 13
click at [493, 246] on icon at bounding box center [500, 249] width 15 height 15
click at [655, 243] on div "Lubitz, Linda - CR.pdf 142K" at bounding box center [583, 257] width 380 height 47
click at [660, 224] on div "v Color teal Color pink Remove color Add row above Add row below Add column bef…" at bounding box center [583, 203] width 380 height 61
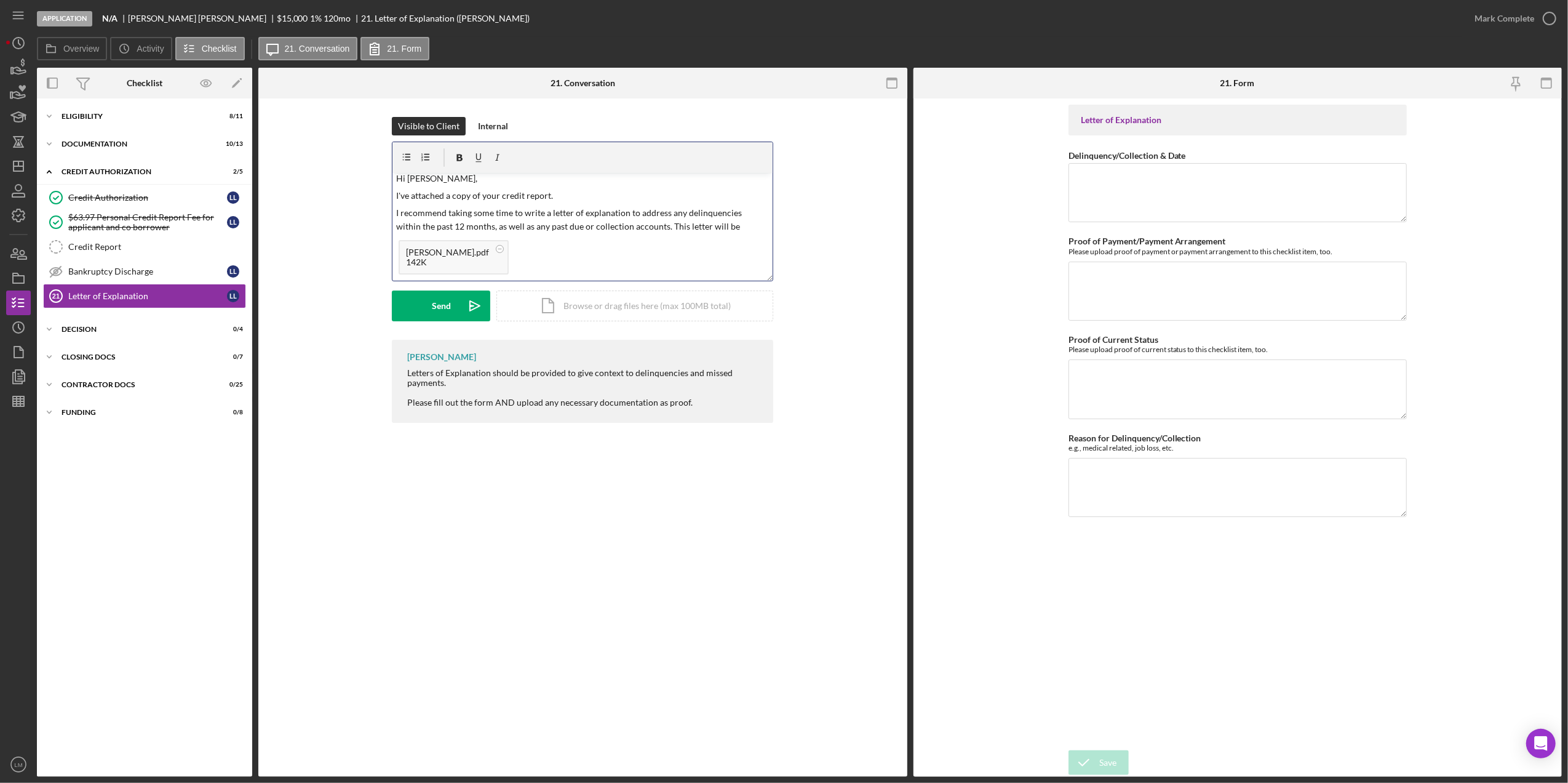
scroll to position [18, 0]
click at [466, 296] on icon "Icon/icon-invite-send" at bounding box center [475, 306] width 31 height 31
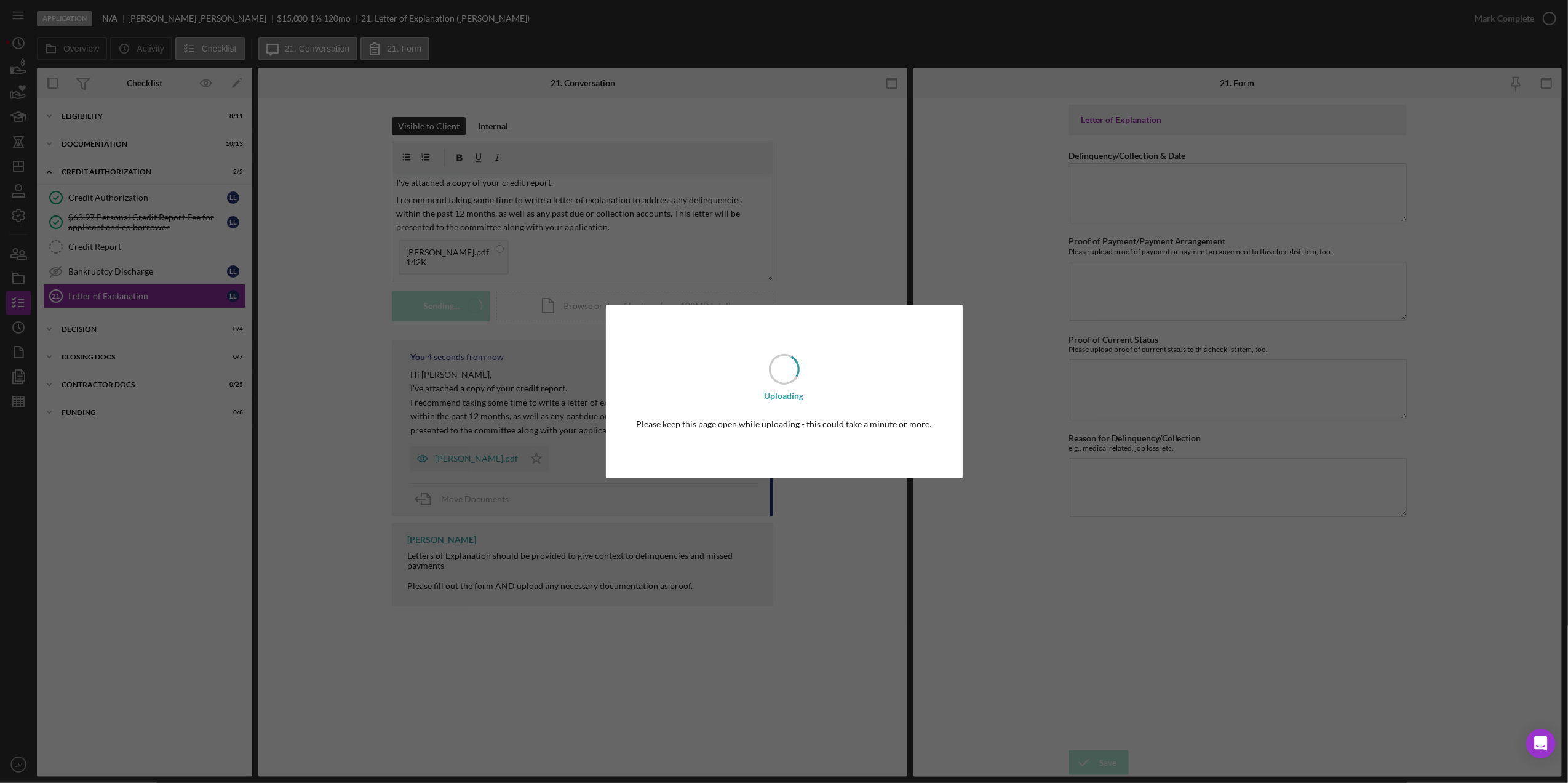
scroll to position [0, 0]
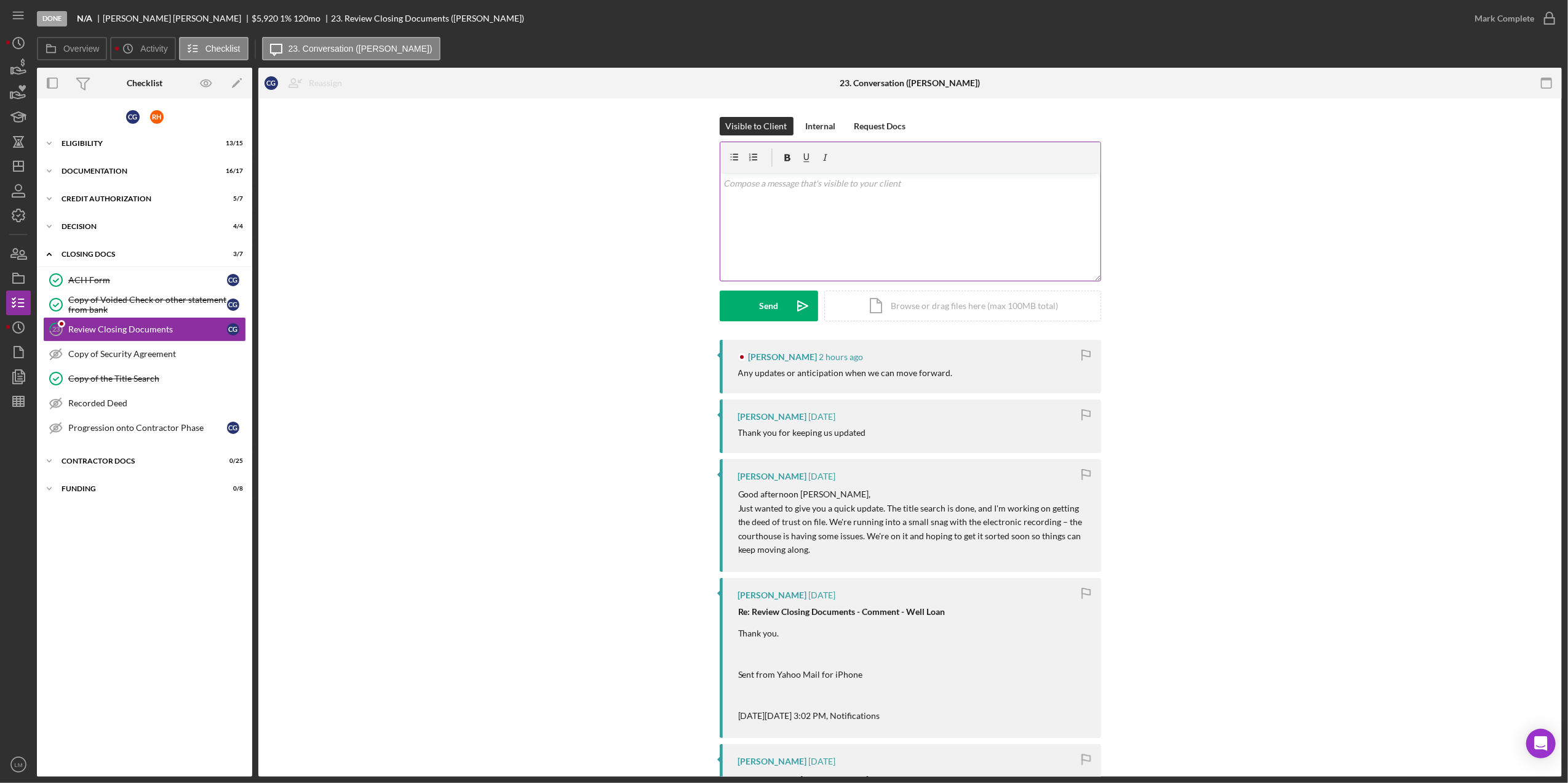
click at [973, 209] on div "v Color teal Color pink Remove color Add row above Add row below Add column bef…" at bounding box center [910, 227] width 380 height 108
click at [760, 299] on div "Send" at bounding box center [768, 306] width 19 height 31
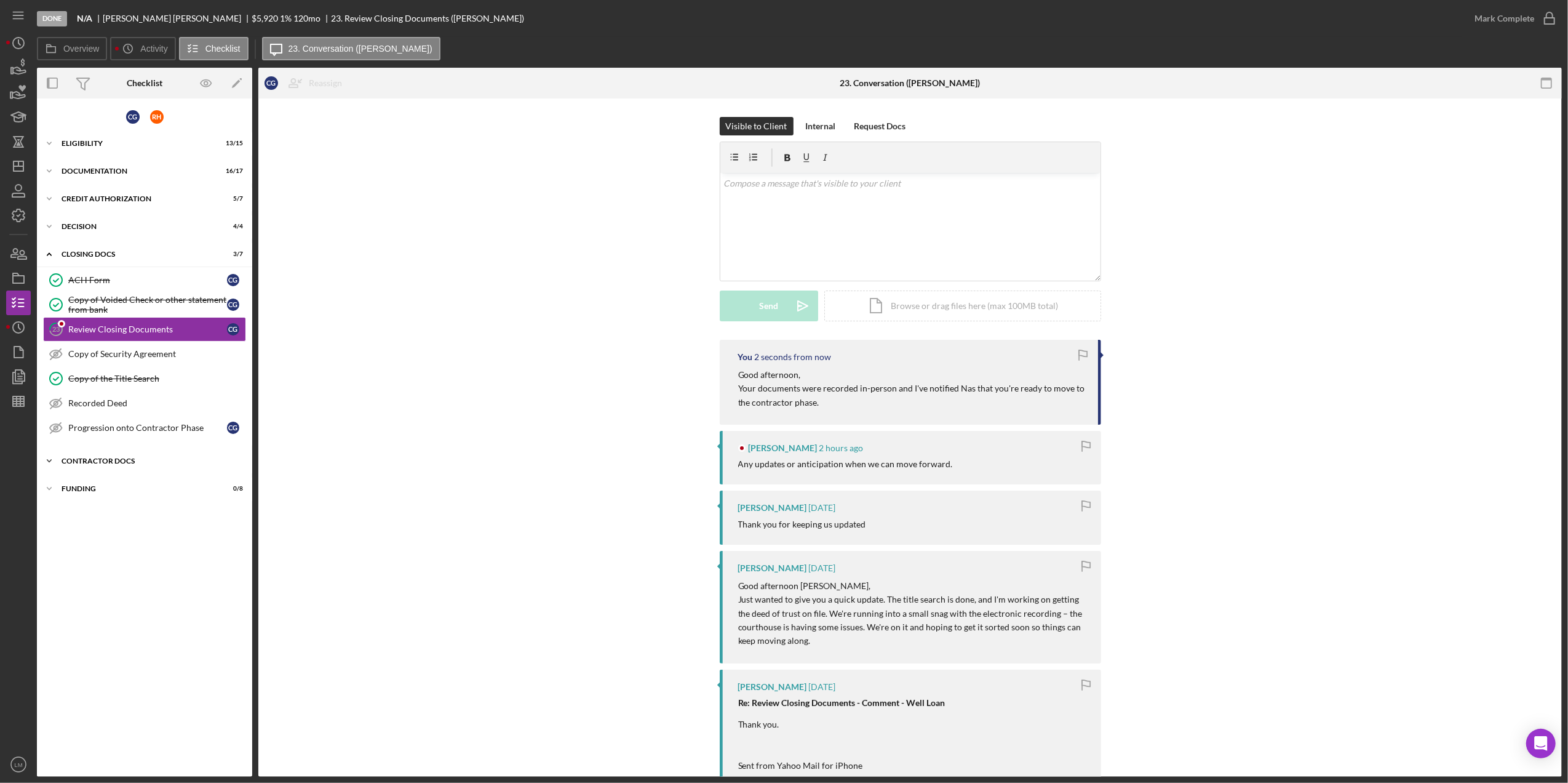
click at [136, 463] on div "Contractor Docs" at bounding box center [149, 461] width 175 height 8
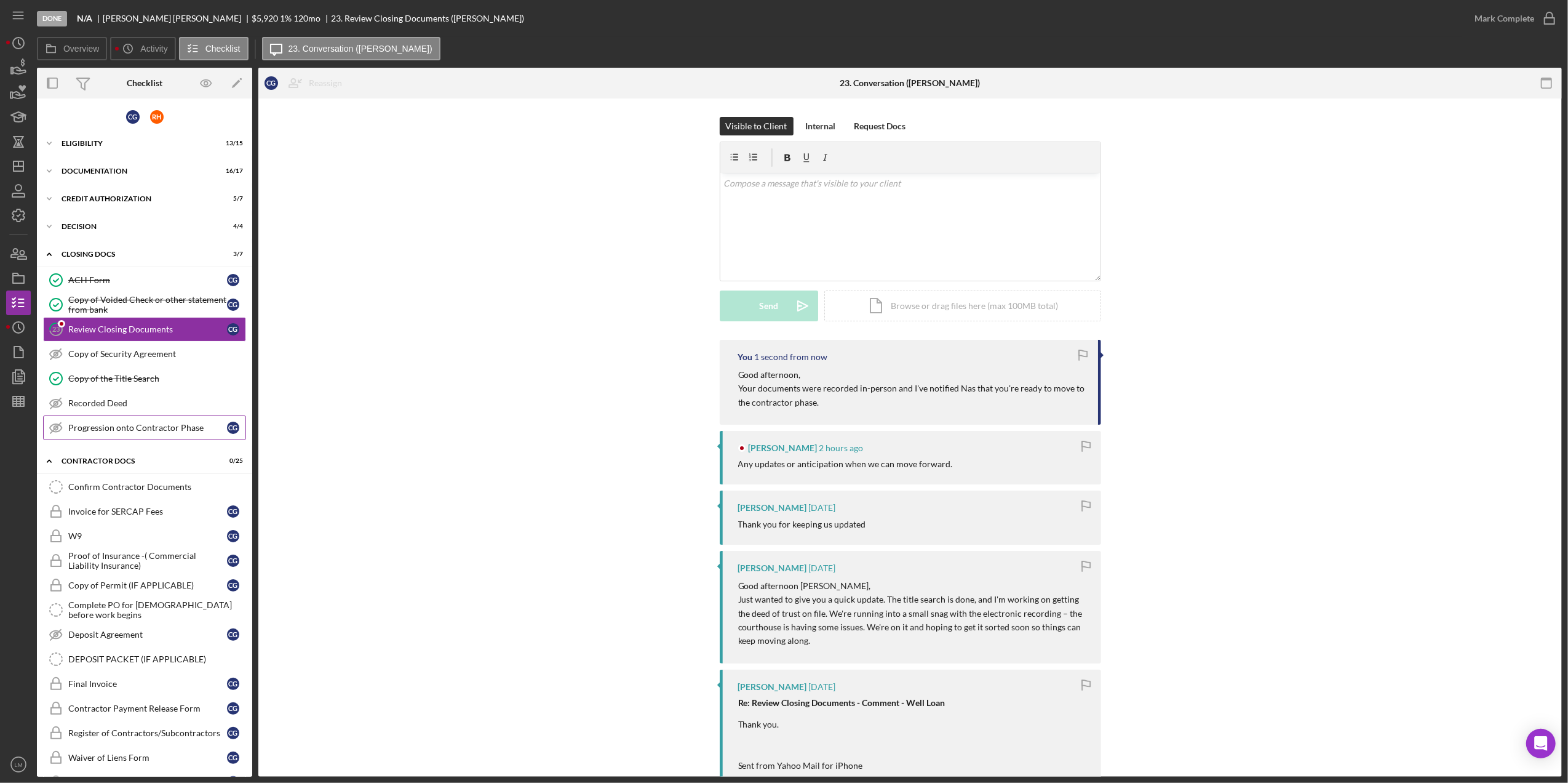
click at [136, 417] on link "Progression onto Contractor Phase Progression onto Contractor Phase C G" at bounding box center [145, 427] width 203 height 24
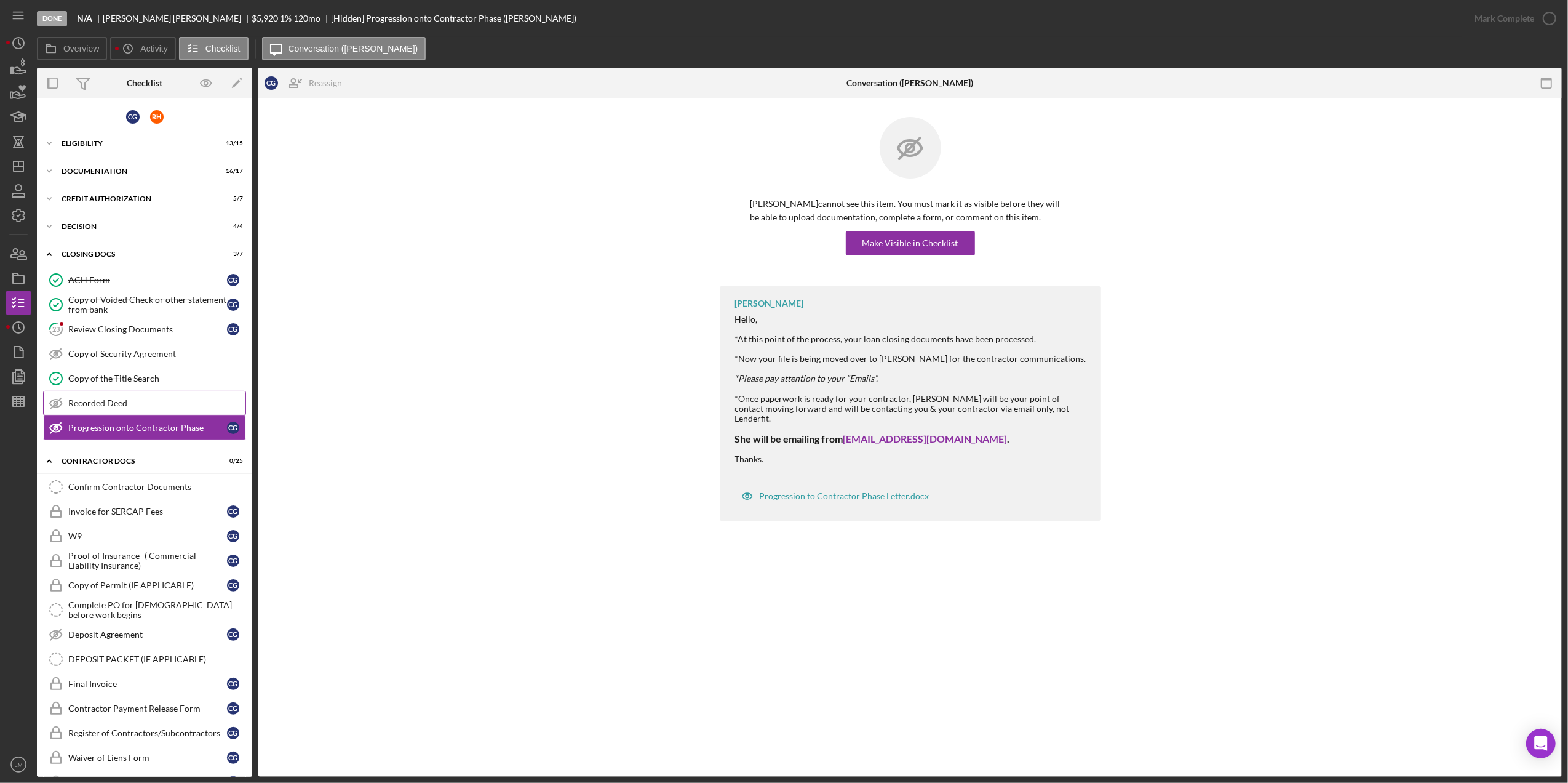
click at [143, 403] on div "Recorded Deed" at bounding box center [157, 403] width 177 height 10
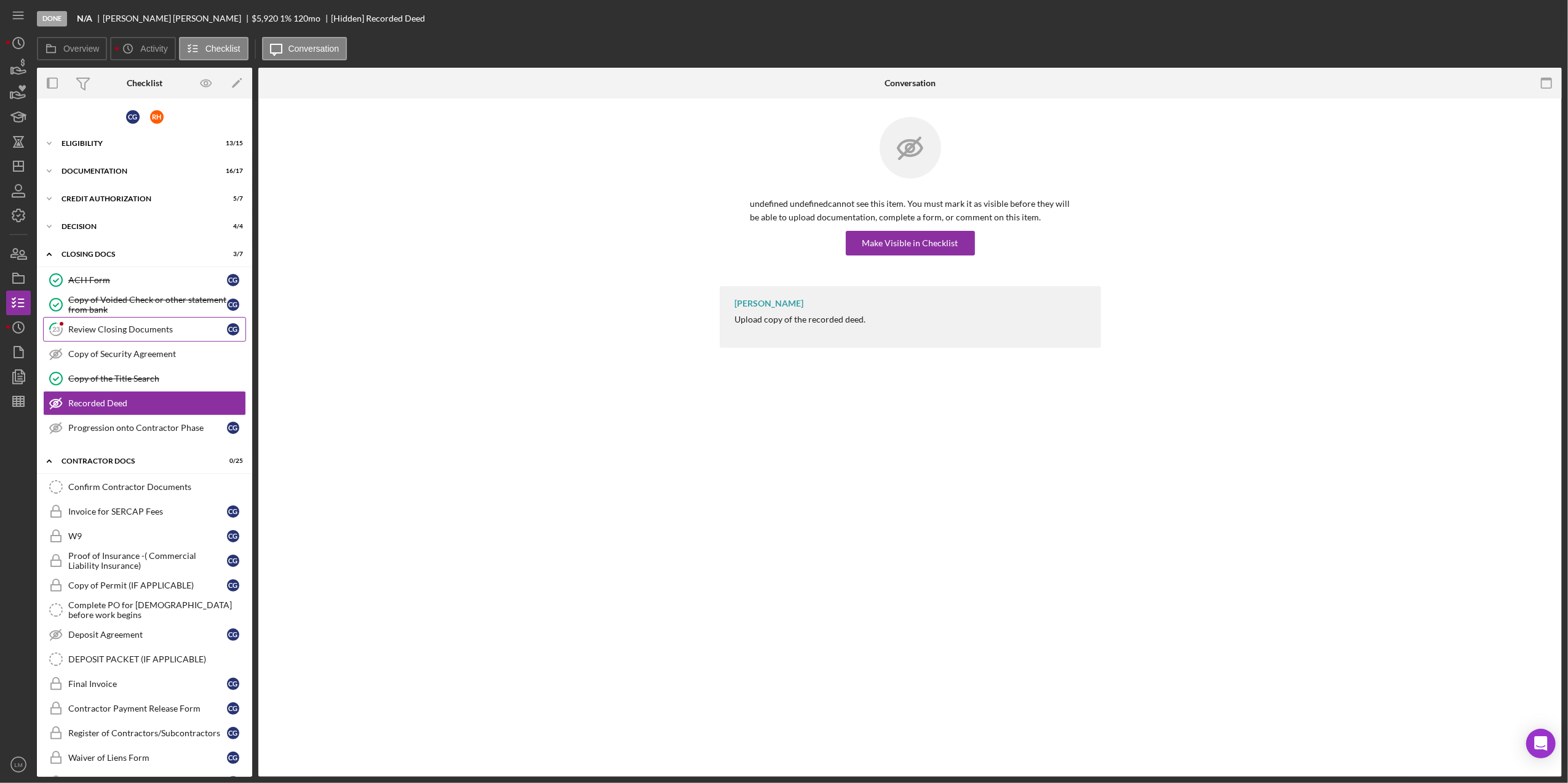
click at [141, 316] on link "Copy of Voided Check or other statement from bank Copy of Voided Check or other…" at bounding box center [145, 304] width 203 height 24
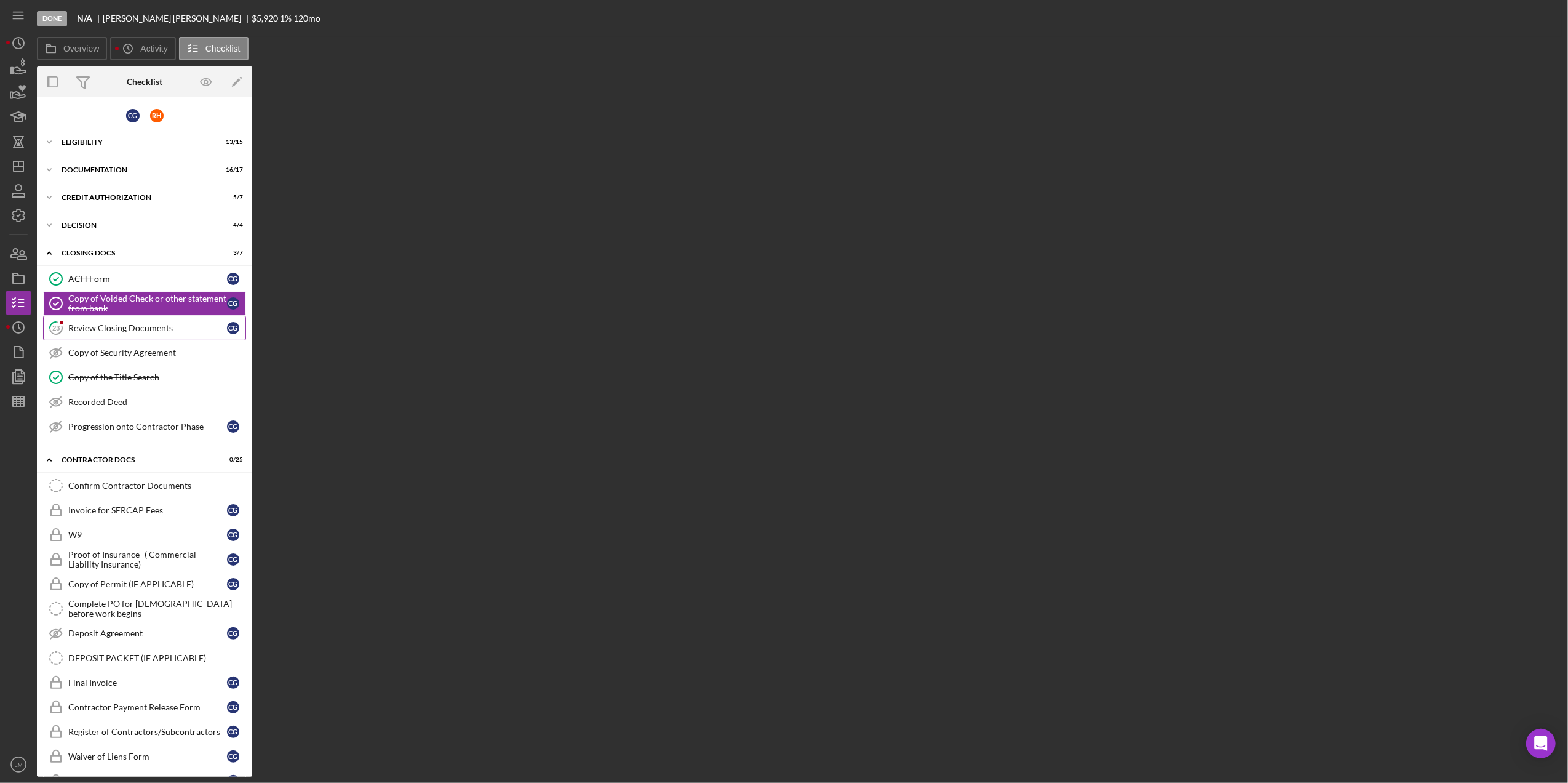
click at [141, 326] on div "Review Closing Documents" at bounding box center [147, 328] width 159 height 10
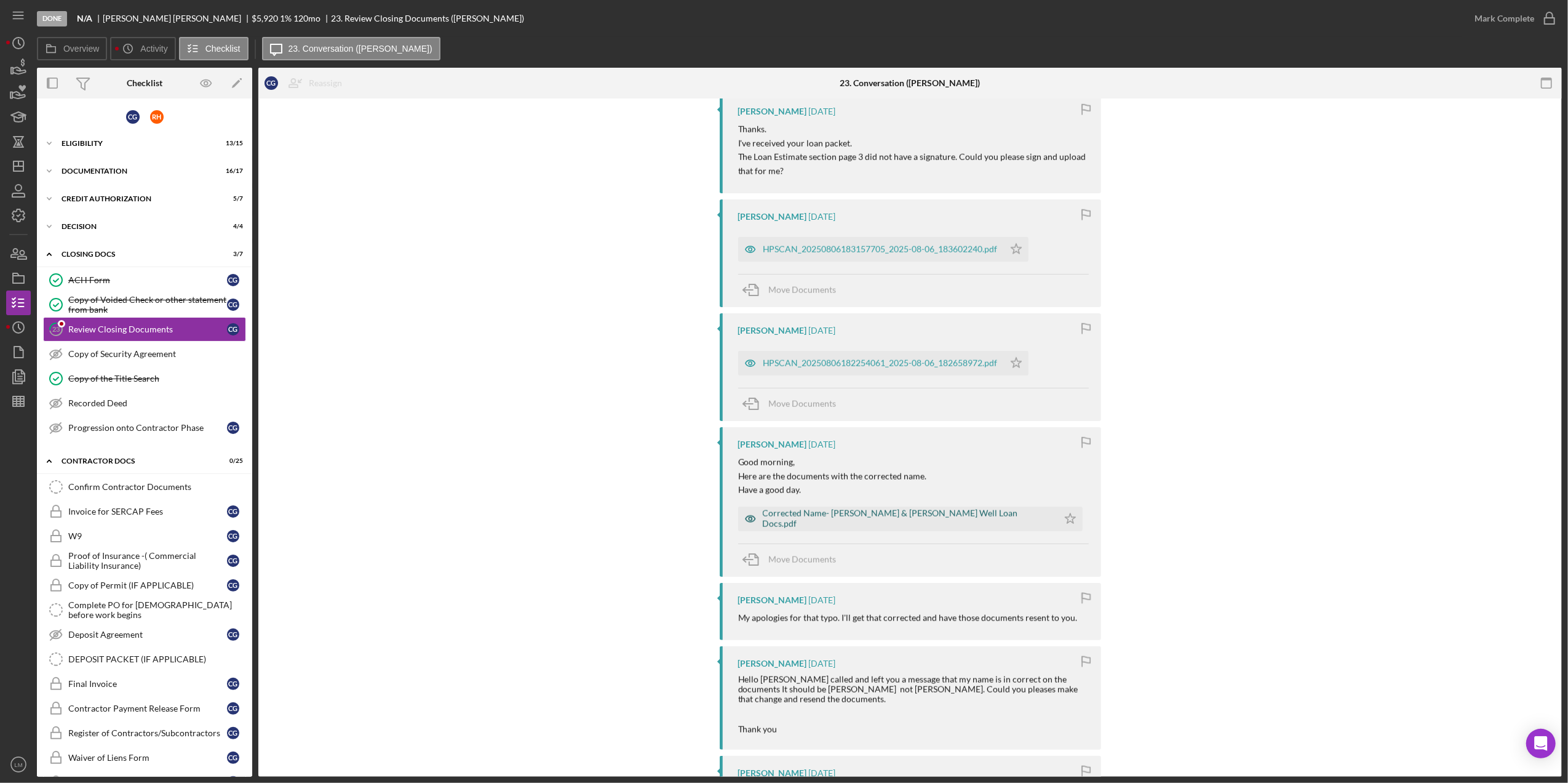
scroll to position [1395, 0]
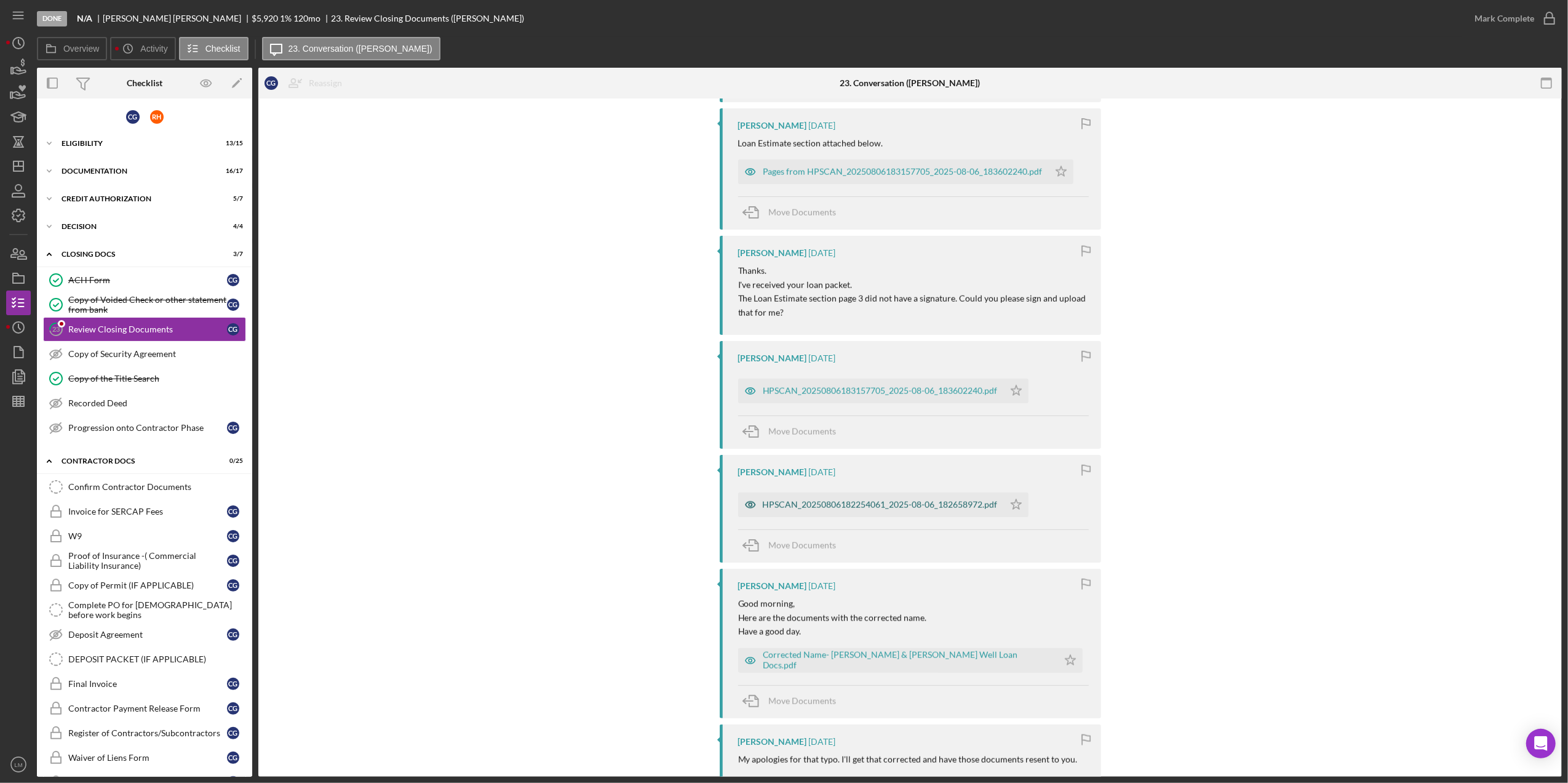
click at [891, 505] on div "HPSCAN_20250806182254061_2025-08-06_182658972.pdf" at bounding box center [880, 505] width 235 height 10
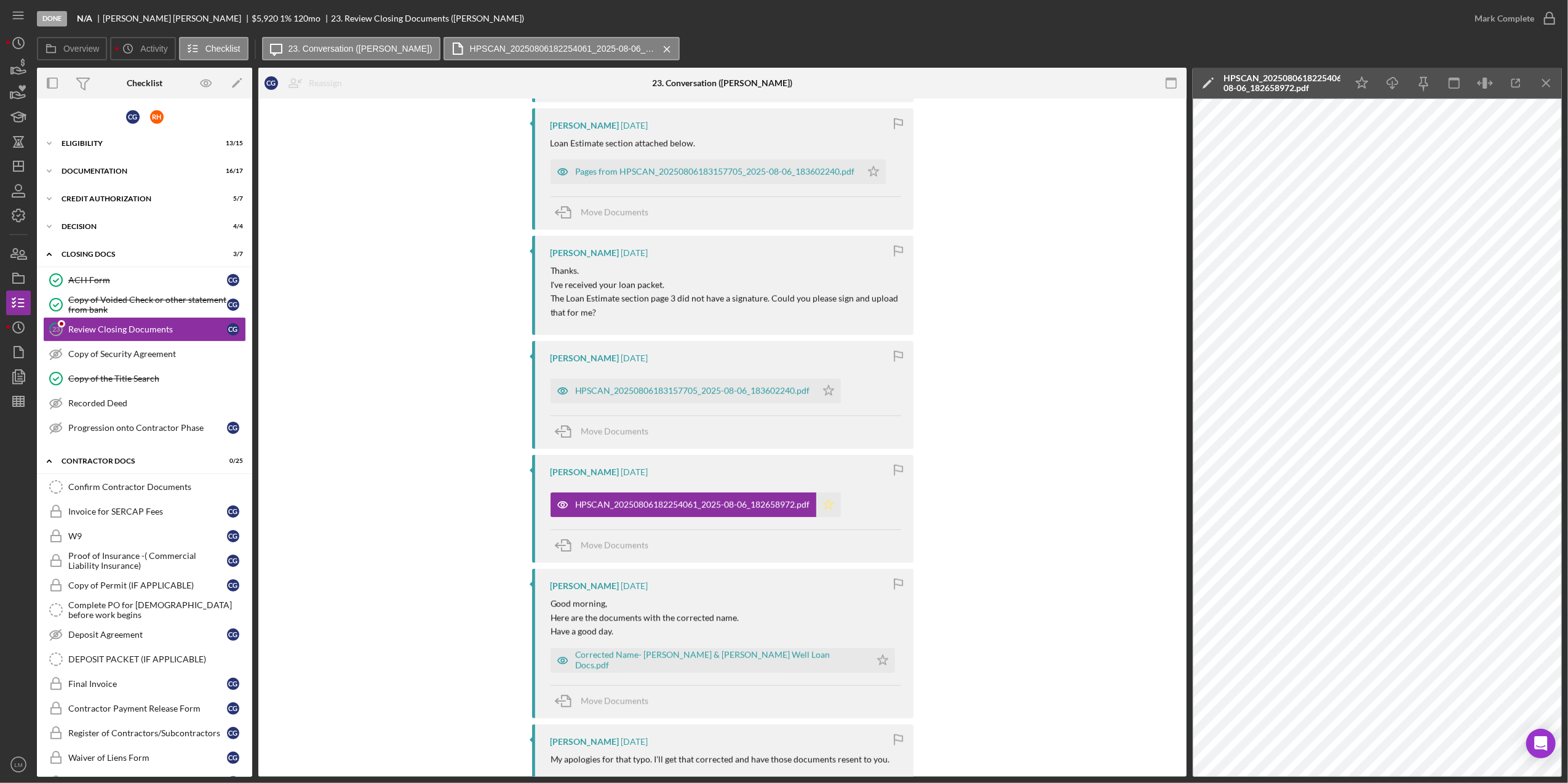
click at [825, 511] on icon "Icon/Star" at bounding box center [828, 504] width 24 height 24
click at [1295, 89] on div "HPSCAN_20250806182254061_2025-08-06_182658972.pdf" at bounding box center [1282, 83] width 117 height 20
click at [1295, 89] on input "GASKINS, CLARENCE (N/A) Review Closing Documents 20250806" at bounding box center [1328, 82] width 265 height 24
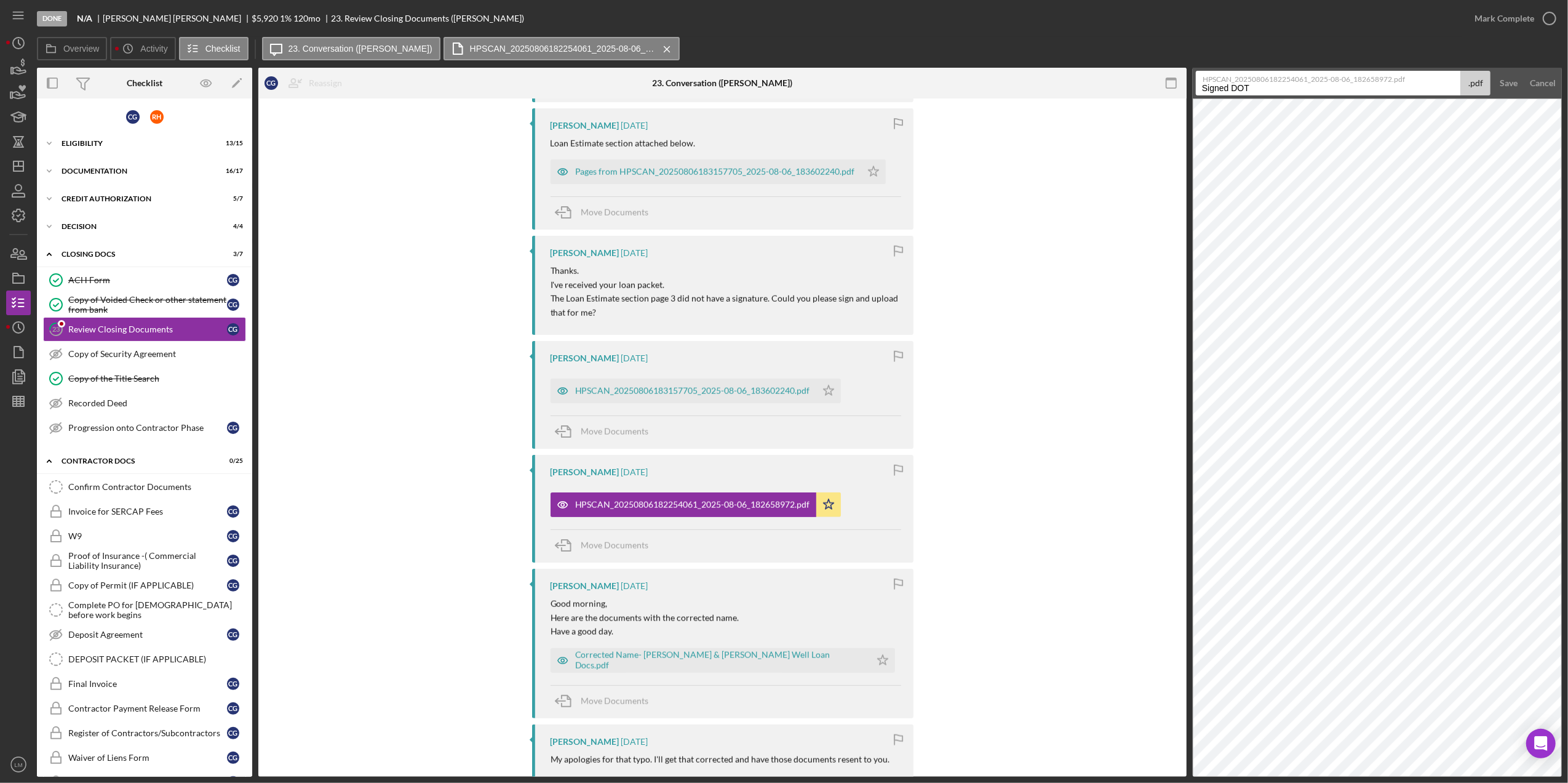
type input "Signed DOT"
click at [1493, 71] on button "Save" at bounding box center [1508, 82] width 30 height 24
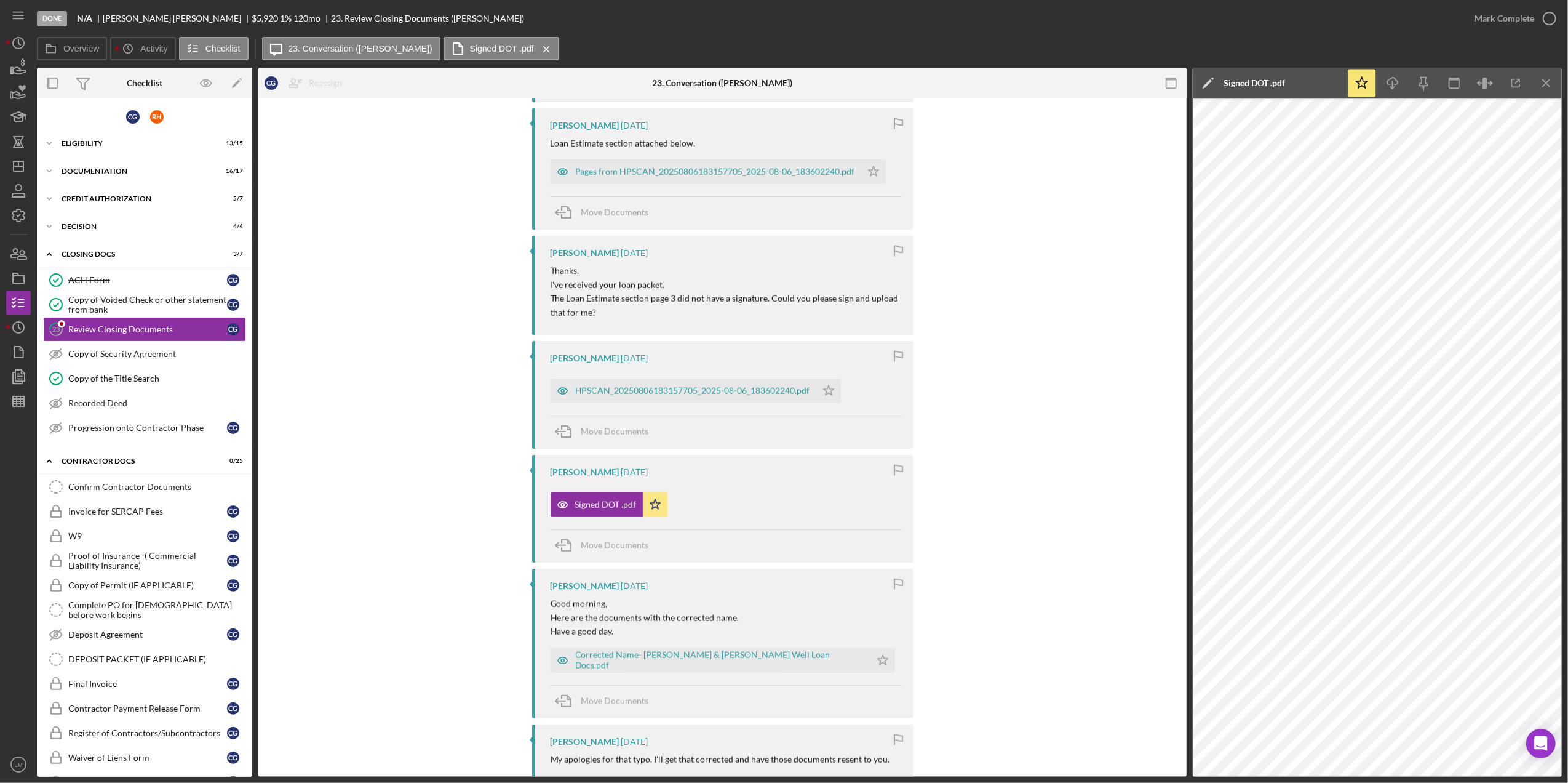
drag, startPoint x: 729, startPoint y: 384, endPoint x: 723, endPoint y: 394, distance: 11.7
click at [724, 392] on div "HPSCAN_20250806183157705_2025-08-06_183602240.pdf" at bounding box center [683, 390] width 266 height 24
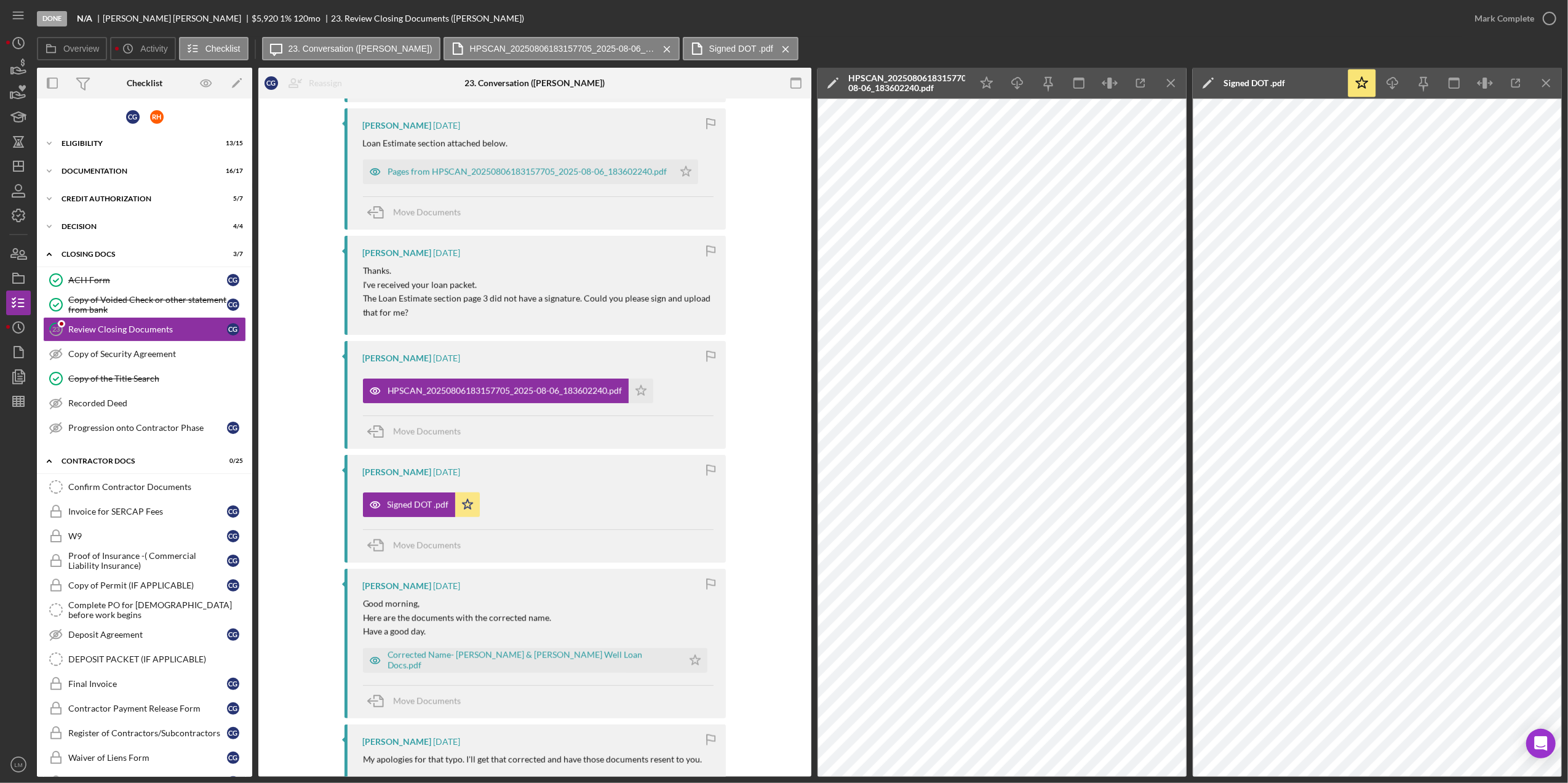
click at [927, 89] on div "HPSCAN_20250806183157705_2025-08-06_183602240.pdf" at bounding box center [906, 83] width 117 height 20
drag, startPoint x: 927, startPoint y: 89, endPoint x: 943, endPoint y: 87, distance: 16.1
click at [943, 87] on input "GASKINS, CLARENCE (N/A) Review Closing Documents 20250806" at bounding box center [952, 82] width 265 height 24
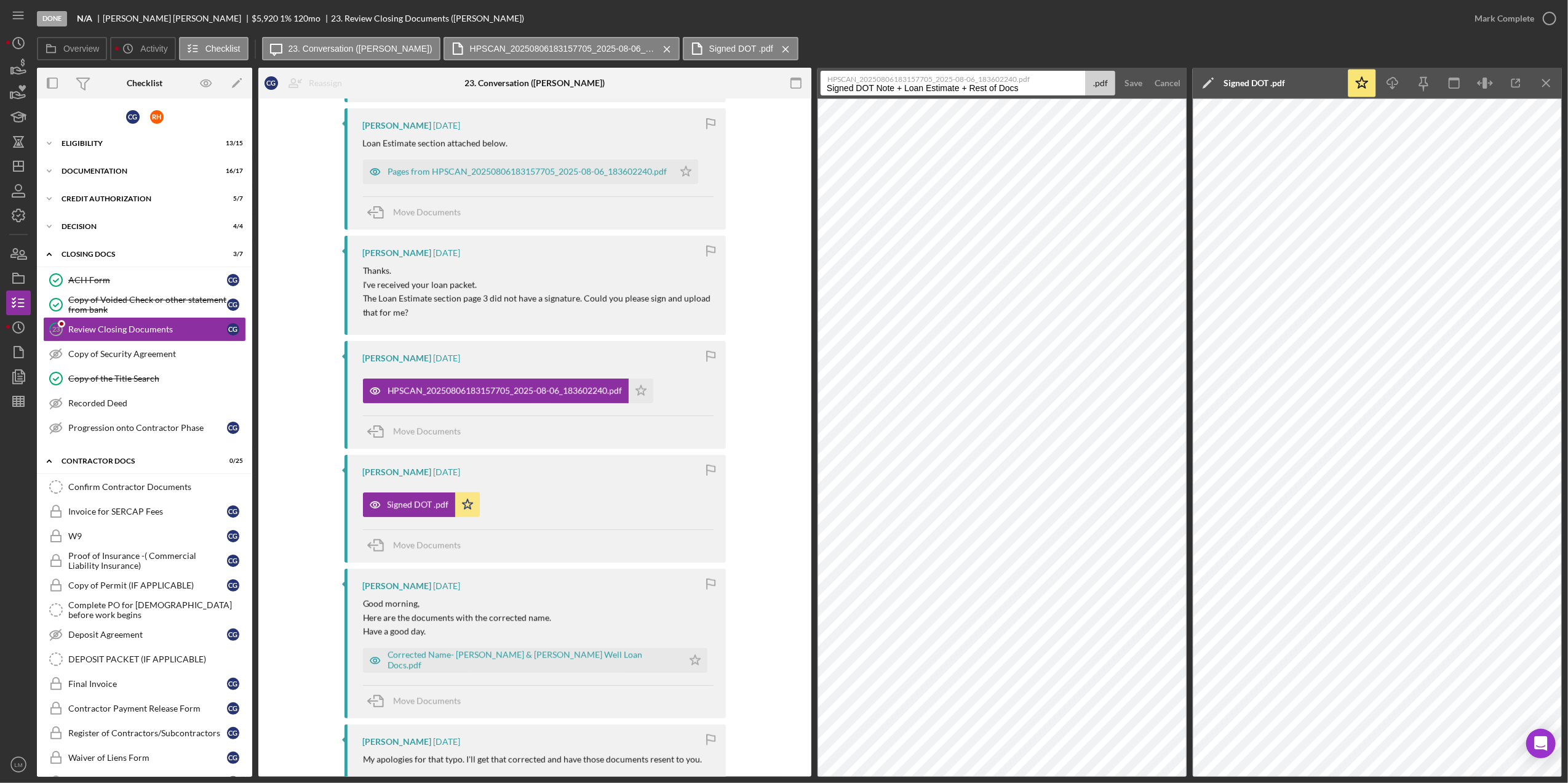
type input "Signed DOT Note + Loan Estimate + Rest of Docs"
click at [1118, 71] on button "Save" at bounding box center [1133, 82] width 30 height 24
click at [599, 389] on icon "Icon/Star" at bounding box center [605, 390] width 24 height 24
click at [542, 175] on div "Pages from HPSCAN_20250806183157705_2025-08-06_183602240.pdf" at bounding box center [528, 172] width 280 height 10
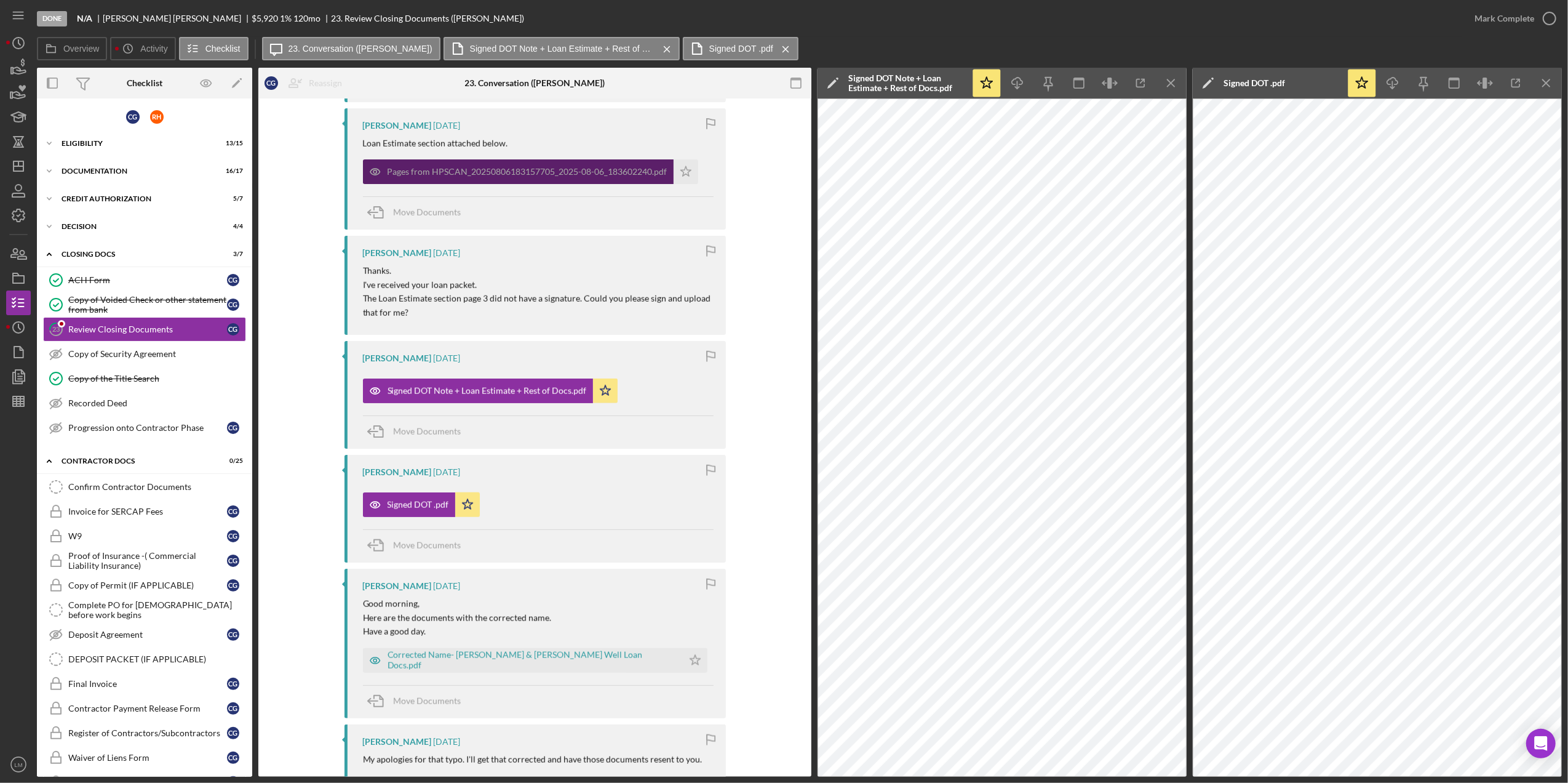
scroll to position [1623, 0]
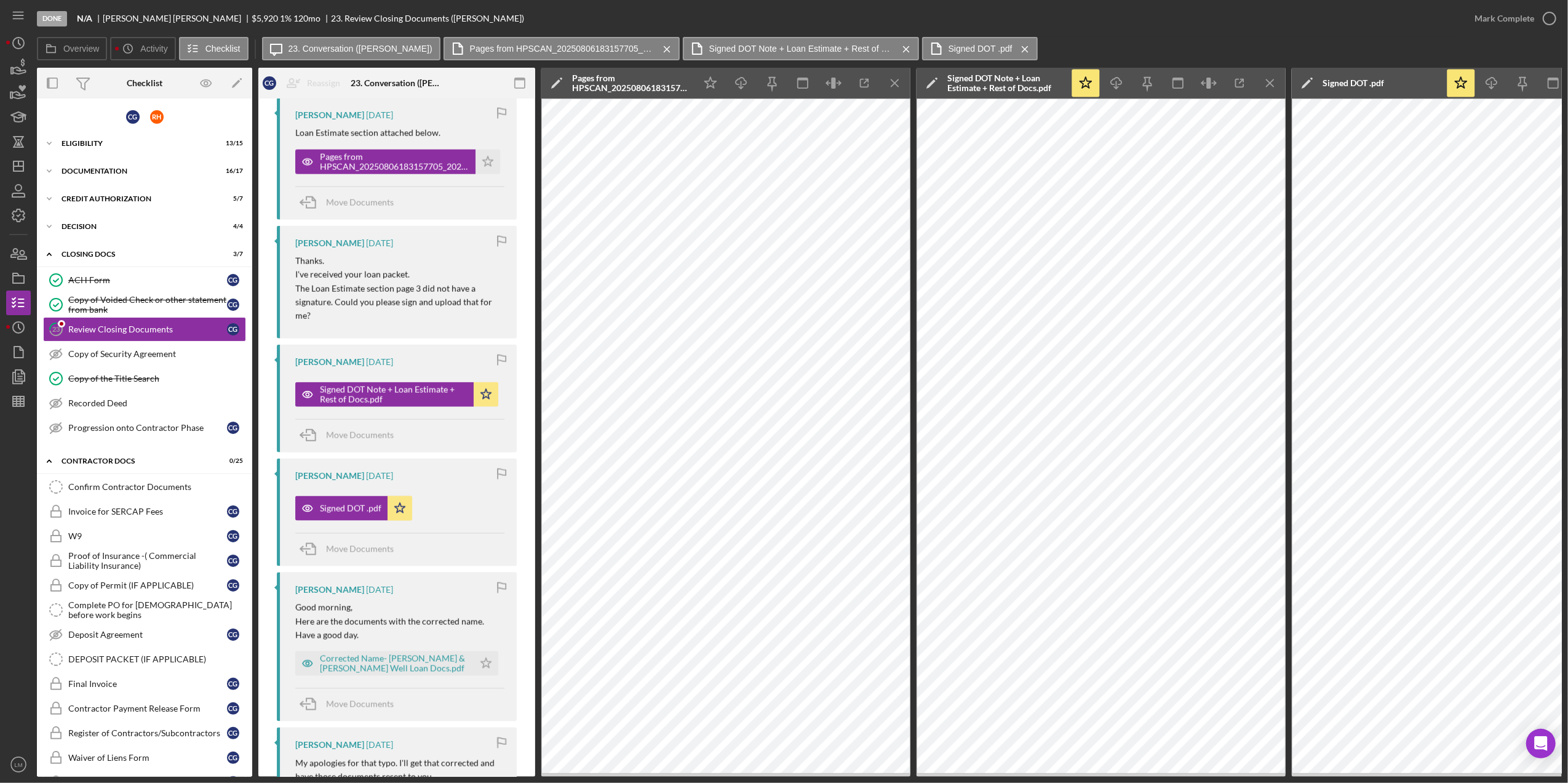
click at [625, 85] on div "Pages from HPSCAN_20250806183157705_2025-08-06_183602240.pdf" at bounding box center [630, 83] width 117 height 20
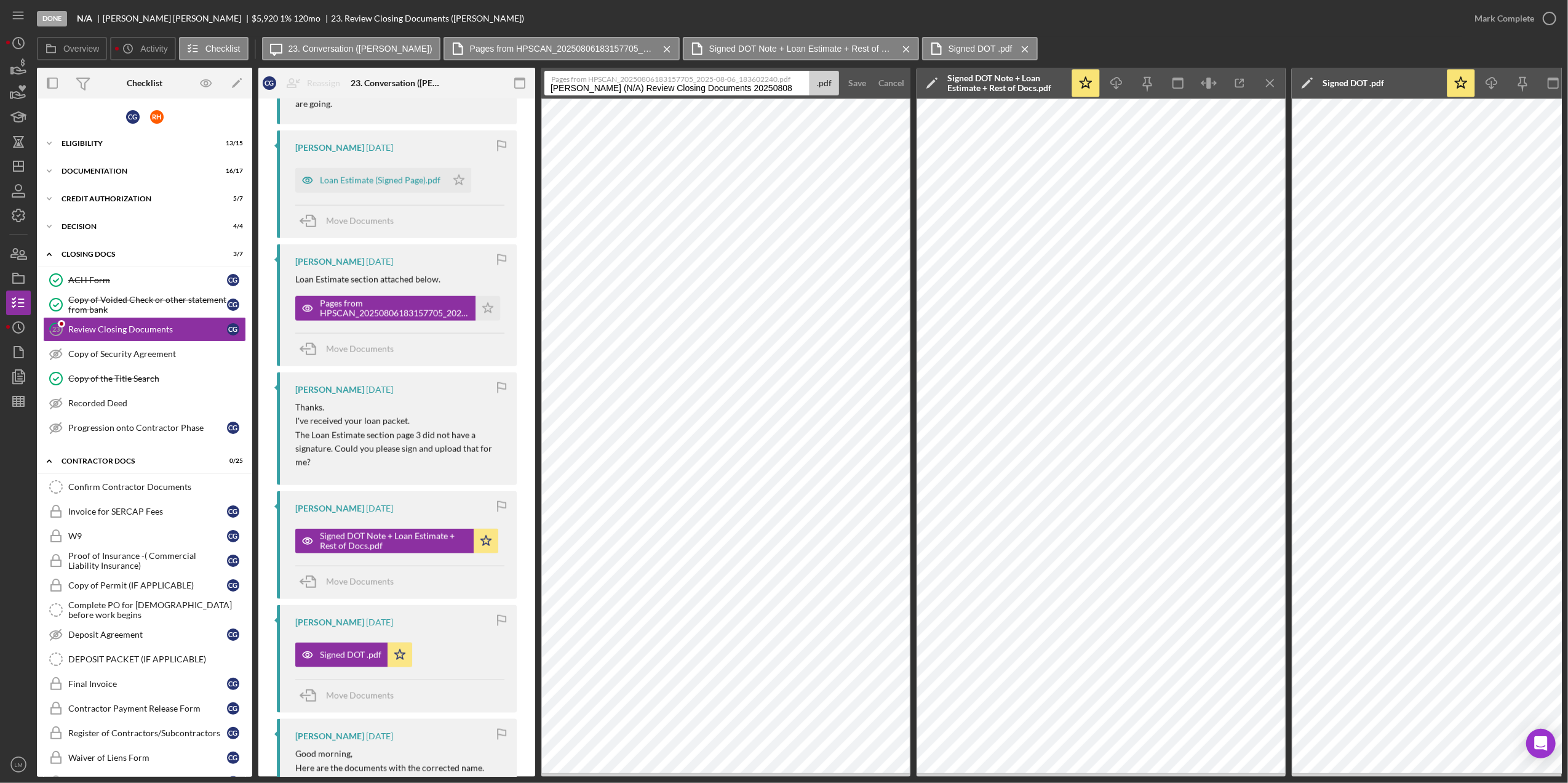
scroll to position [1460, 0]
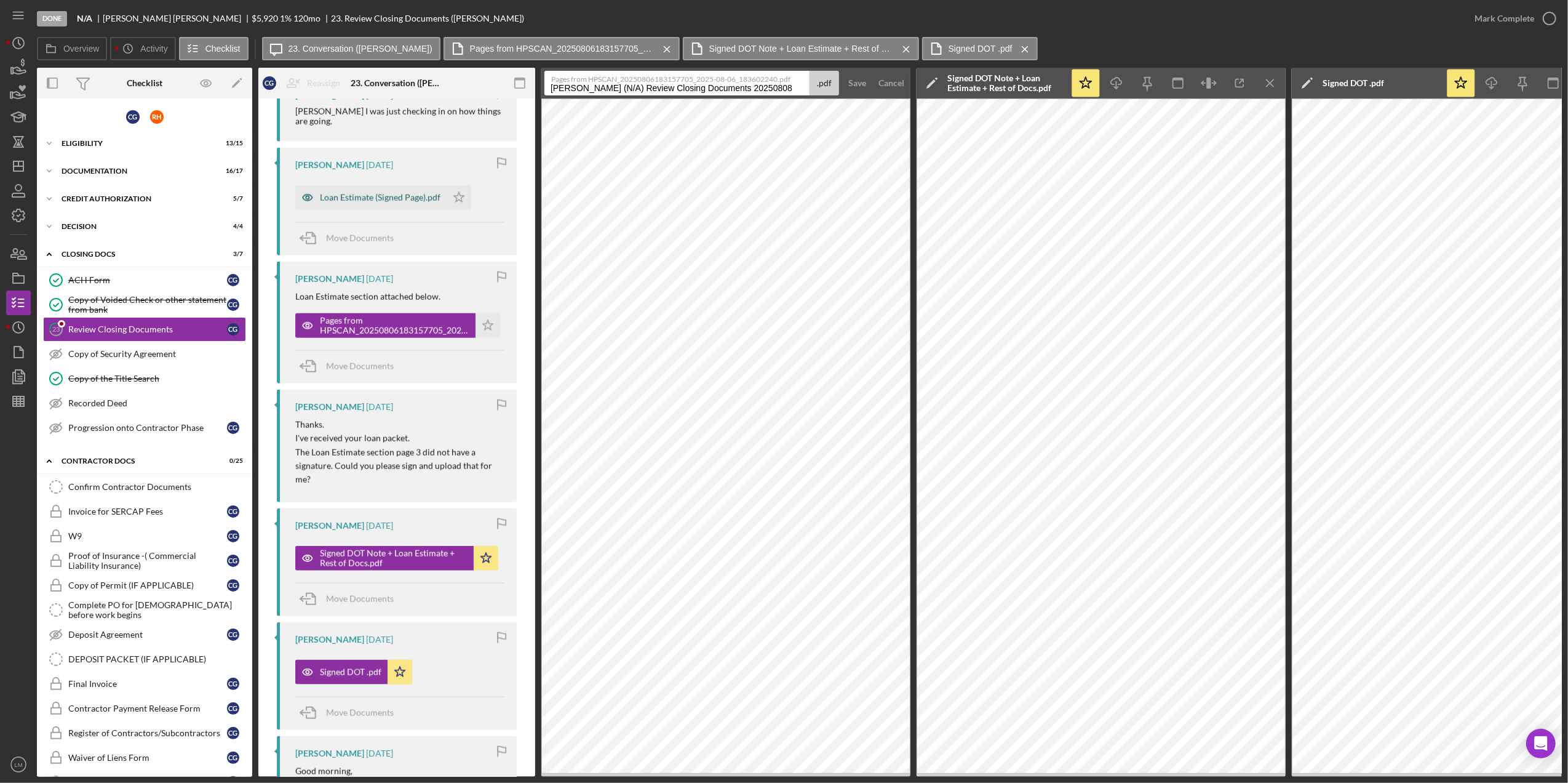
click at [414, 203] on div "Loan Estimate (Signed Page).pdf" at bounding box center [380, 198] width 121 height 10
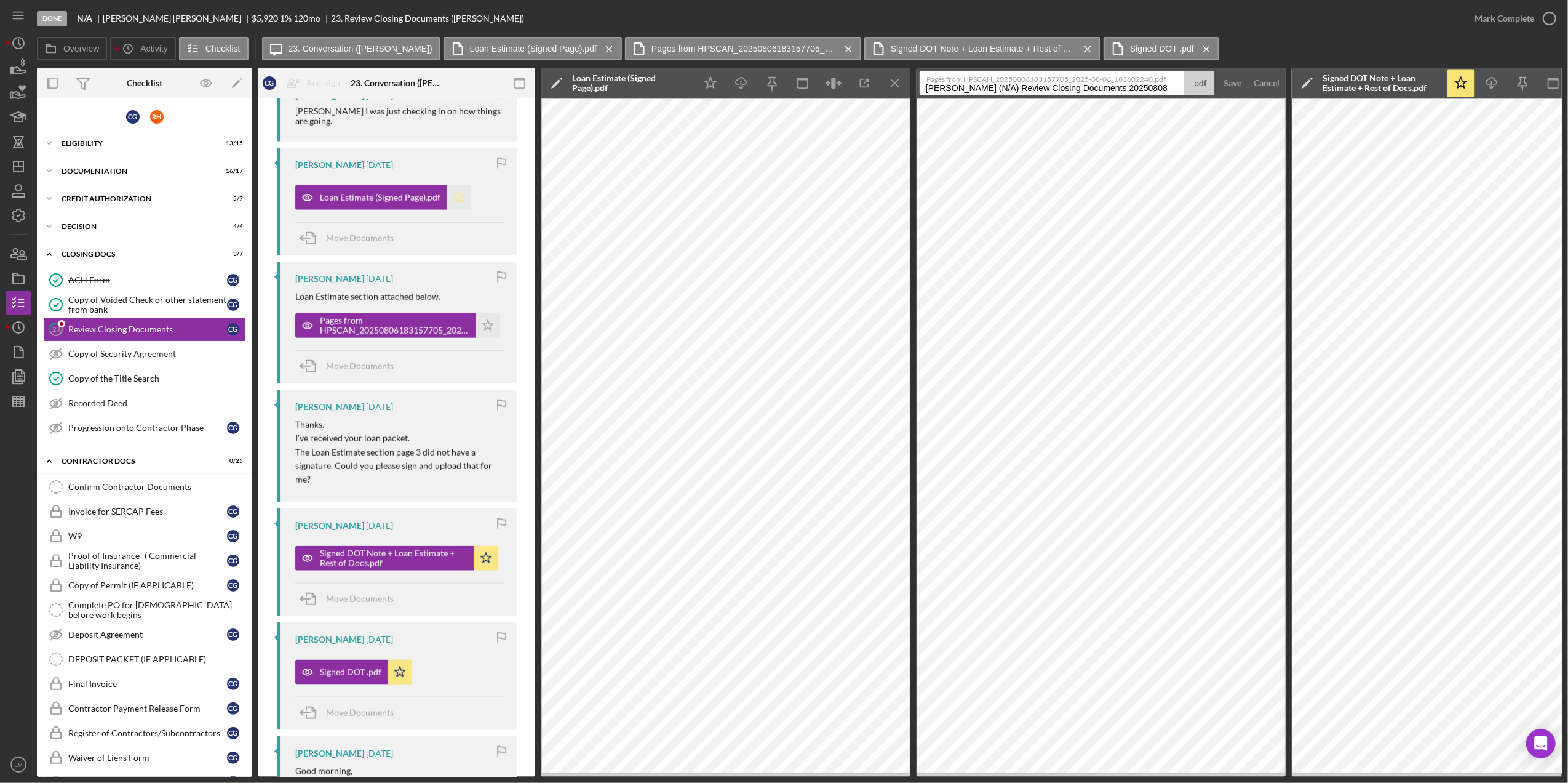
click at [465, 206] on icon "Icon/Star" at bounding box center [458, 197] width 24 height 24
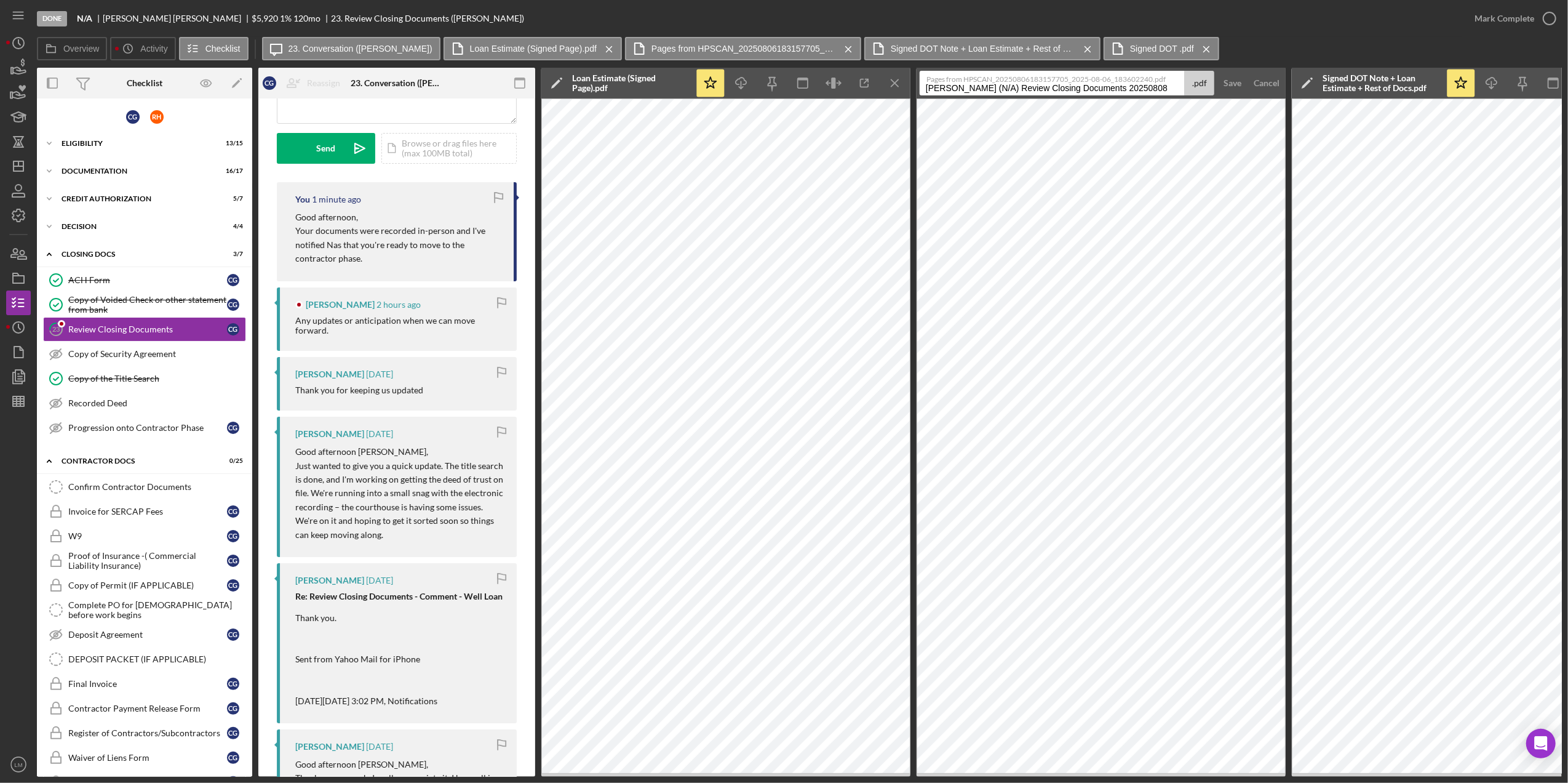
scroll to position [146, 0]
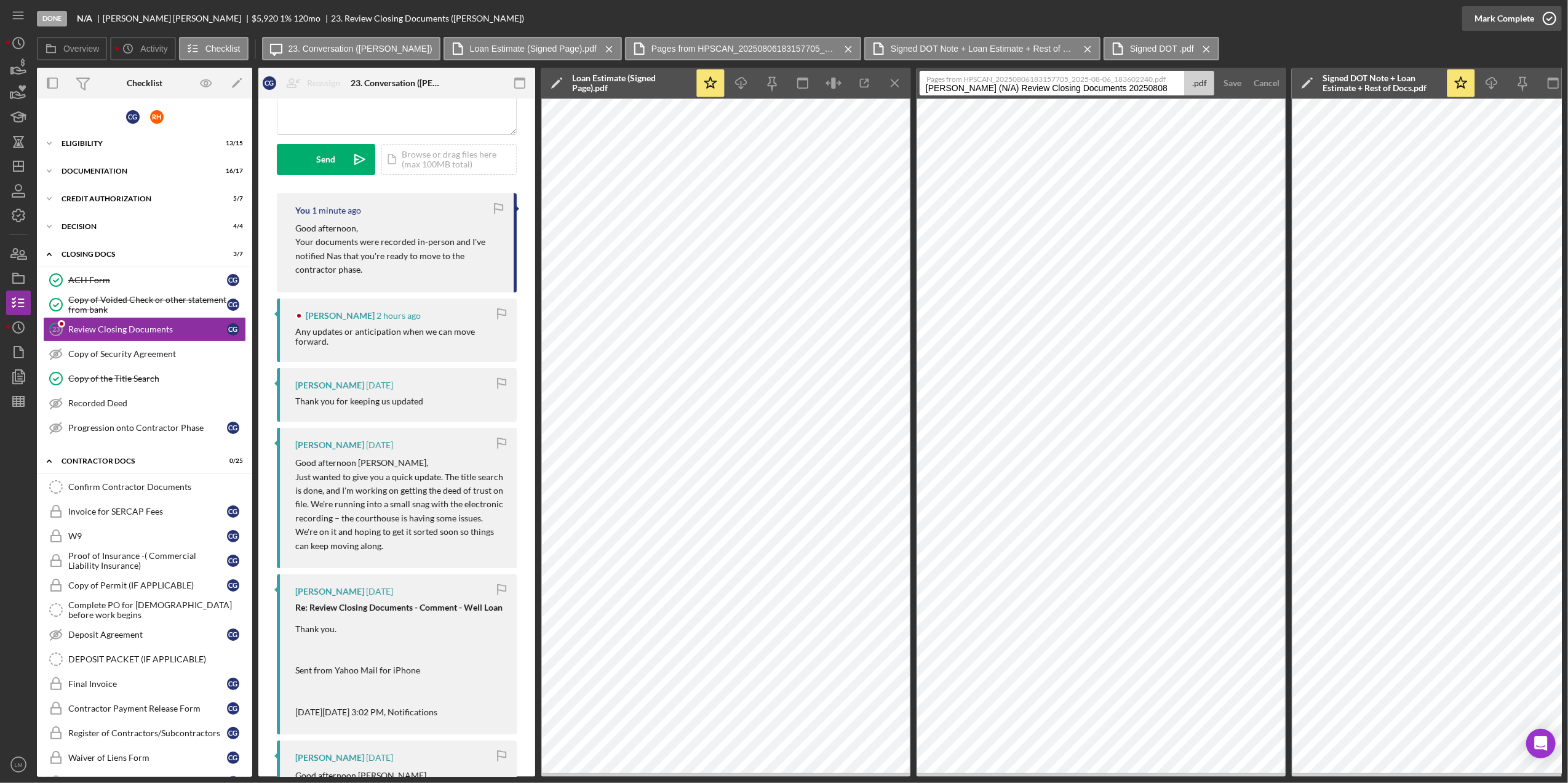
click at [1536, 24] on icon "button" at bounding box center [1549, 18] width 31 height 31
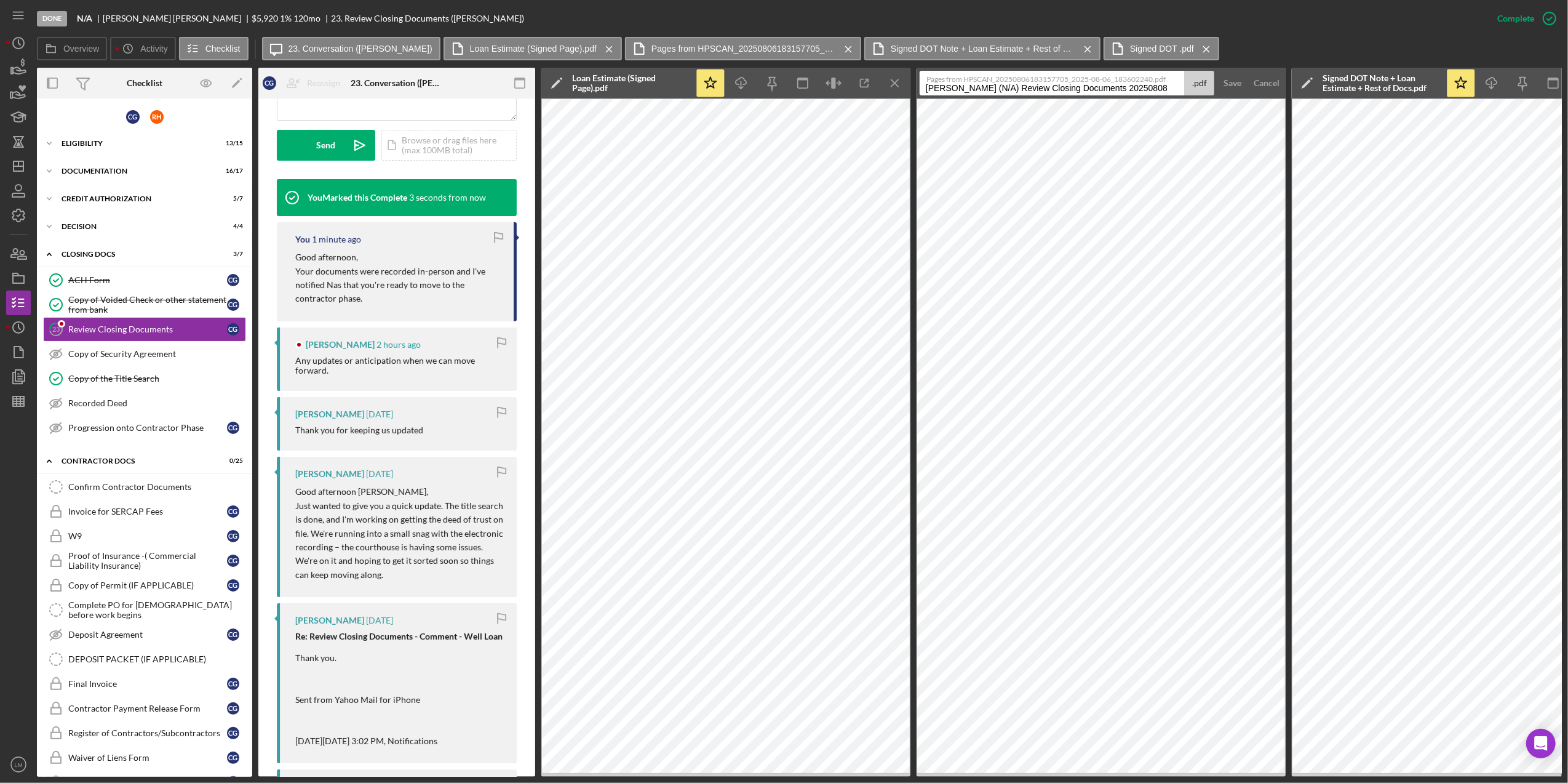
scroll to position [343, 0]
click at [208, 424] on link "Progression onto Contractor Phase Progression onto Contractor Phase C G" at bounding box center [145, 427] width 203 height 24
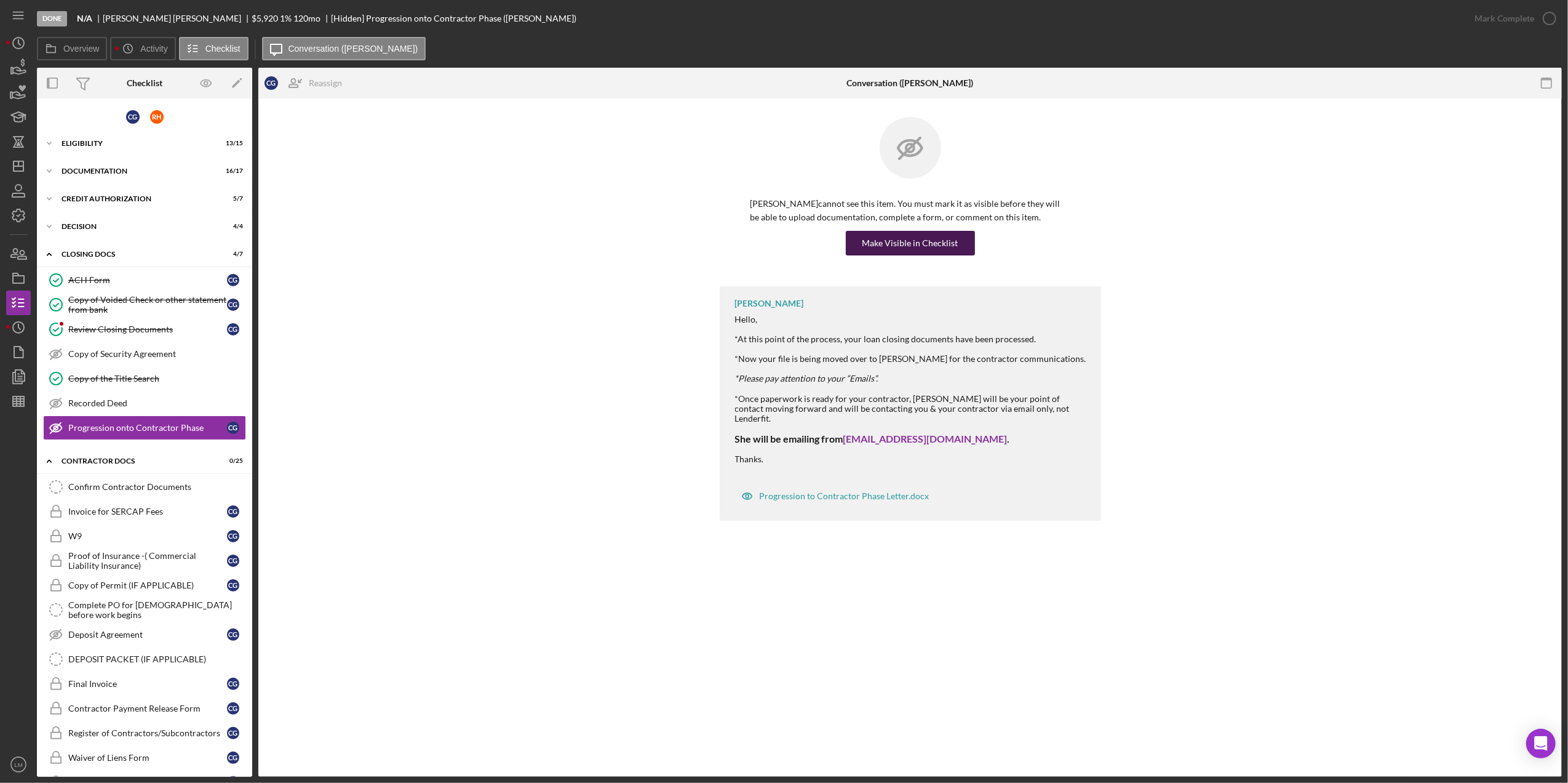
click at [901, 244] on div "Make Visible in Checklist" at bounding box center [910, 243] width 96 height 24
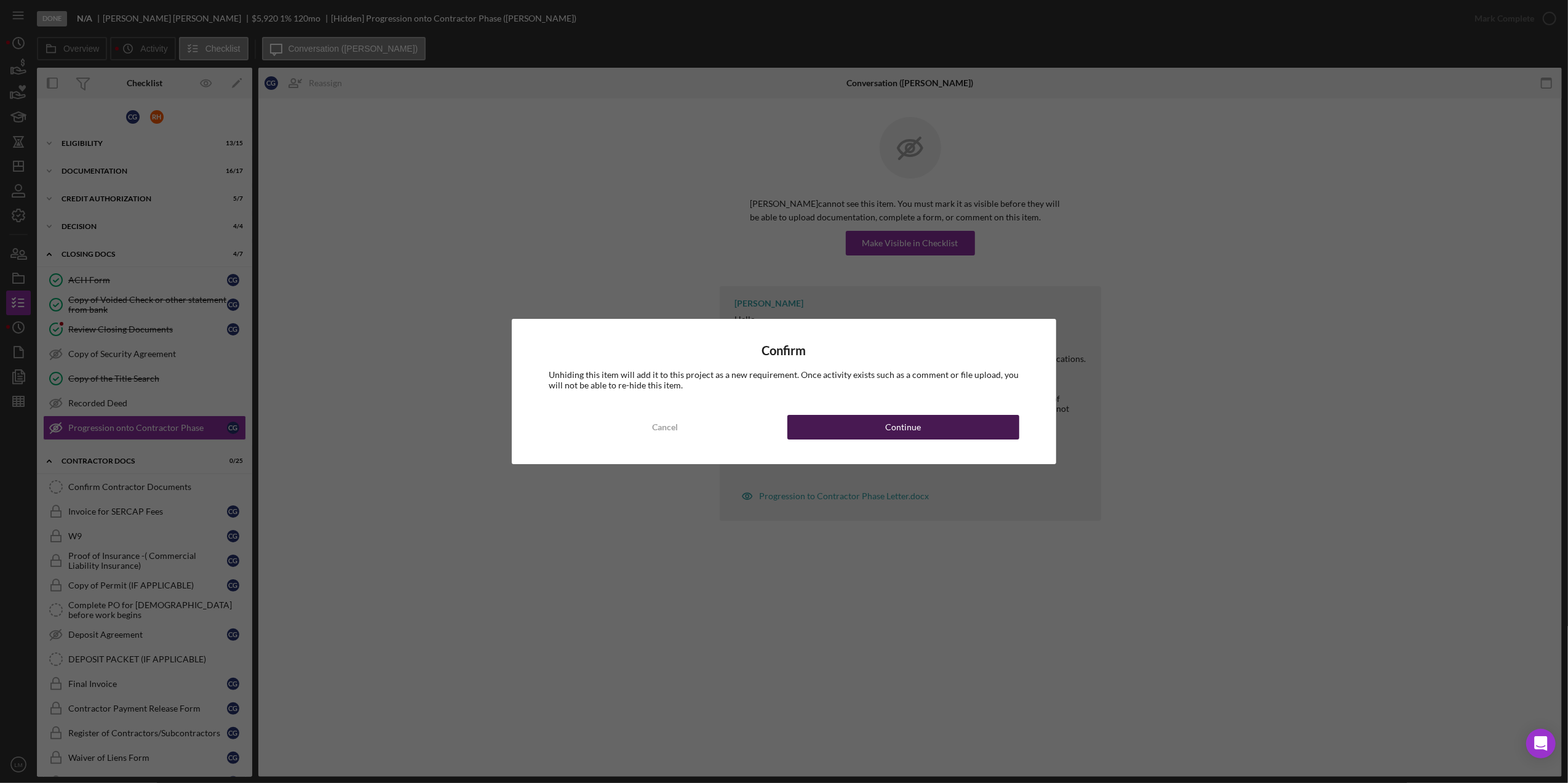
click at [876, 426] on button "Continue" at bounding box center [903, 426] width 232 height 24
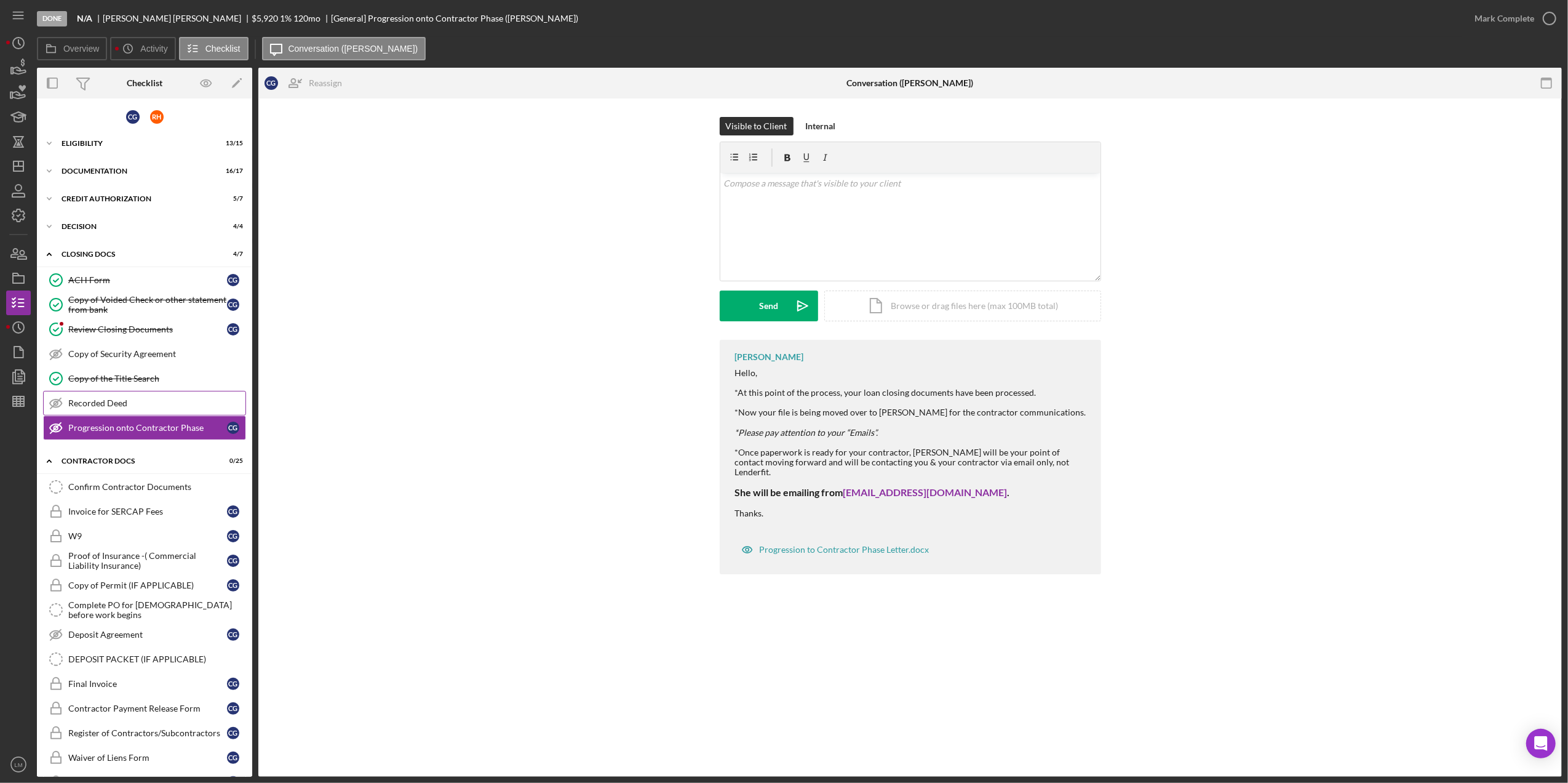
click at [101, 397] on link "Recorded Deed Recorded Deed" at bounding box center [145, 403] width 203 height 24
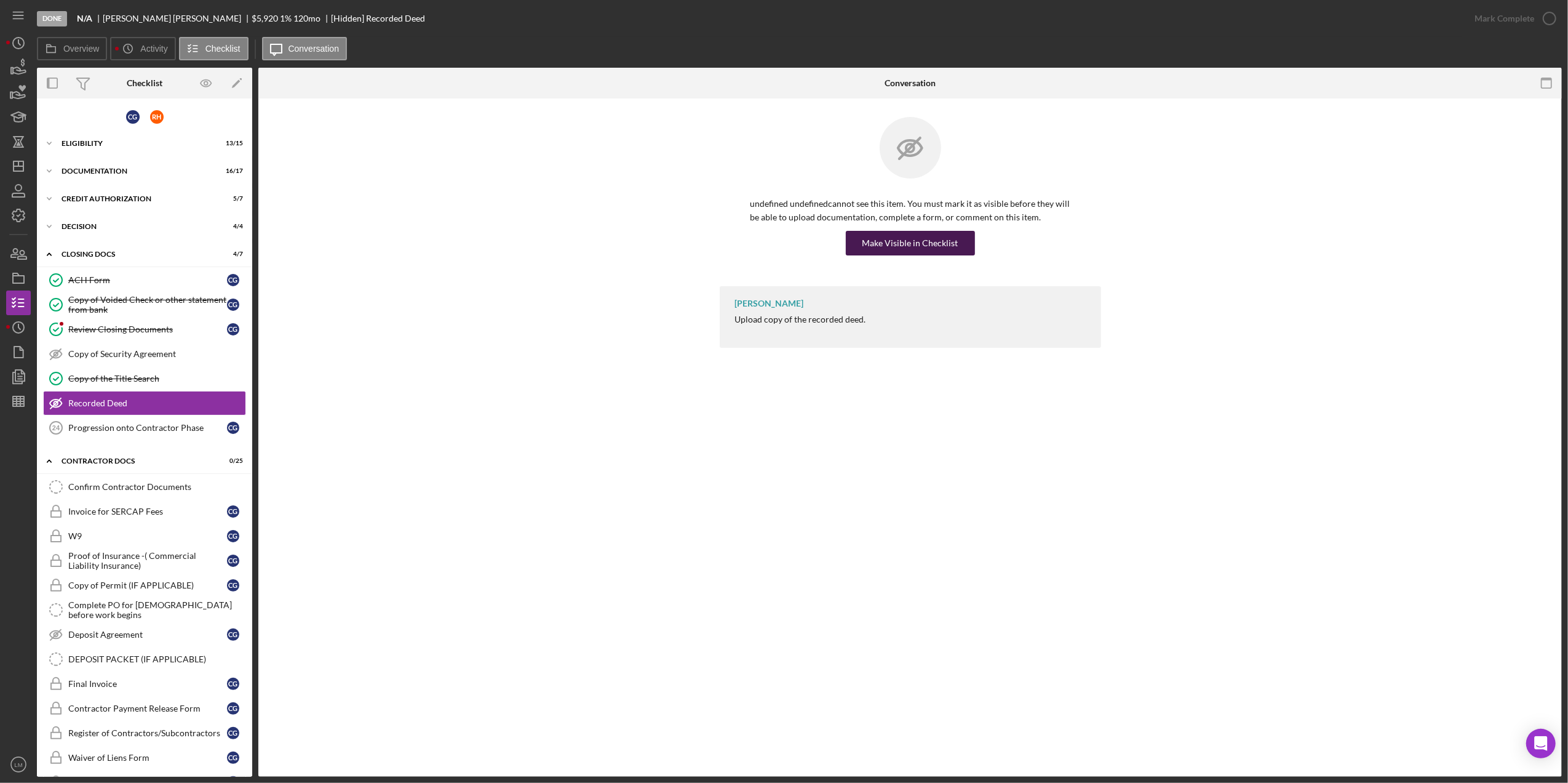
click at [906, 249] on div "Make Visible in Checklist" at bounding box center [910, 243] width 96 height 24
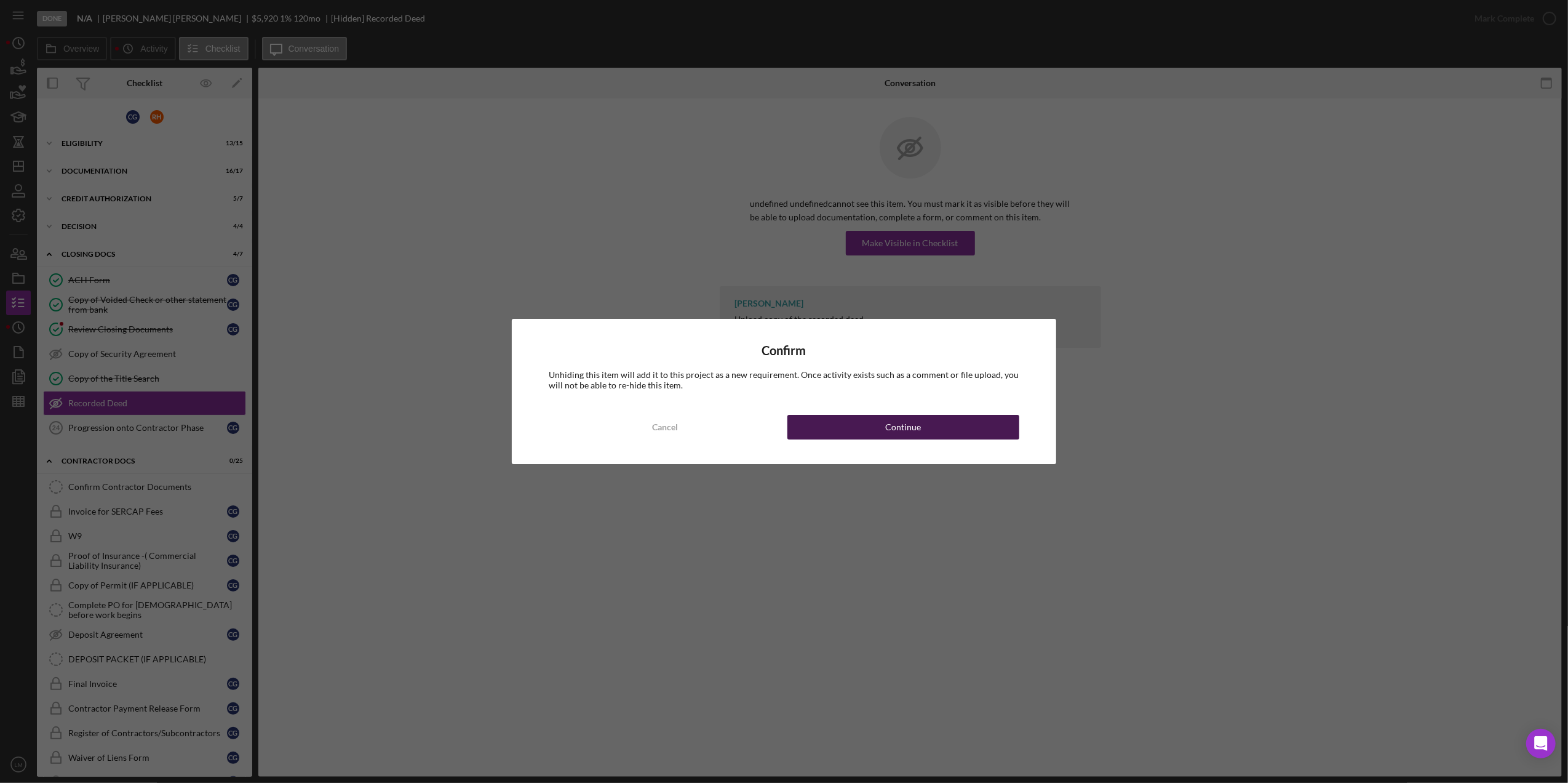
click at [881, 424] on button "Continue" at bounding box center [903, 426] width 232 height 24
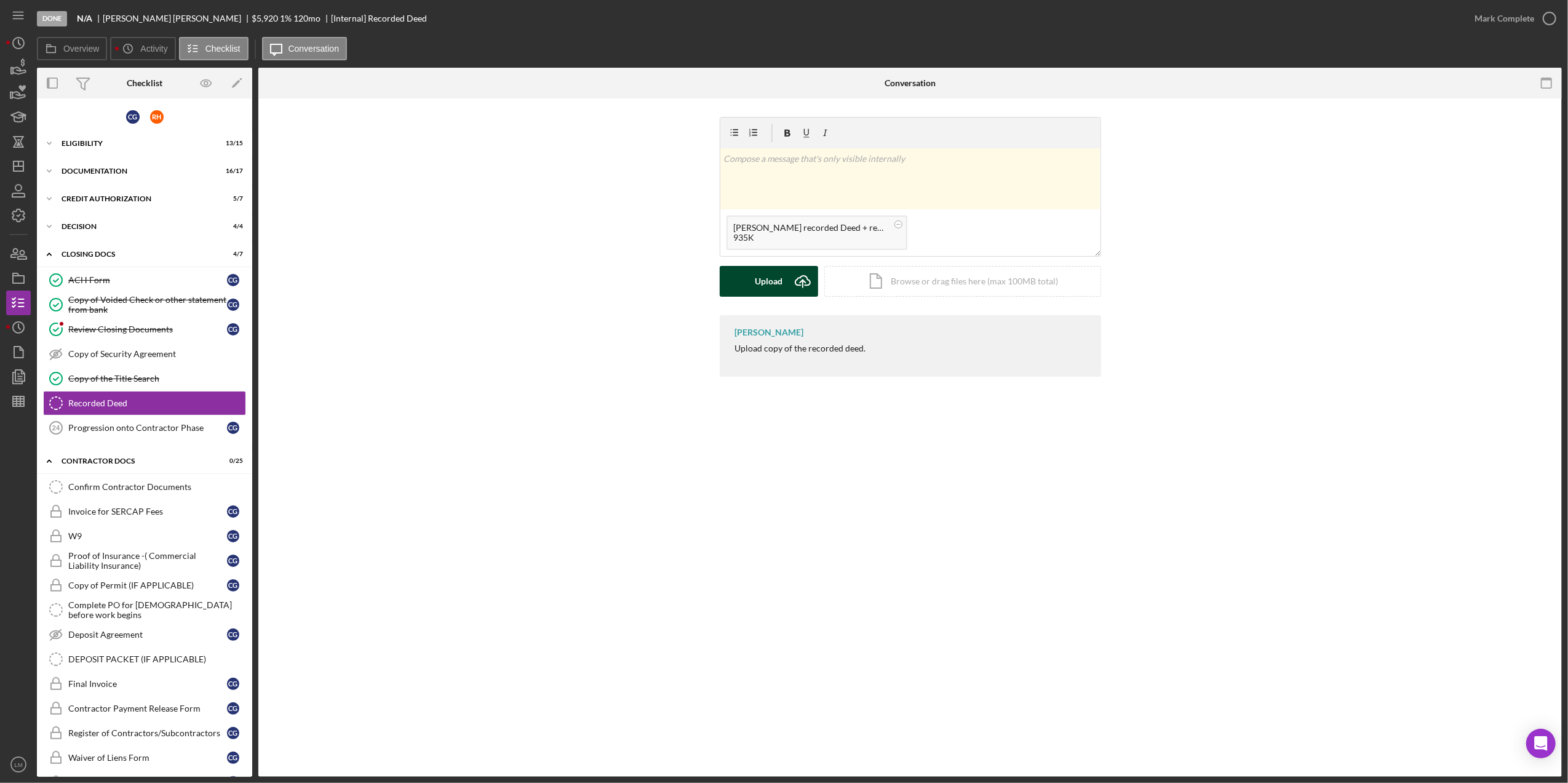
click at [771, 290] on div "Upload" at bounding box center [769, 281] width 28 height 31
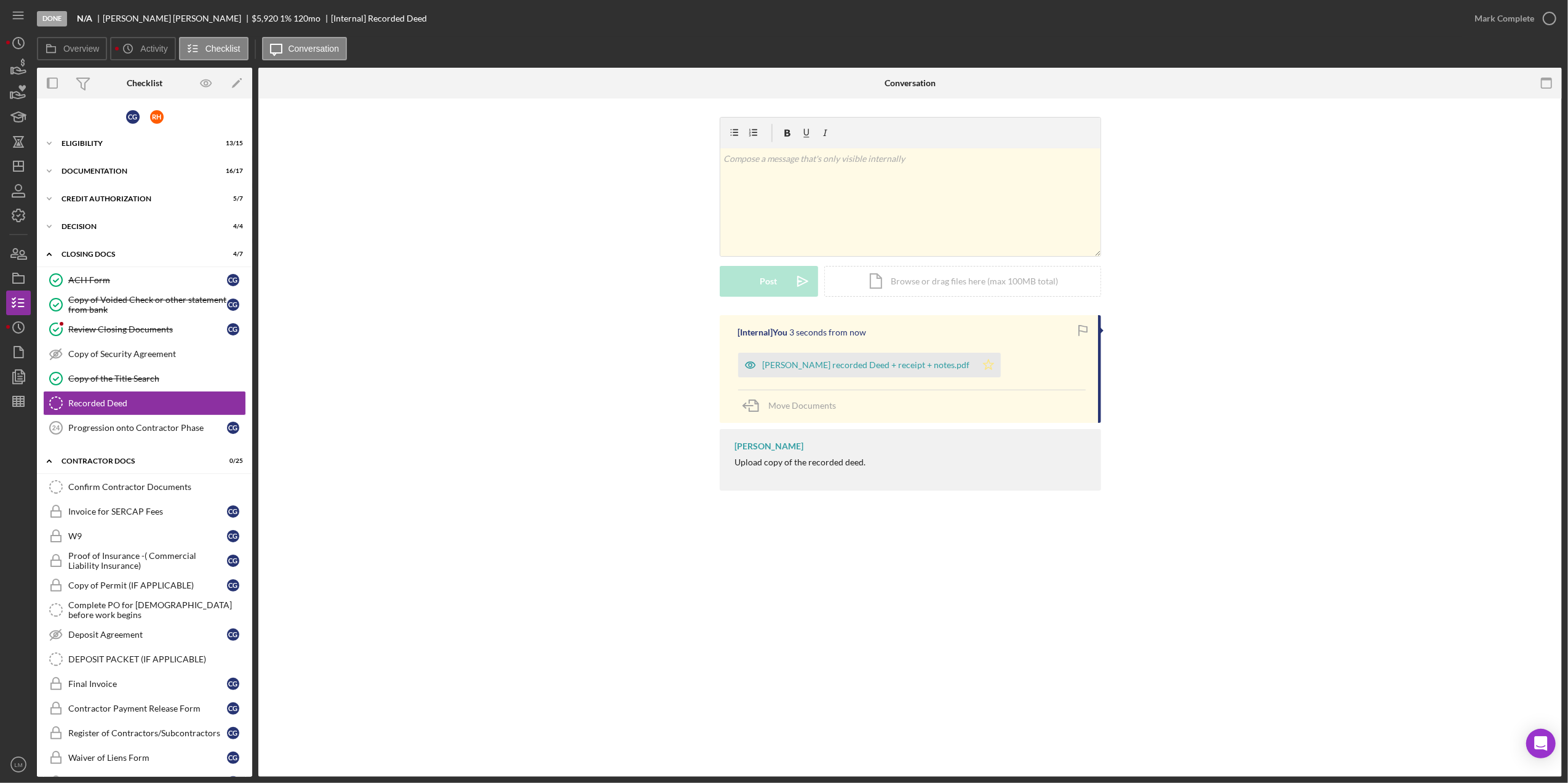
click at [976, 363] on icon "Icon/Star" at bounding box center [988, 364] width 24 height 24
click at [1530, 10] on div "Mark Complete" at bounding box center [1504, 18] width 59 height 24
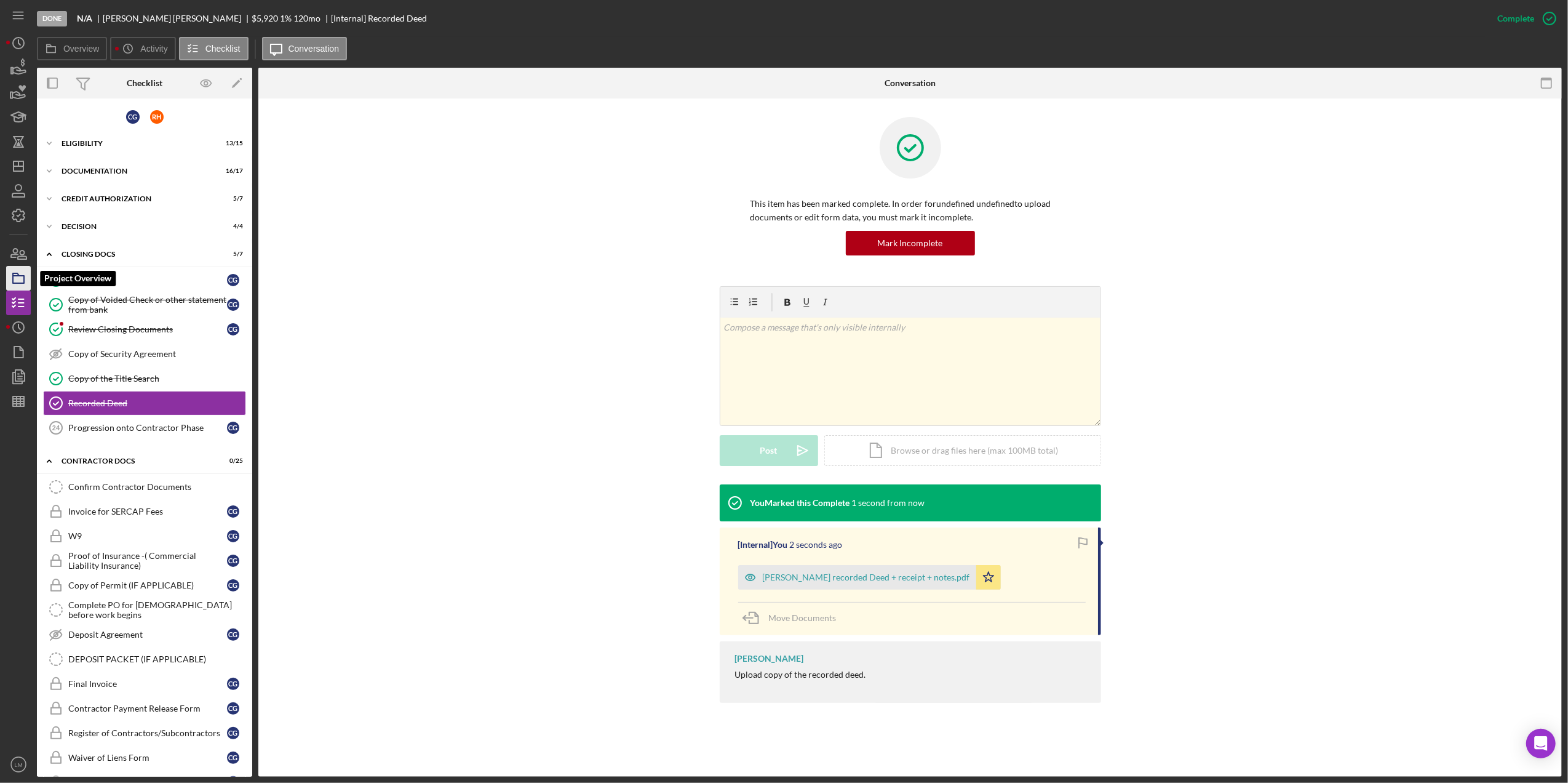
click at [8, 271] on icon "button" at bounding box center [18, 278] width 31 height 31
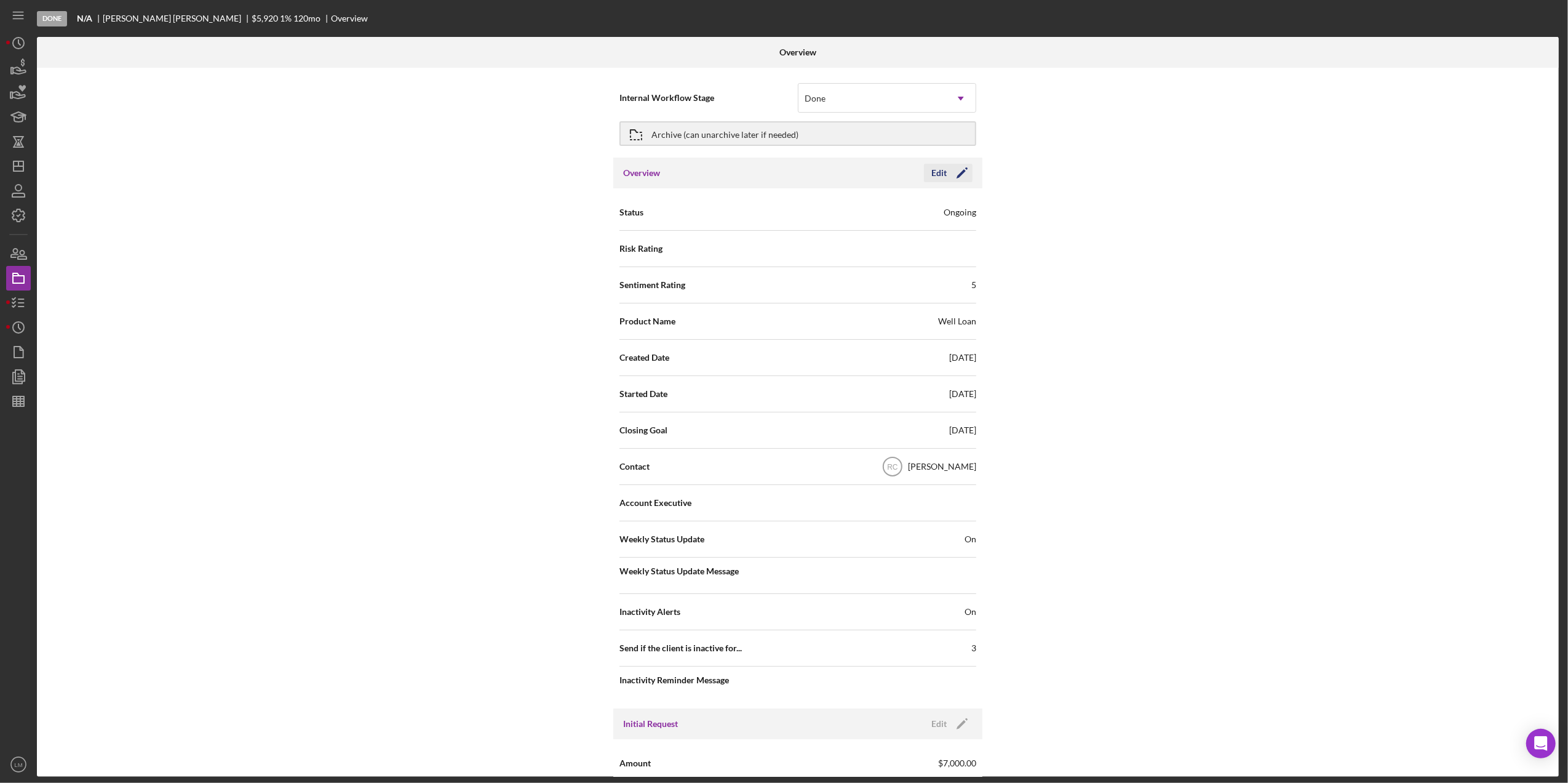
click at [941, 166] on div "Edit" at bounding box center [939, 173] width 15 height 18
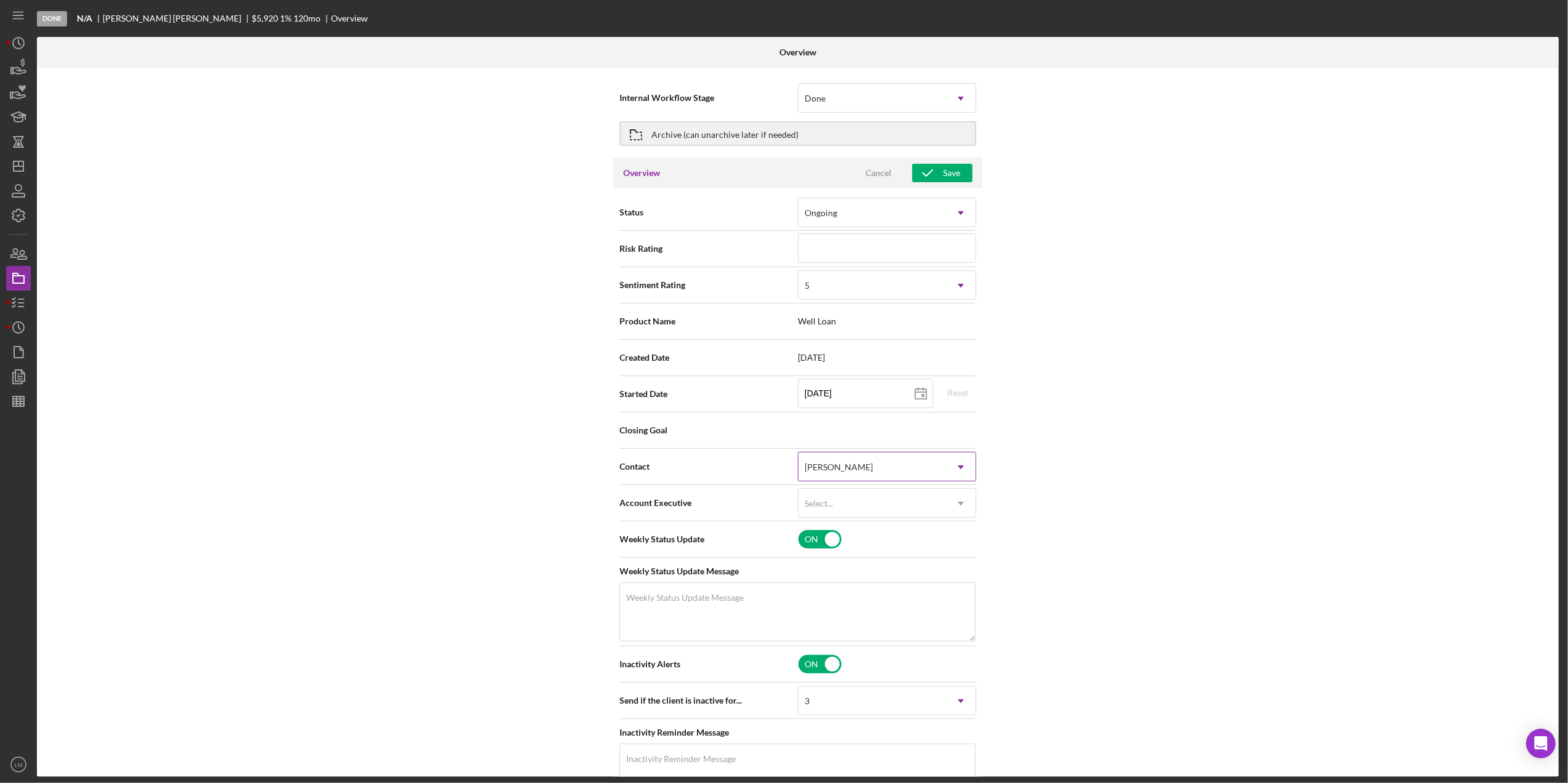
click at [838, 472] on div "[PERSON_NAME]" at bounding box center [839, 467] width 68 height 10
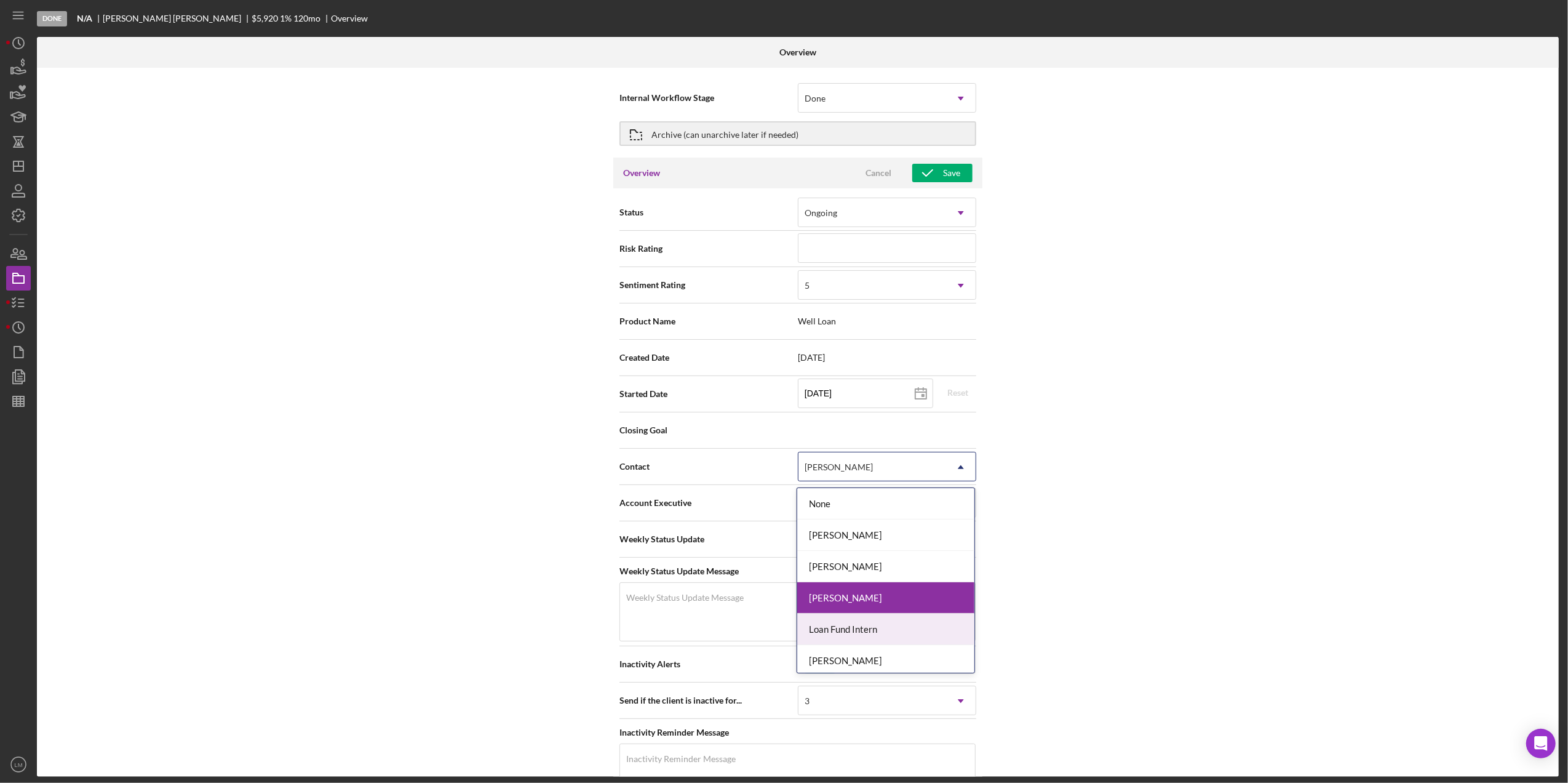
scroll to position [68, 0]
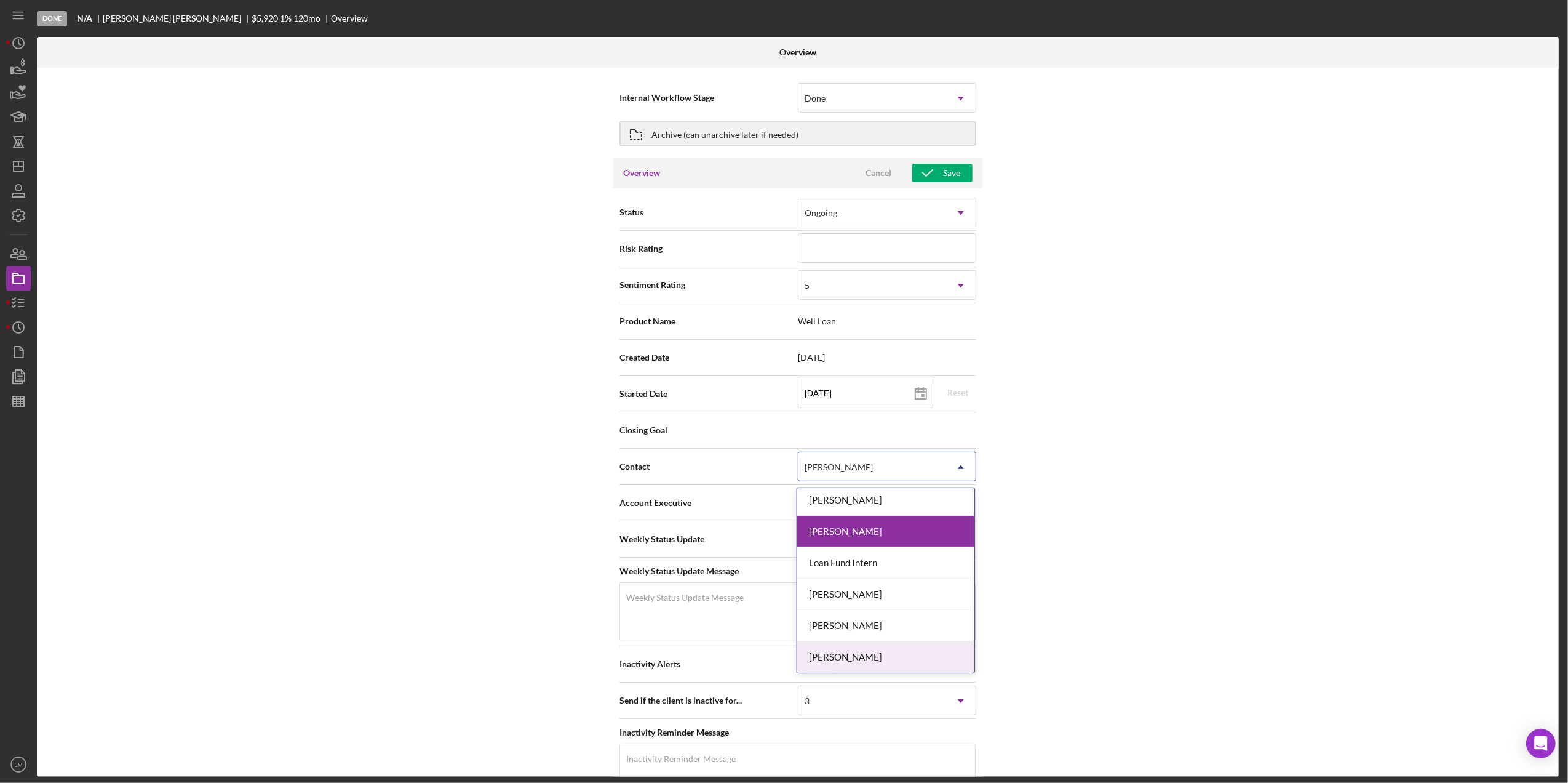
click at [833, 655] on div "Nastassia Brown" at bounding box center [886, 656] width 177 height 31
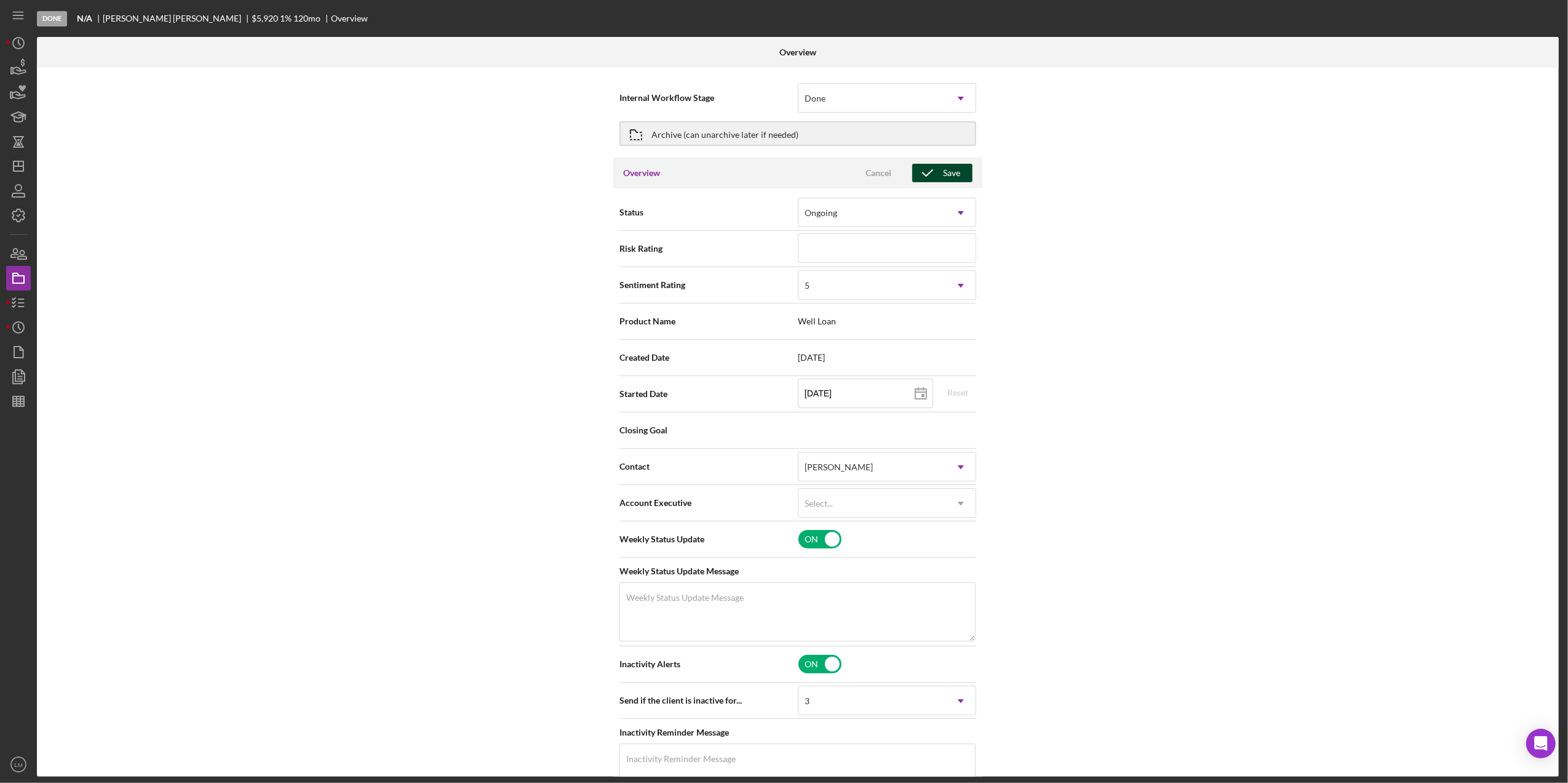
click at [955, 175] on div "Save" at bounding box center [951, 173] width 17 height 18
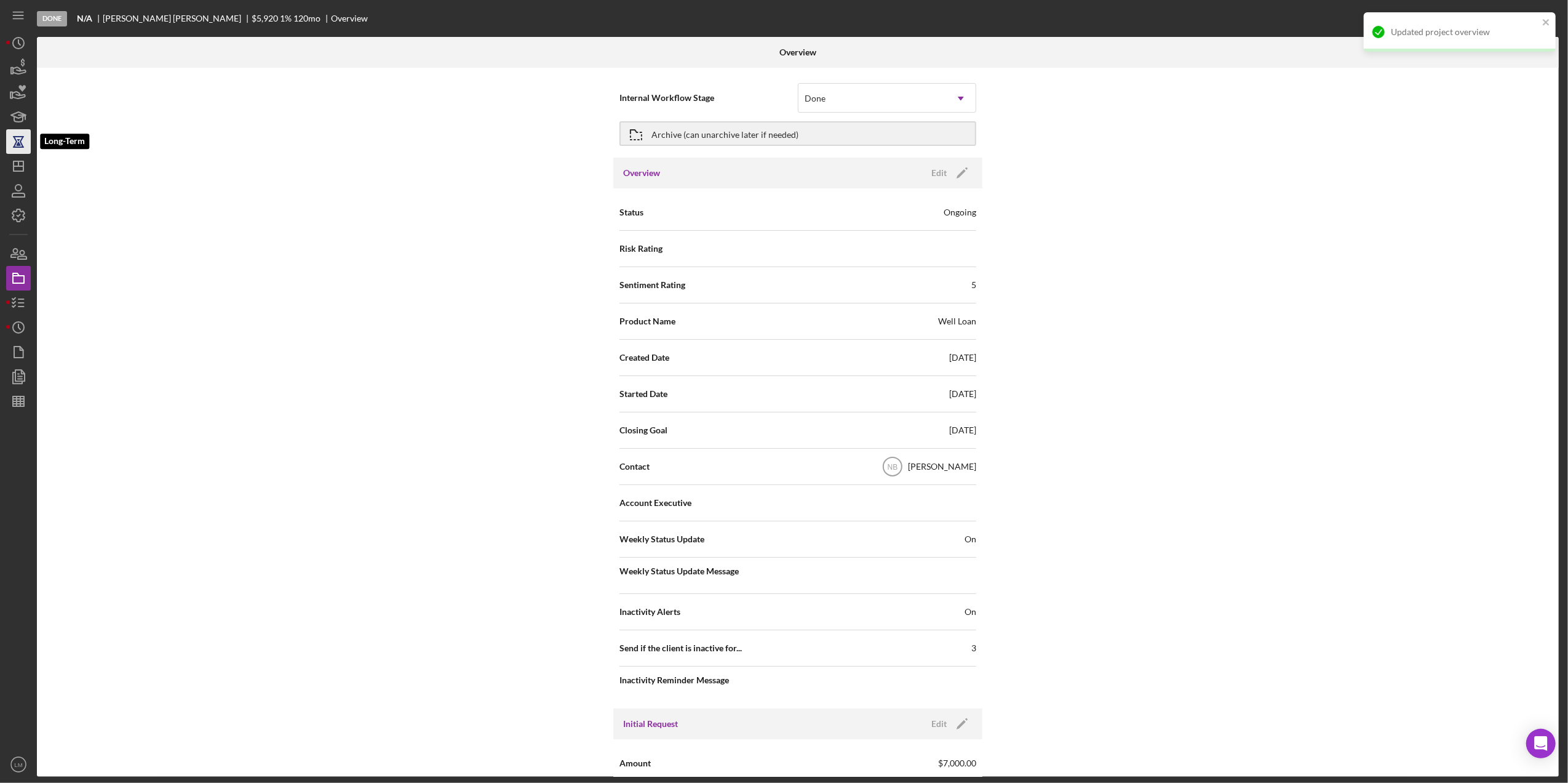
click at [16, 152] on icon "button" at bounding box center [18, 141] width 31 height 31
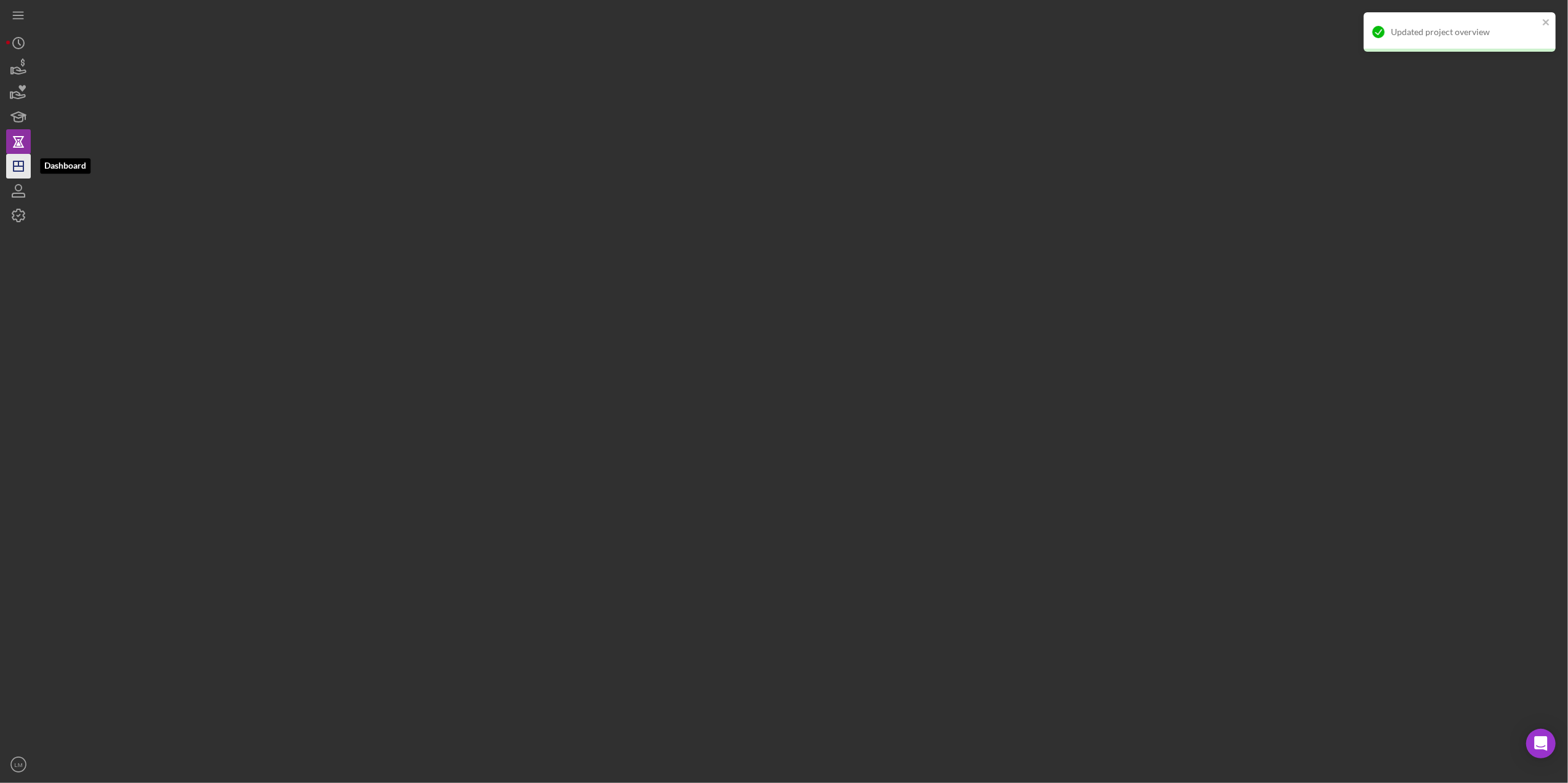
click at [16, 164] on icon "Icon/Dashboard" at bounding box center [18, 166] width 31 height 31
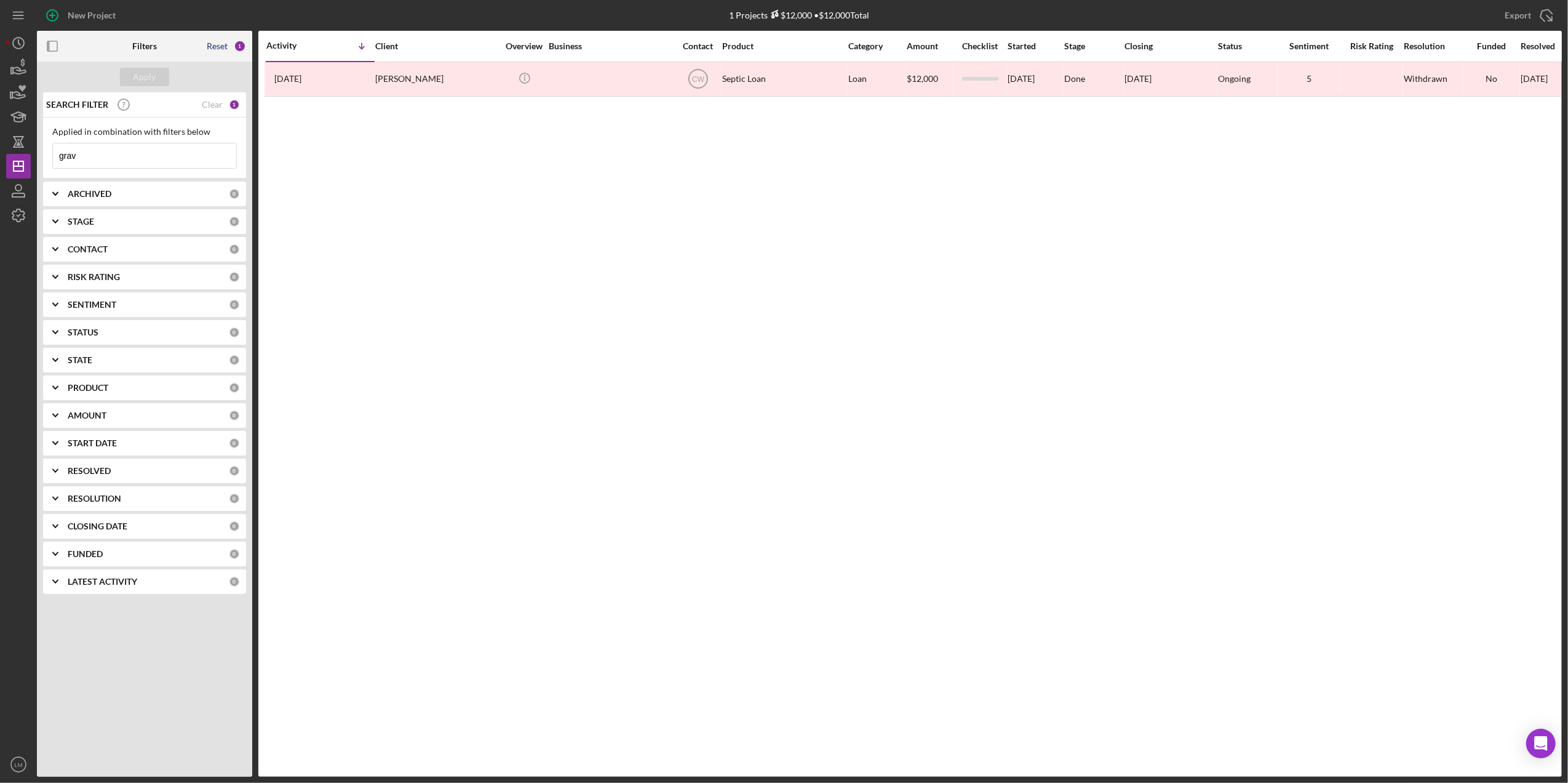
click at [207, 48] on div "Reset" at bounding box center [217, 46] width 21 height 10
click at [170, 69] on div "Apply" at bounding box center [145, 77] width 215 height 31
click at [162, 72] on button "Apply" at bounding box center [145, 77] width 49 height 18
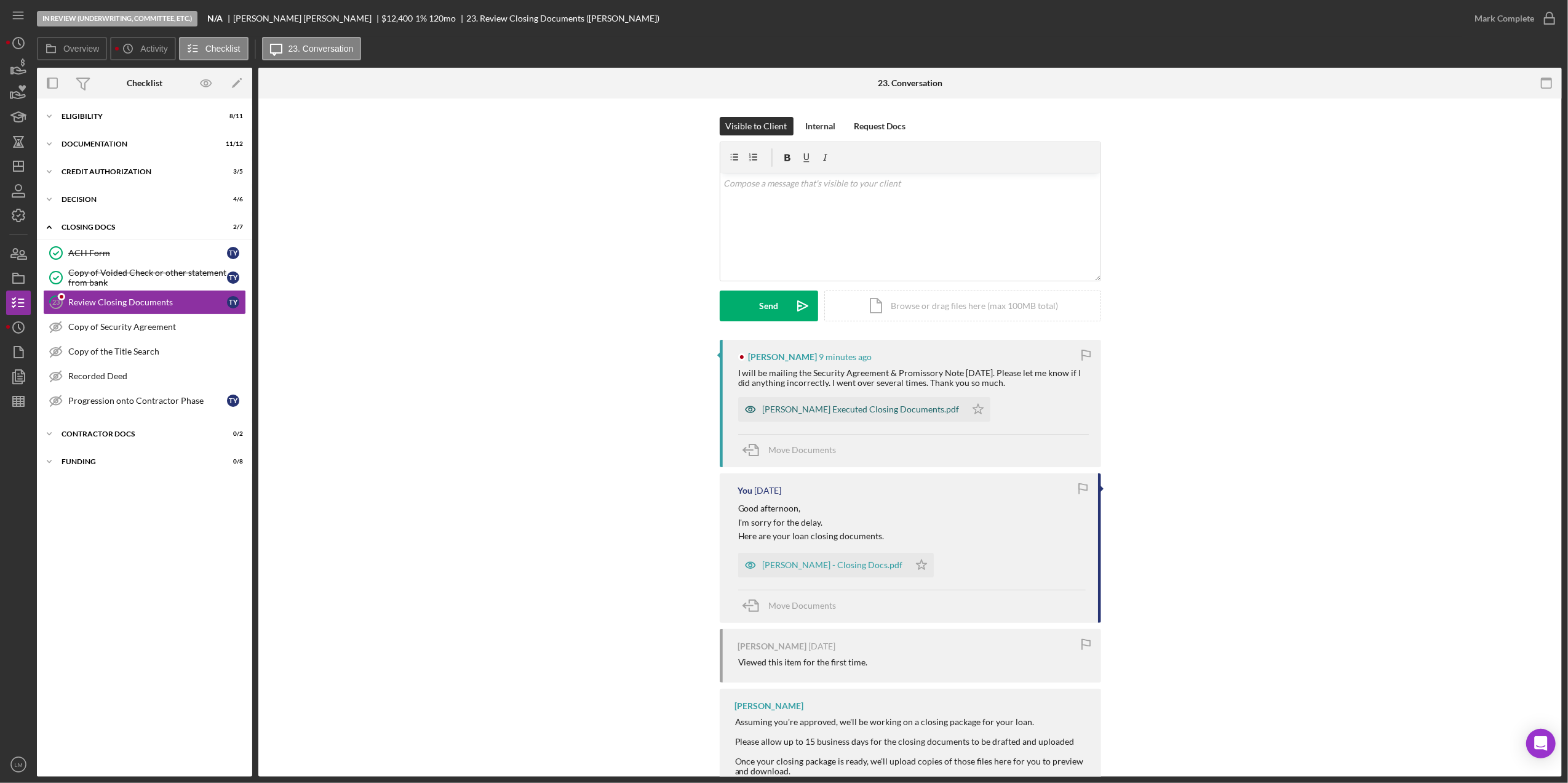
click at [864, 411] on div "[PERSON_NAME] Executed Closing Documents.pdf" at bounding box center [861, 409] width 197 height 10
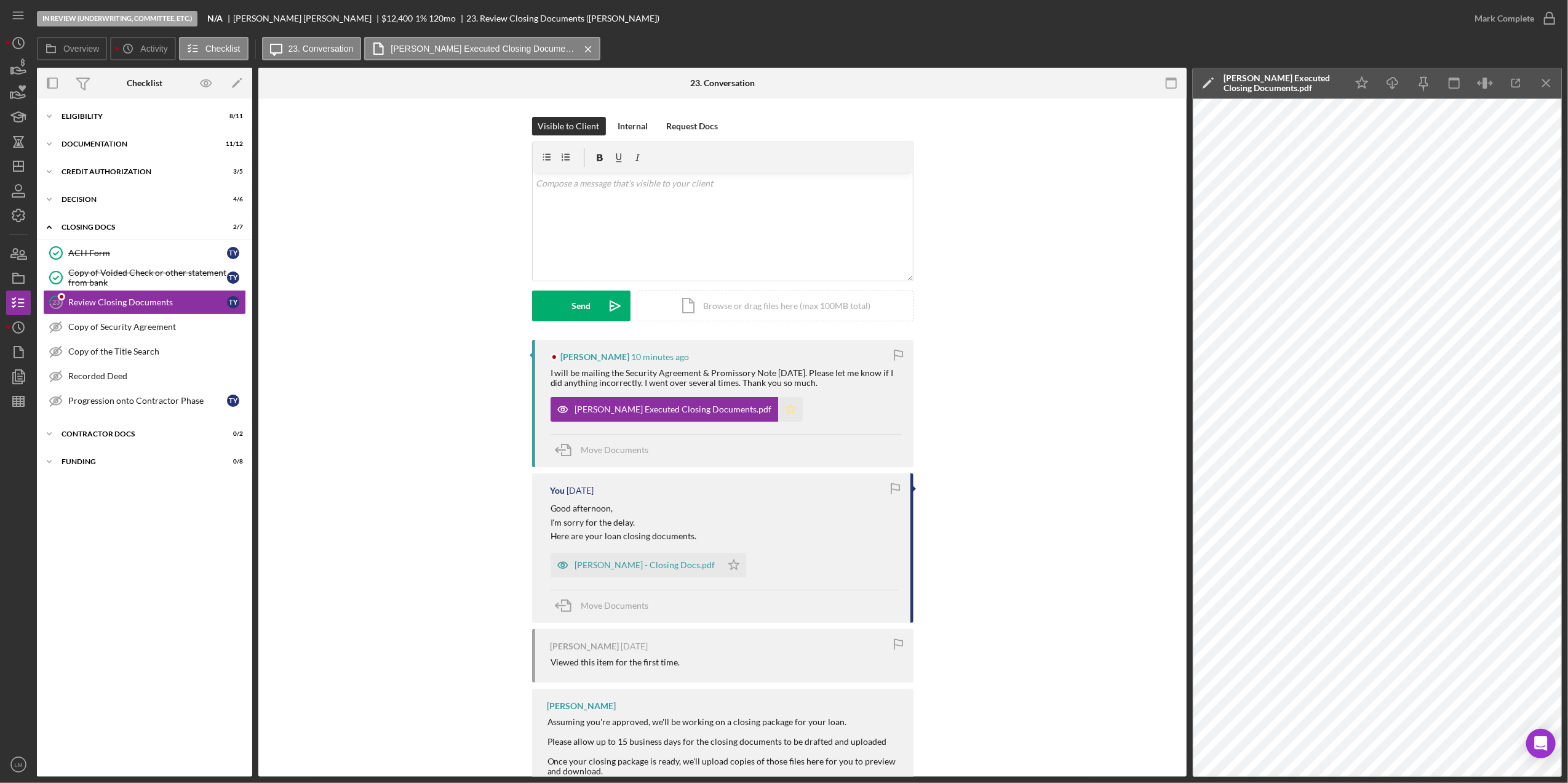
click at [778, 410] on icon "Icon/Star" at bounding box center [790, 409] width 24 height 24
click at [757, 227] on div "v Color teal Color pink Remove color Add row above Add row below Add column bef…" at bounding box center [723, 227] width 380 height 108
click at [574, 308] on div "Send" at bounding box center [581, 306] width 19 height 31
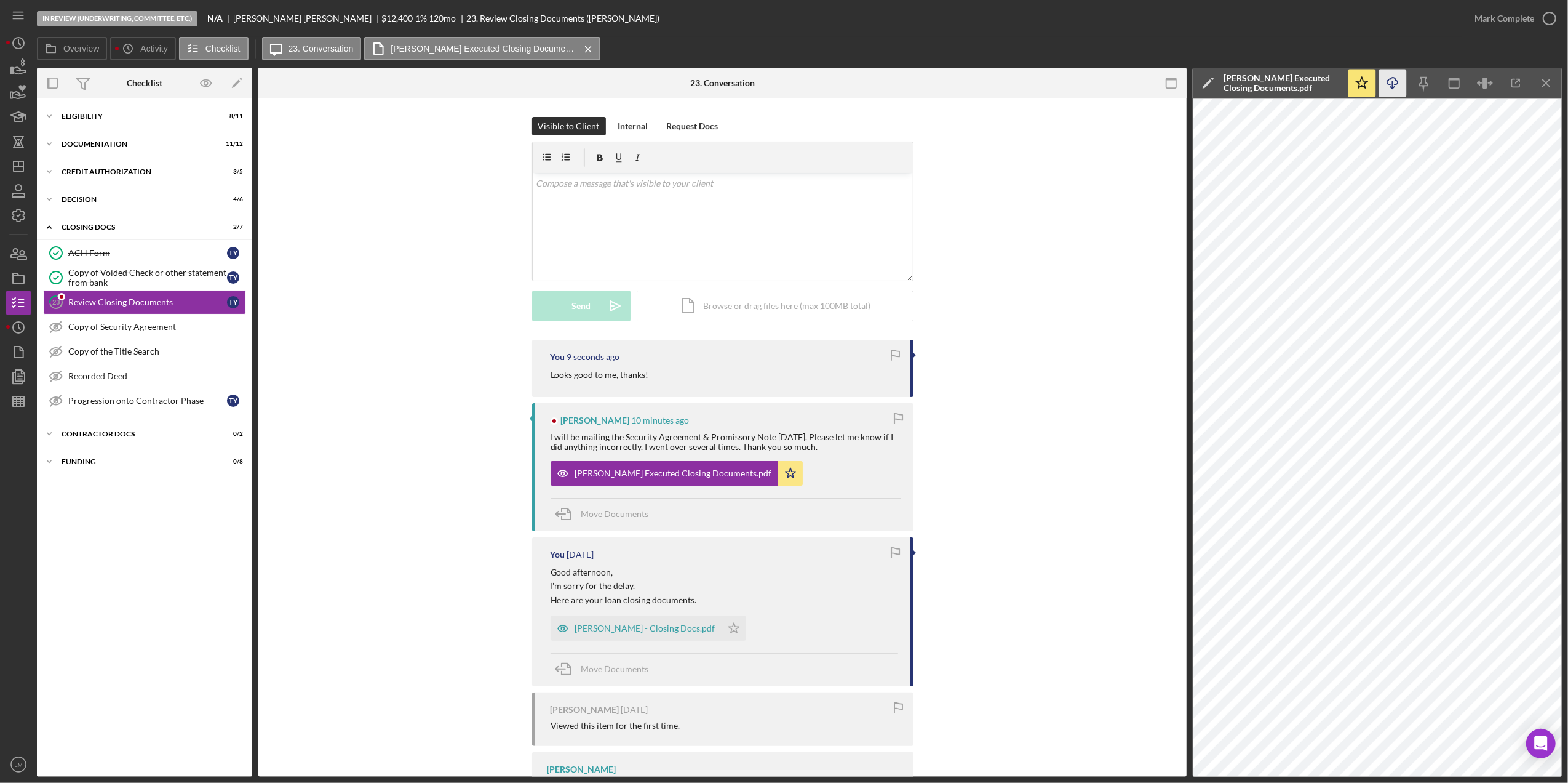
click at [1398, 74] on icon "Icon/Download" at bounding box center [1393, 83] width 28 height 28
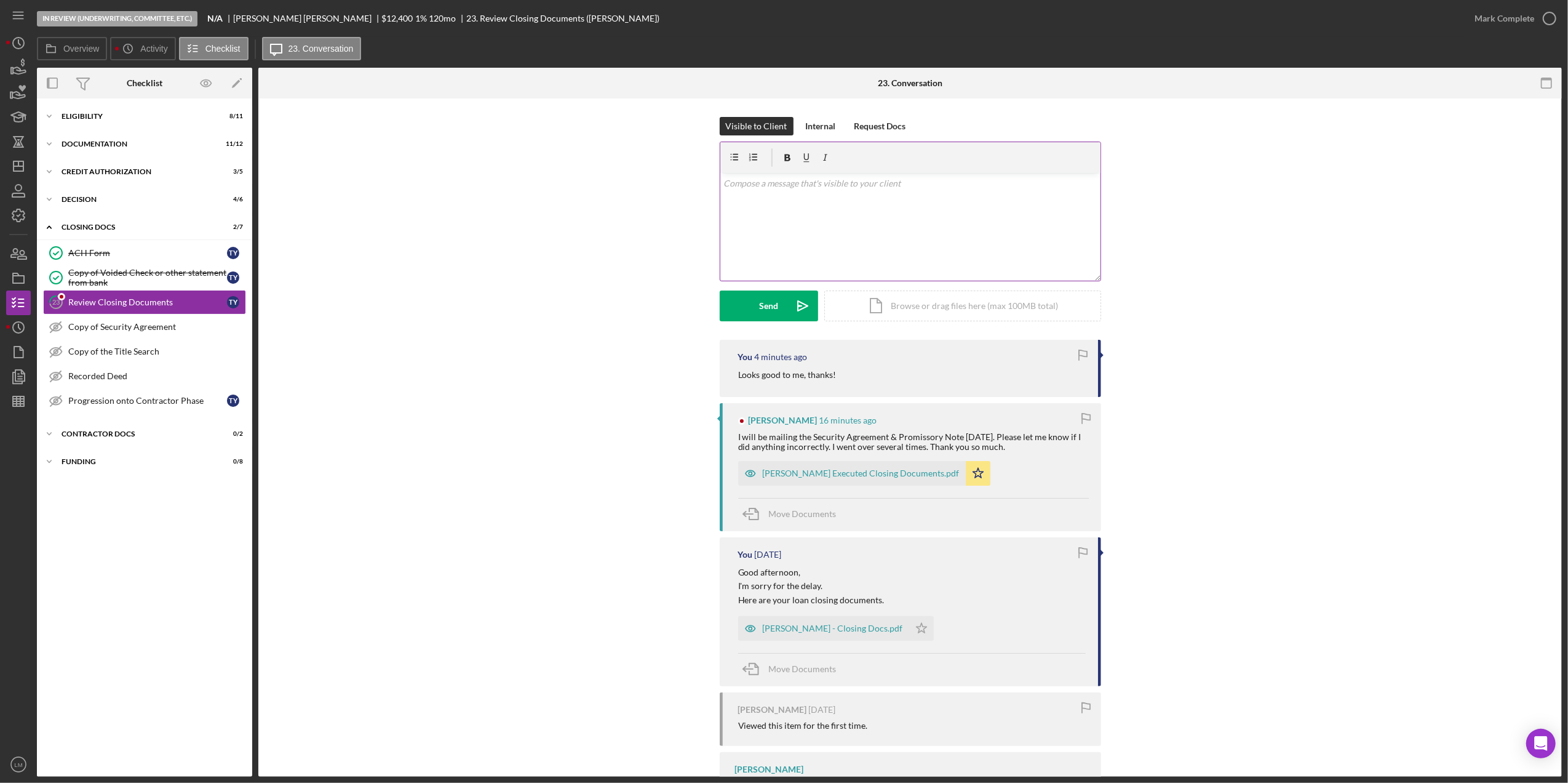
click at [828, 229] on div "v Color teal Color pink Remove color Add row above Add row below Add column bef…" at bounding box center [910, 227] width 380 height 108
click at [1541, 13] on icon "button" at bounding box center [1549, 18] width 31 height 31
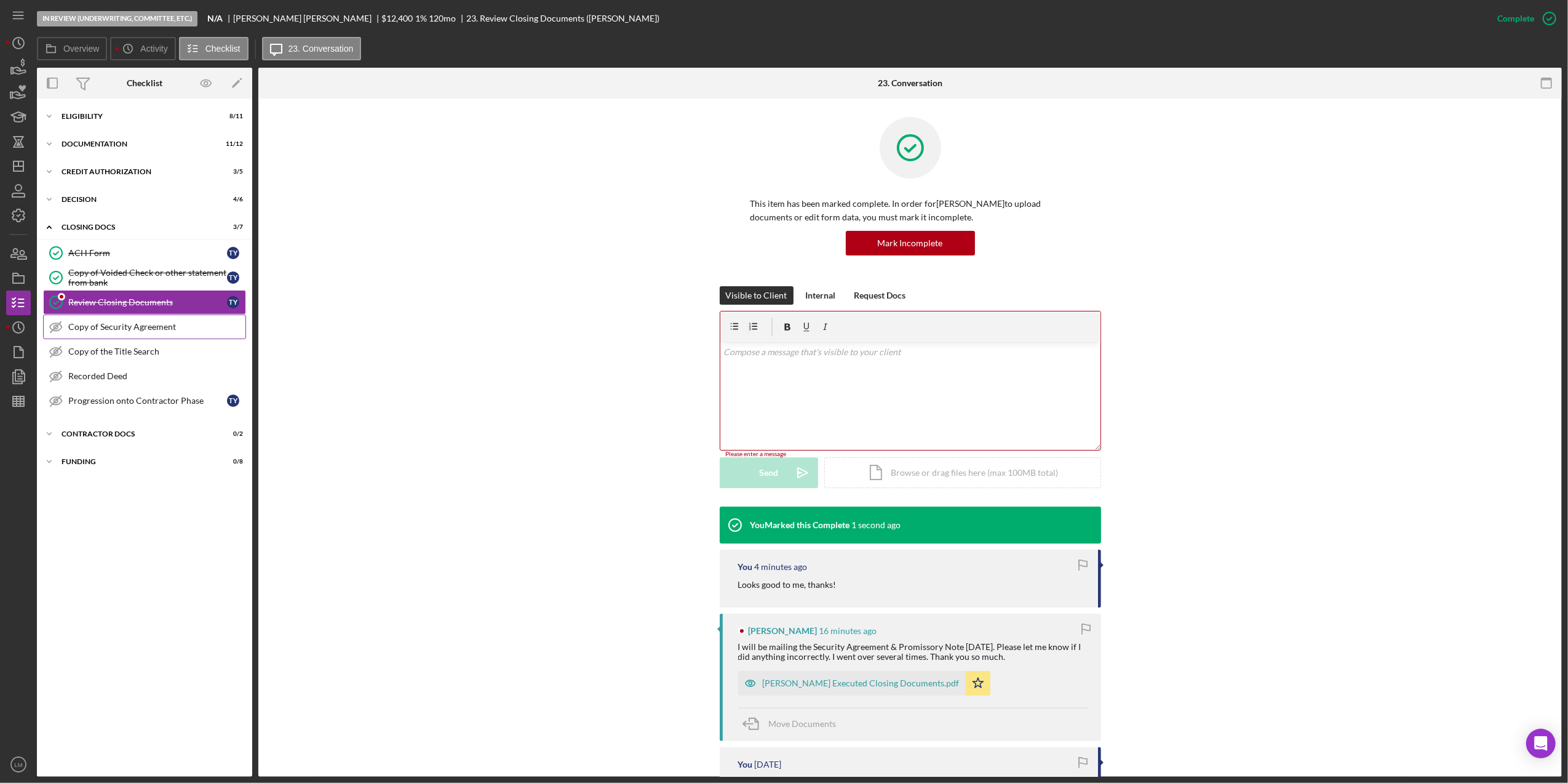
click at [108, 321] on link "Copy of Security Agreement Copy of Security Agreement" at bounding box center [145, 326] width 203 height 24
